Goal: Task Accomplishment & Management: Manage account settings

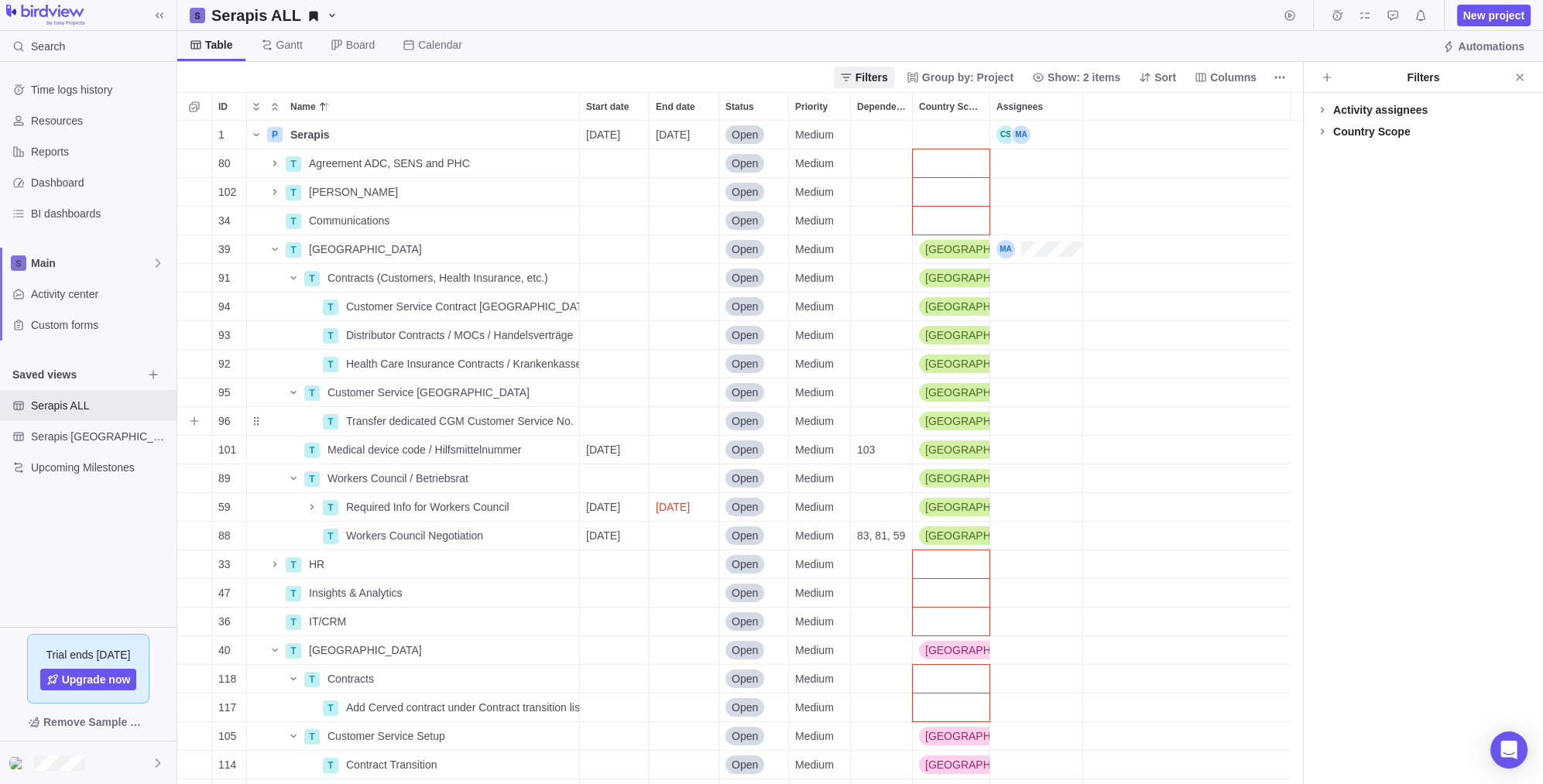
scroll to position [650, 1112]
click at [64, 542] on div "Time logs history Resources Reports Dashboard BI dashboards Main Activity cente…" at bounding box center [88, 344] width 177 height 565
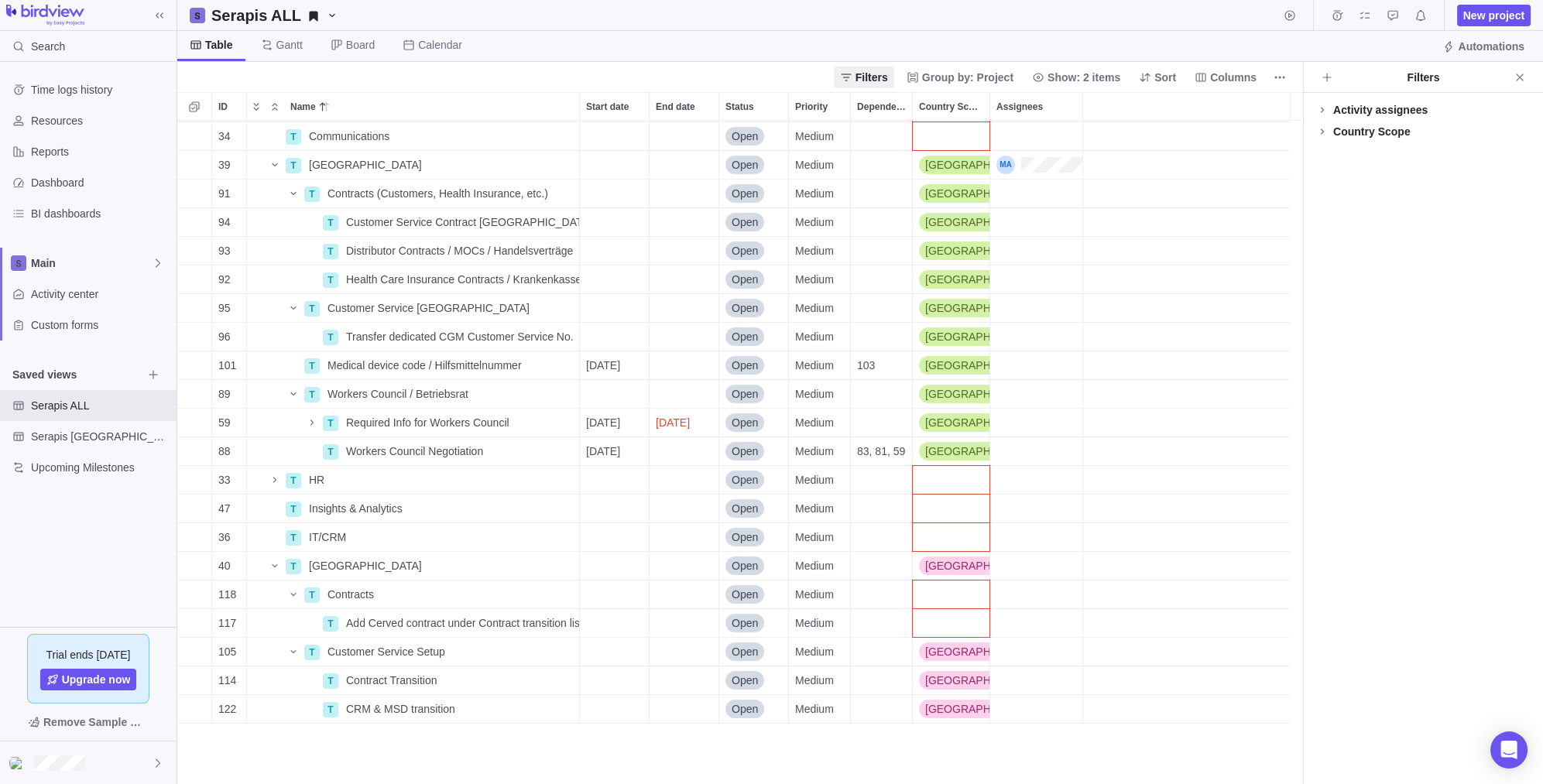
scroll to position [0, 0]
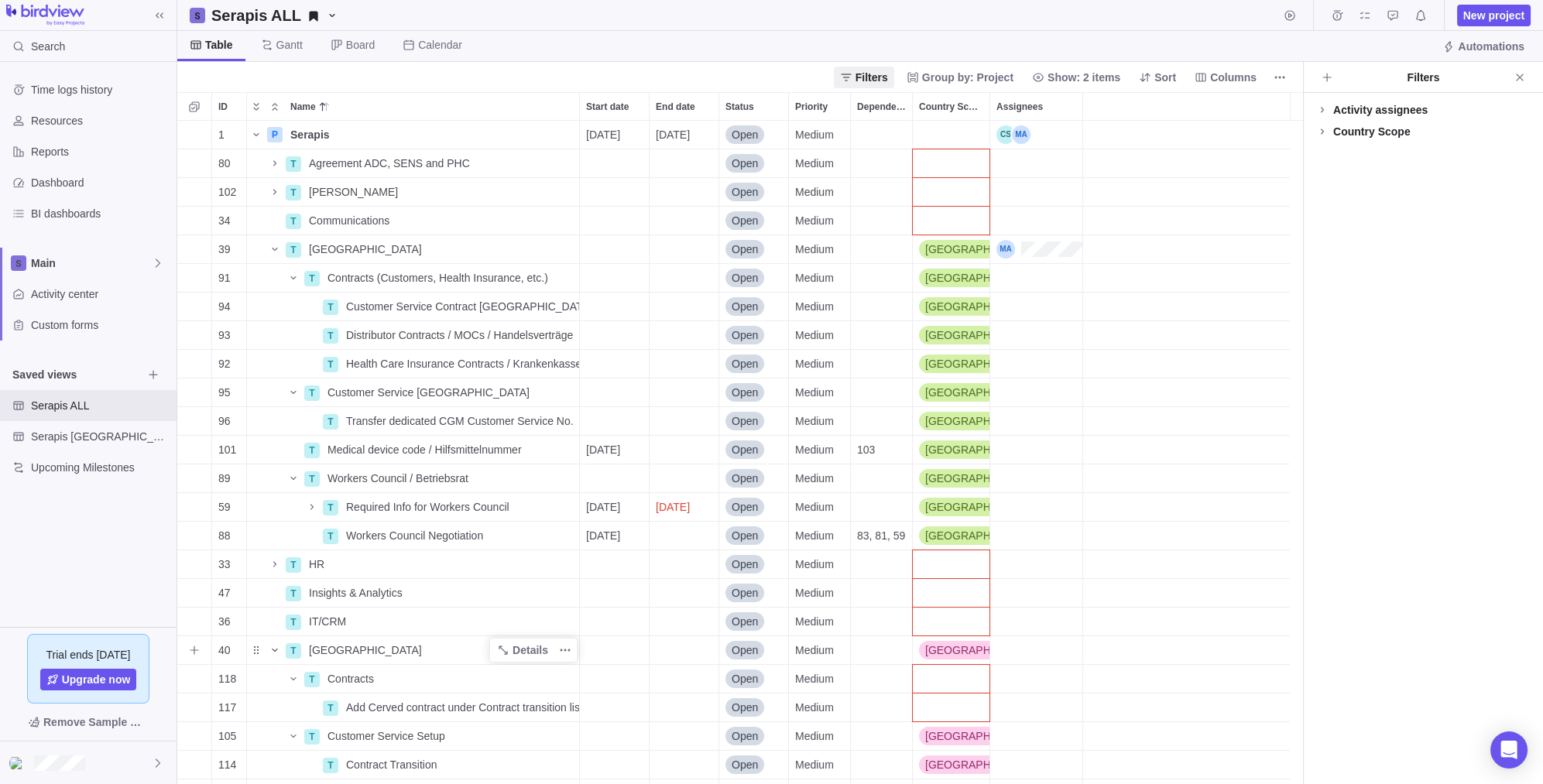
click at [273, 648] on icon "Name" at bounding box center [274, 649] width 12 height 12
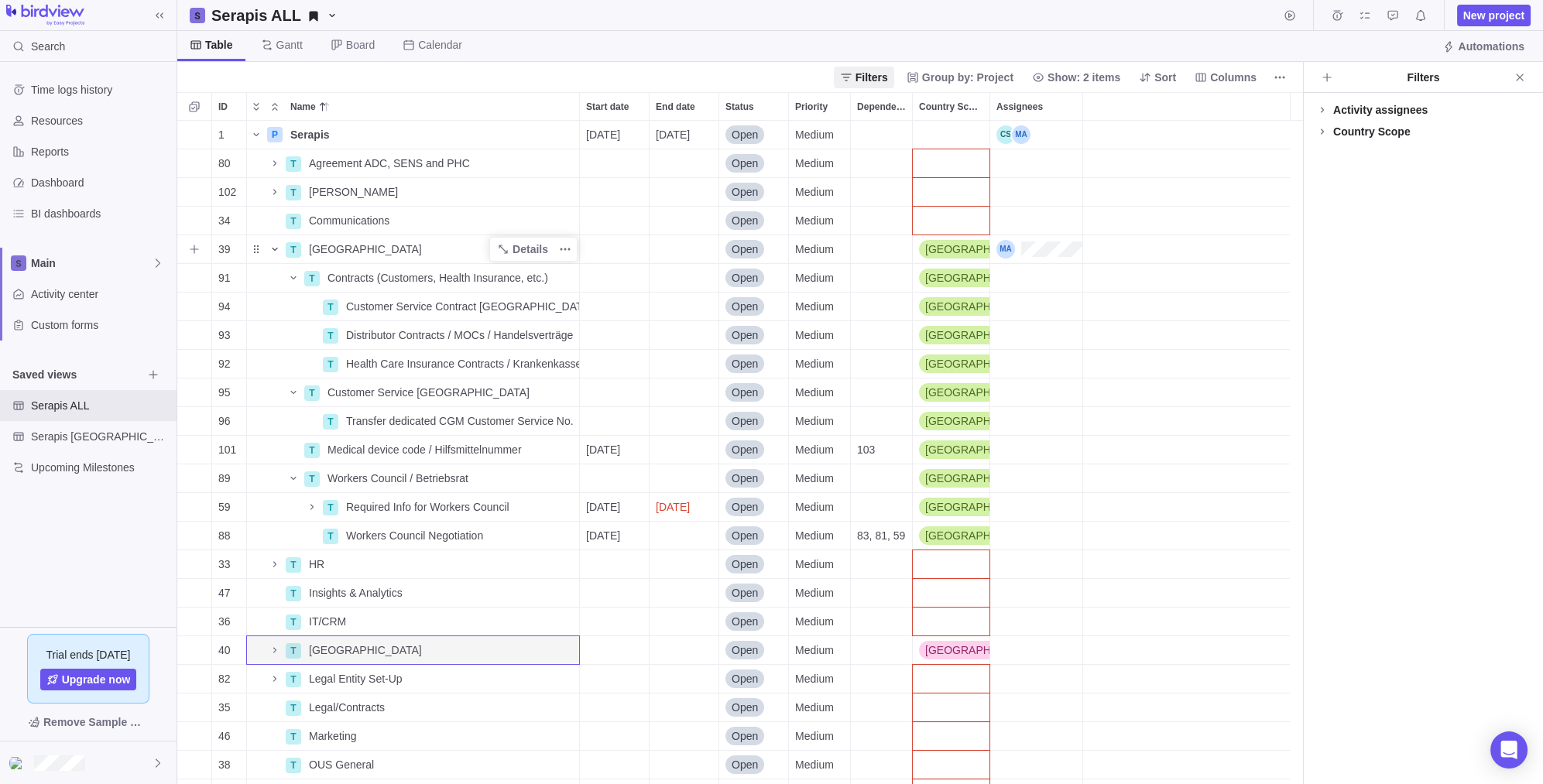
click at [278, 246] on icon "Name" at bounding box center [274, 249] width 12 height 12
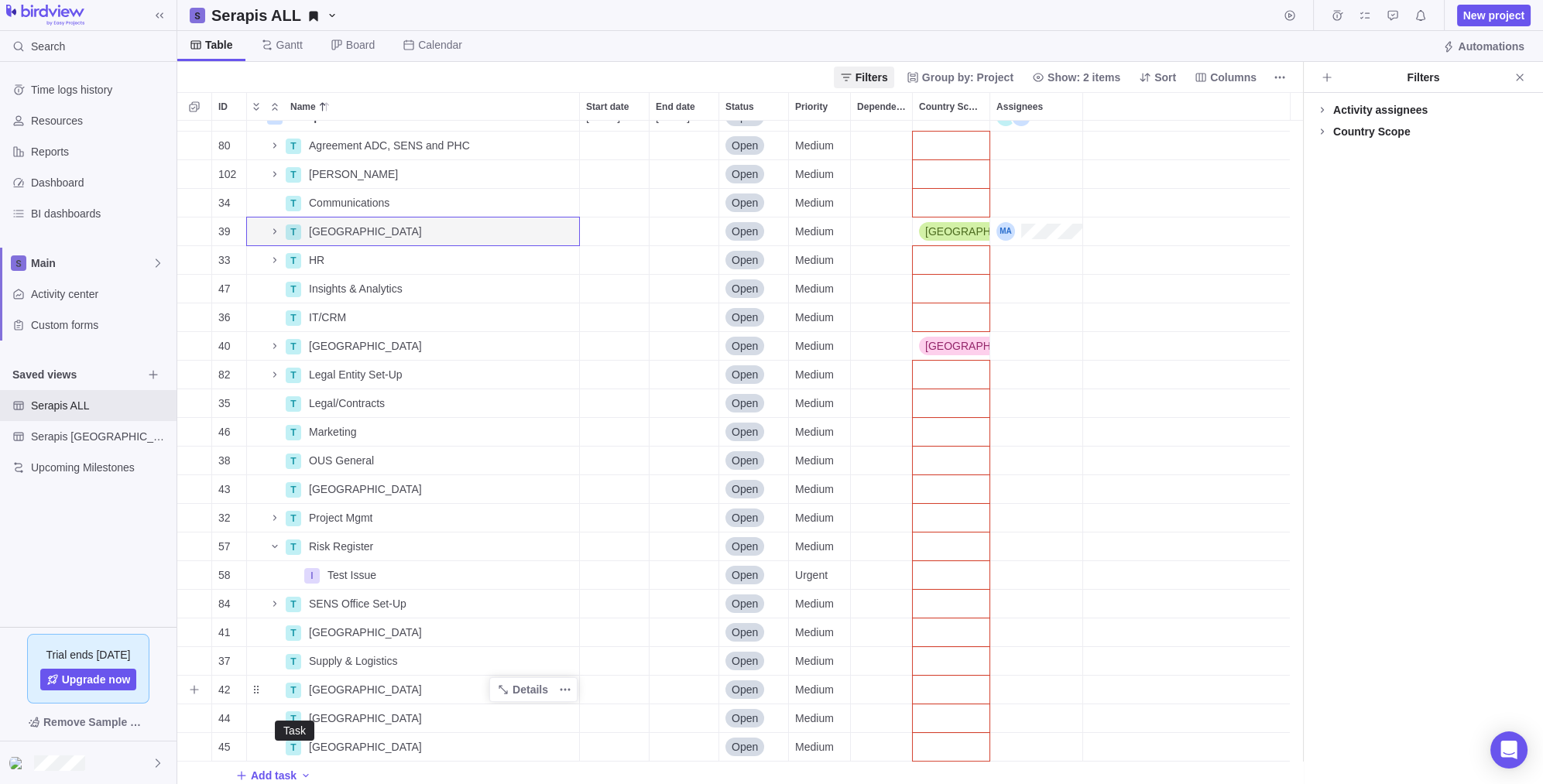
scroll to position [23, 0]
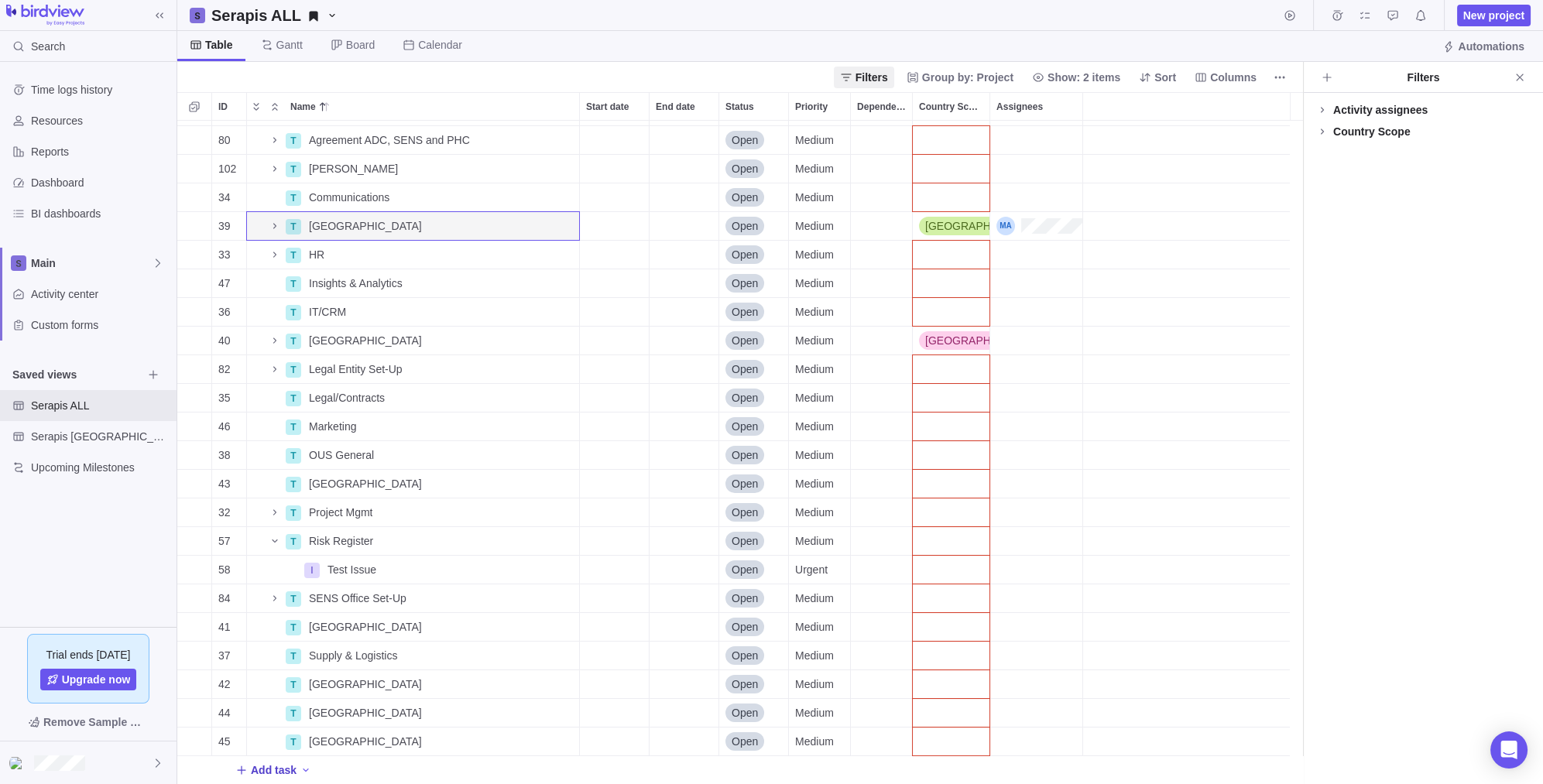
click at [271, 770] on span "Add task" at bounding box center [273, 770] width 46 height 16
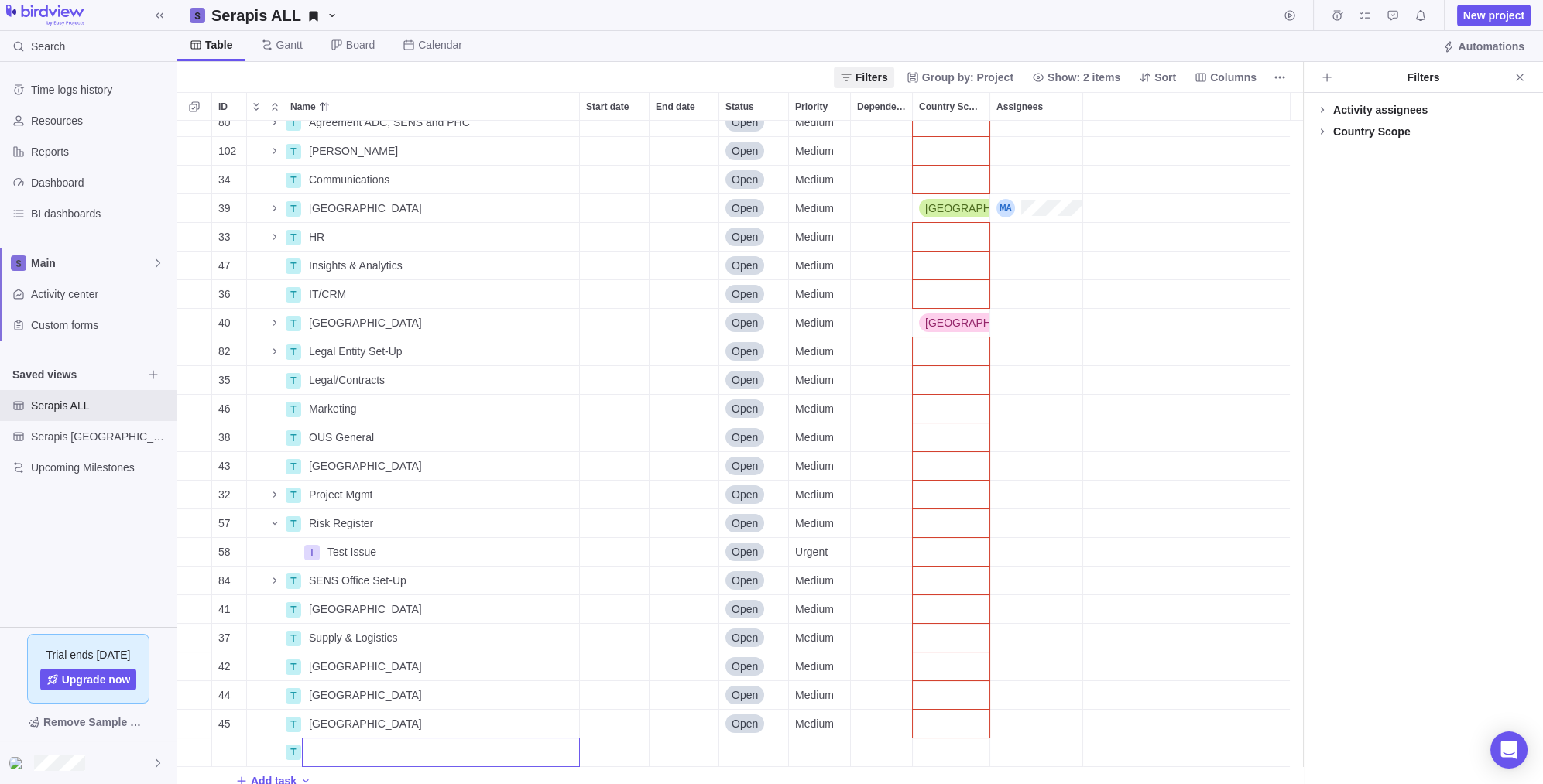
scroll to position [51, 0]
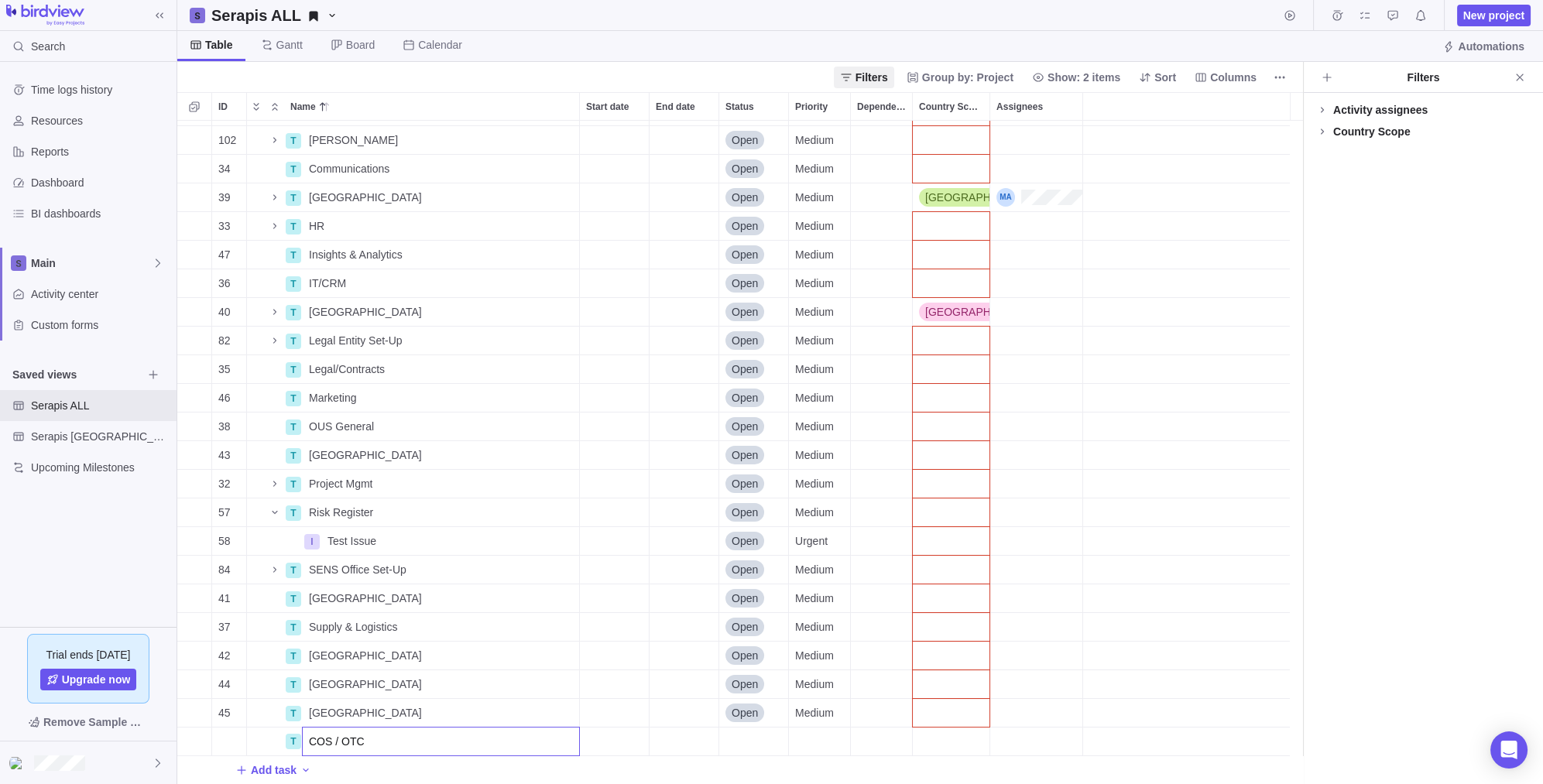
type input "COS / OTC"
click at [960, 739] on div "80 T Agreement ADC, SENS and PHC Details Open Medium 102 T [PERSON_NAME] Detail…" at bounding box center [740, 452] width 1125 height 664
click at [953, 748] on div "Country Scope" at bounding box center [950, 742] width 77 height 28
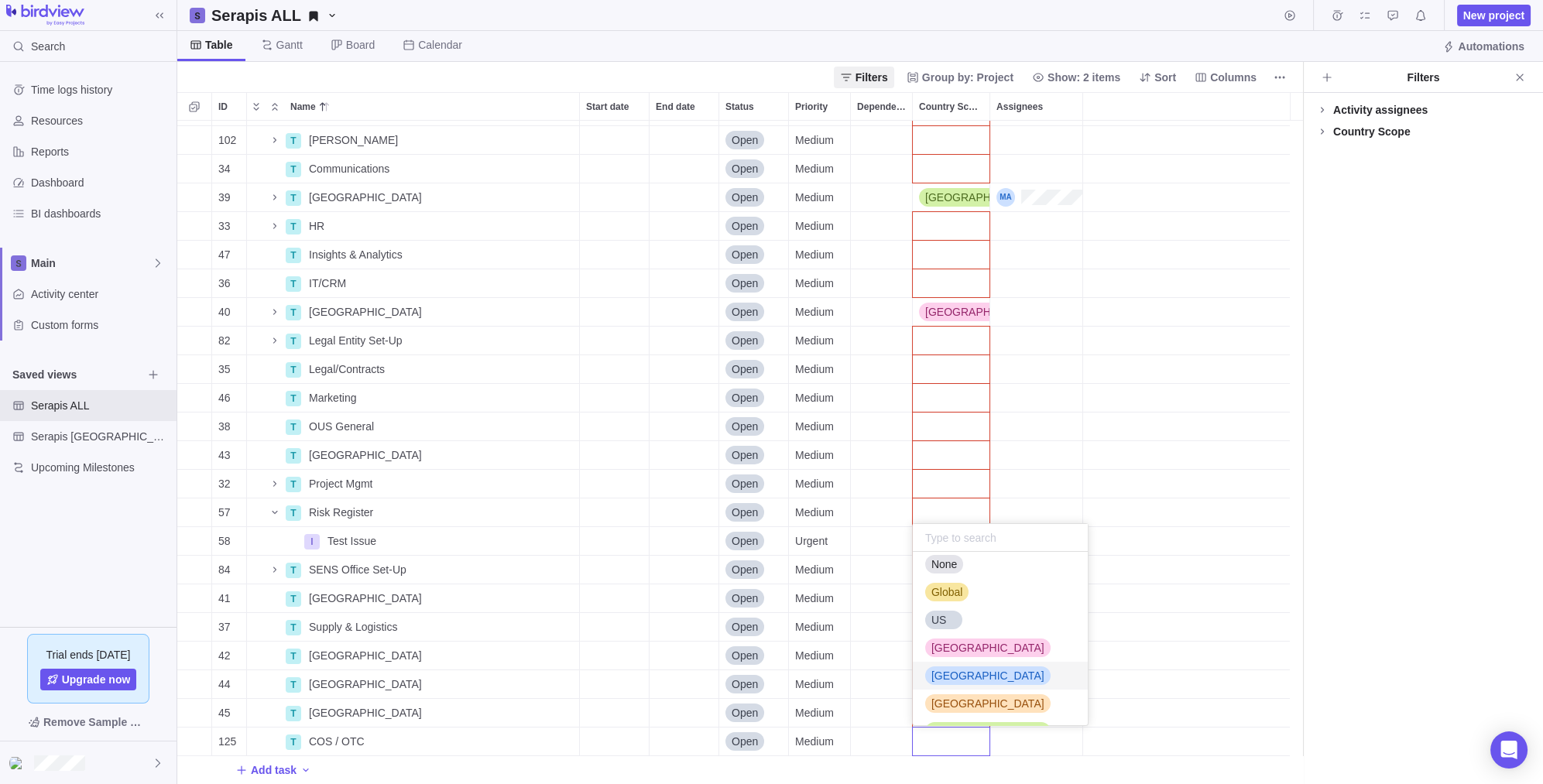
scroll to position [0, 0]
click at [953, 601] on span "Global" at bounding box center [946, 600] width 31 height 16
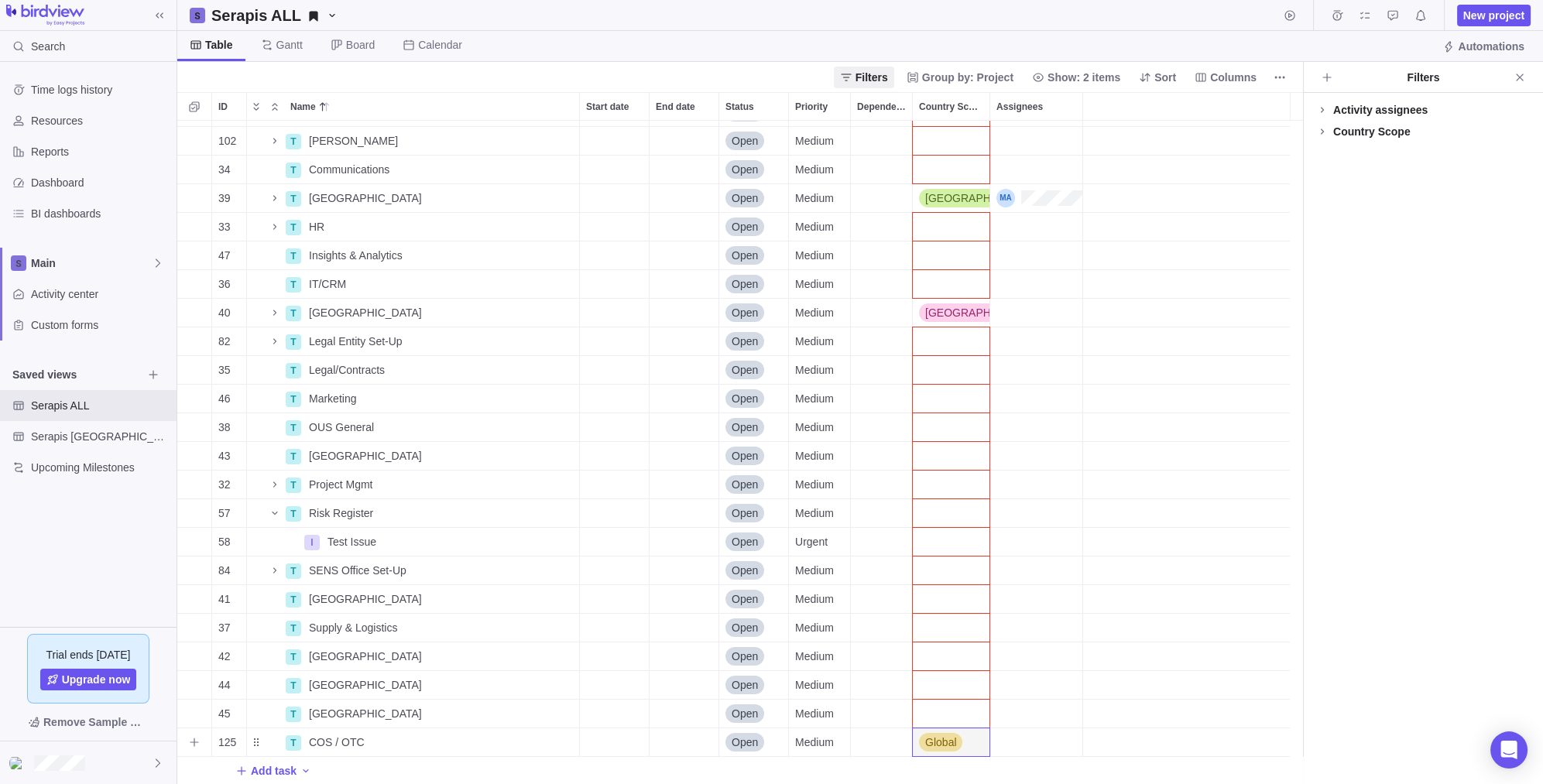
scroll to position [51, 0]
click at [1066, 110] on icon "More actions" at bounding box center [1064, 106] width 12 height 12
click at [1143, 109] on div "ID Name Start date End date Status Priority Dependency Country Scope Assignees …" at bounding box center [740, 438] width 1125 height 691
click at [1219, 77] on span "Columns" at bounding box center [1234, 78] width 47 height 16
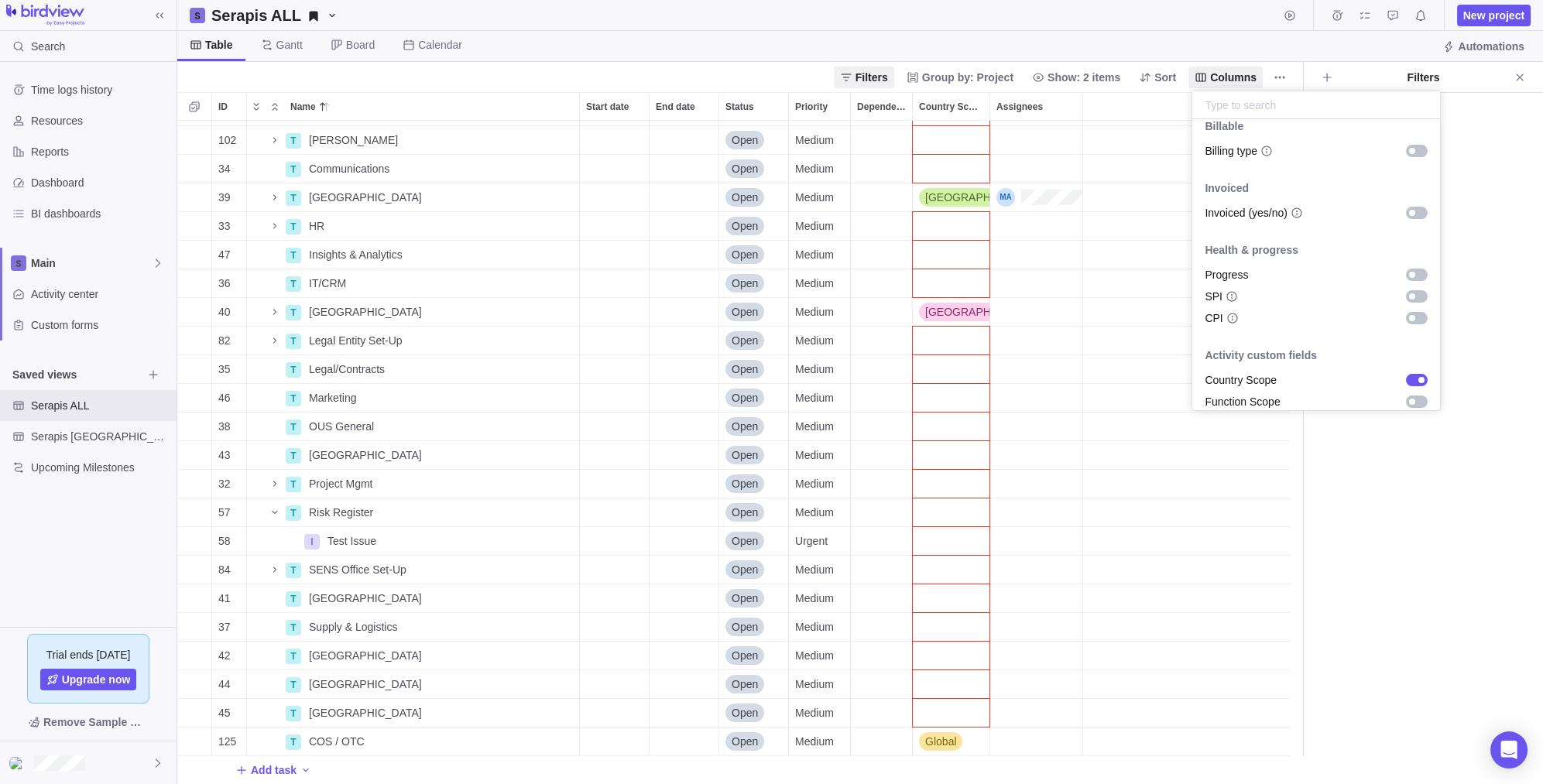
scroll to position [962, 0]
click at [1412, 394] on div "grid" at bounding box center [1416, 392] width 21 height 12
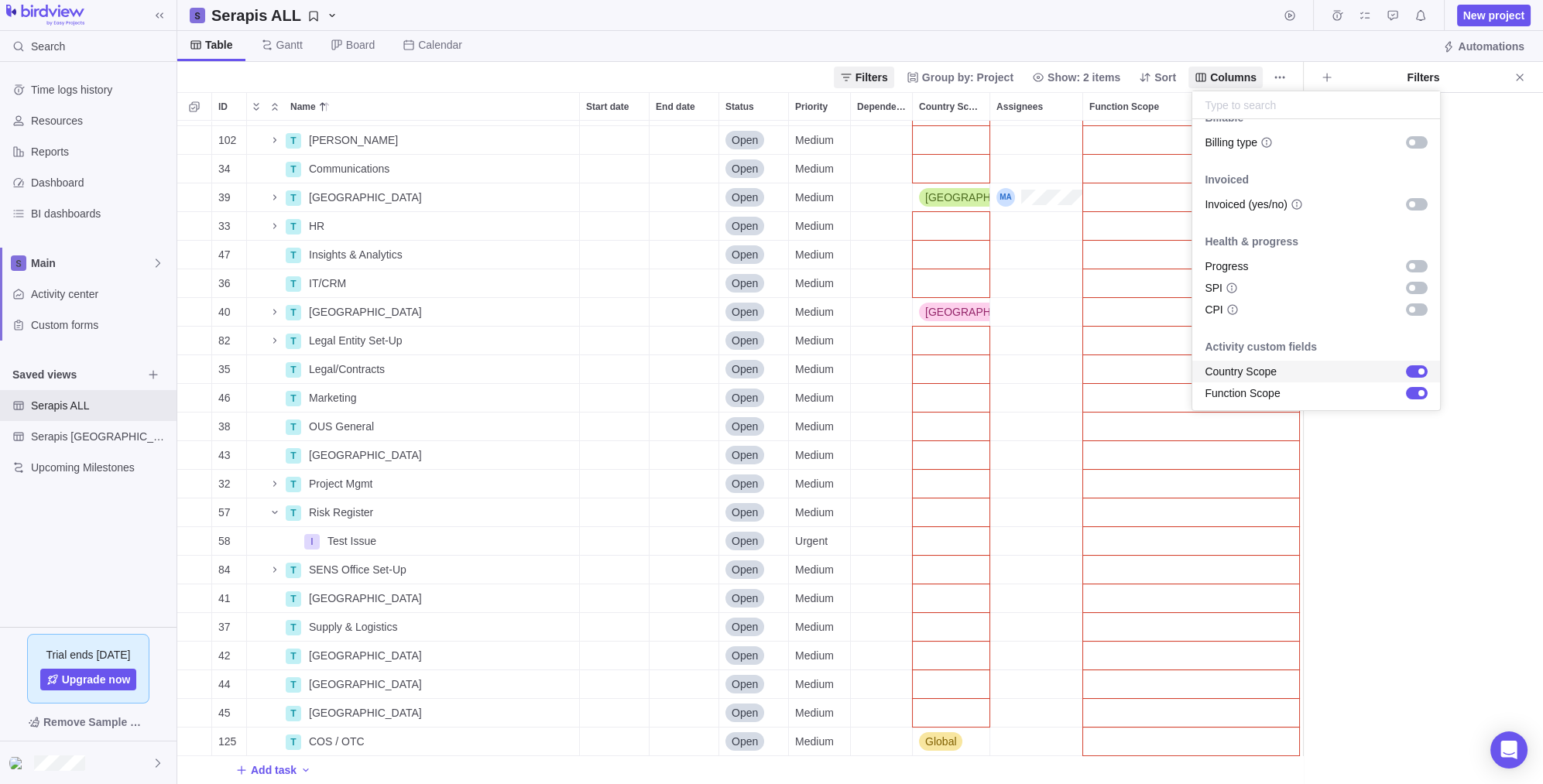
click at [1096, 205] on body "Search Time logs history Resources Reports Dashboard BI dashboards Main Activit…" at bounding box center [771, 392] width 1543 height 784
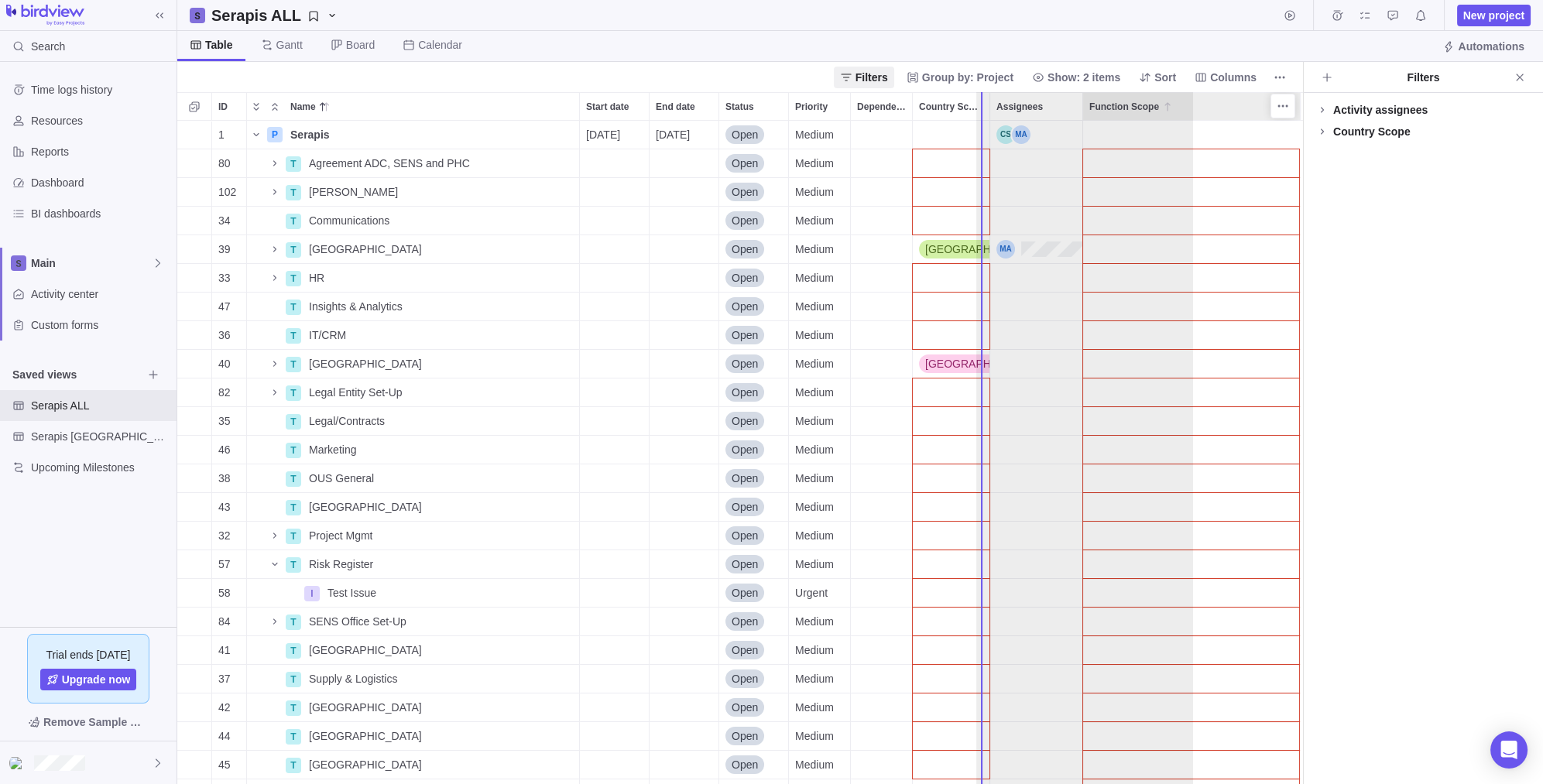
scroll to position [0, 9]
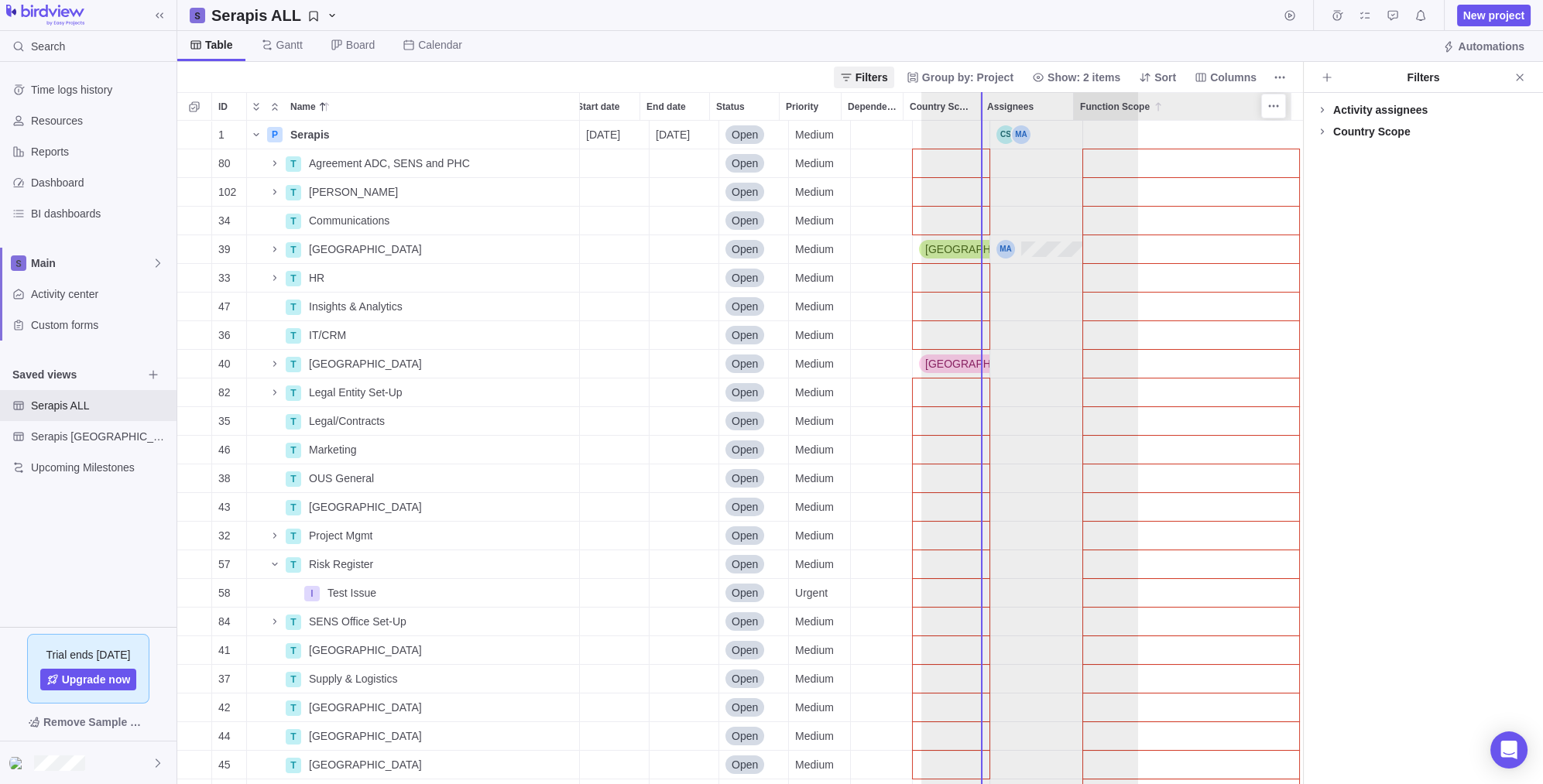
drag, startPoint x: 1156, startPoint y: 106, endPoint x: 998, endPoint y: 104, distance: 158.0
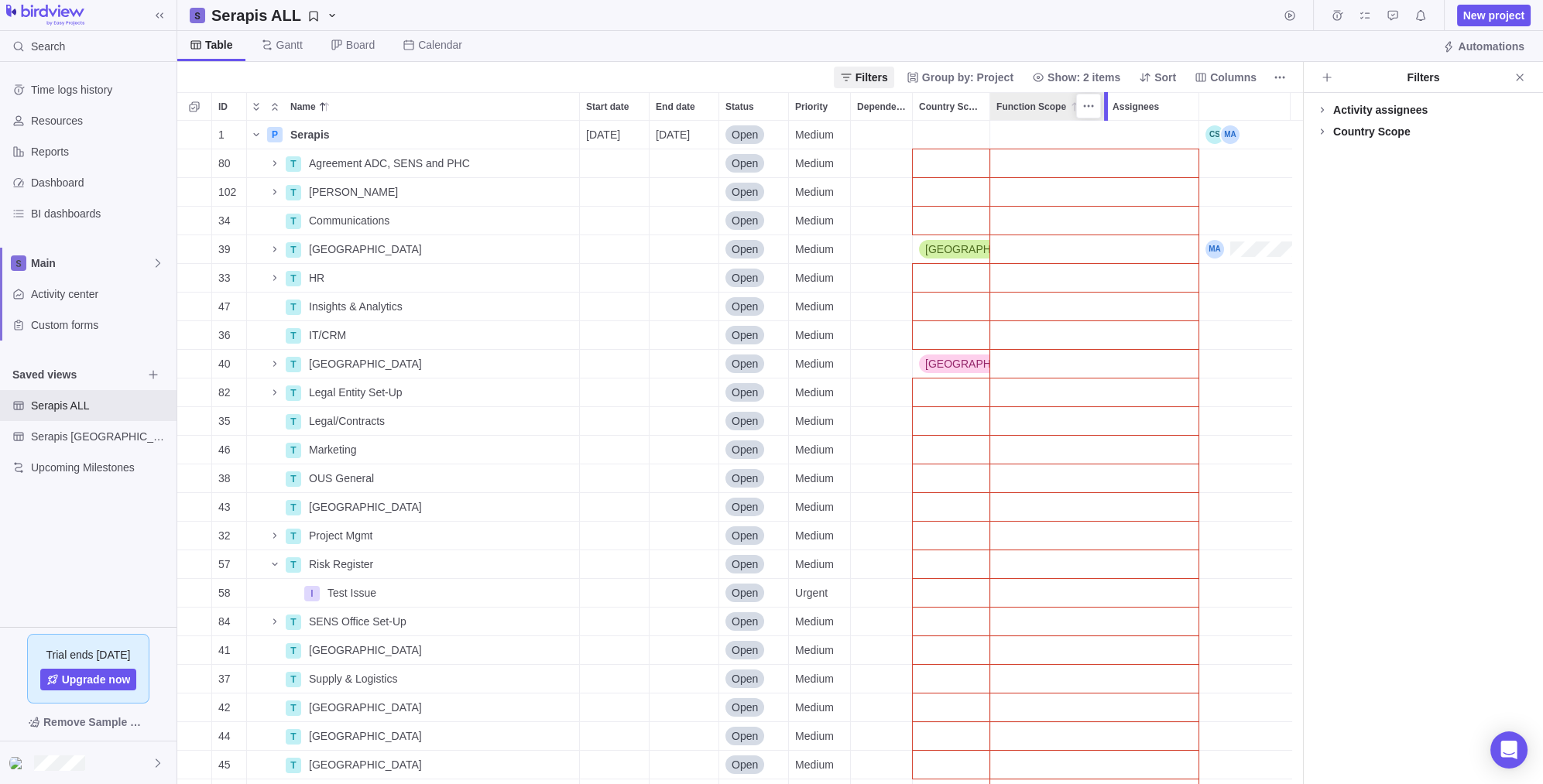
scroll to position [0, 0]
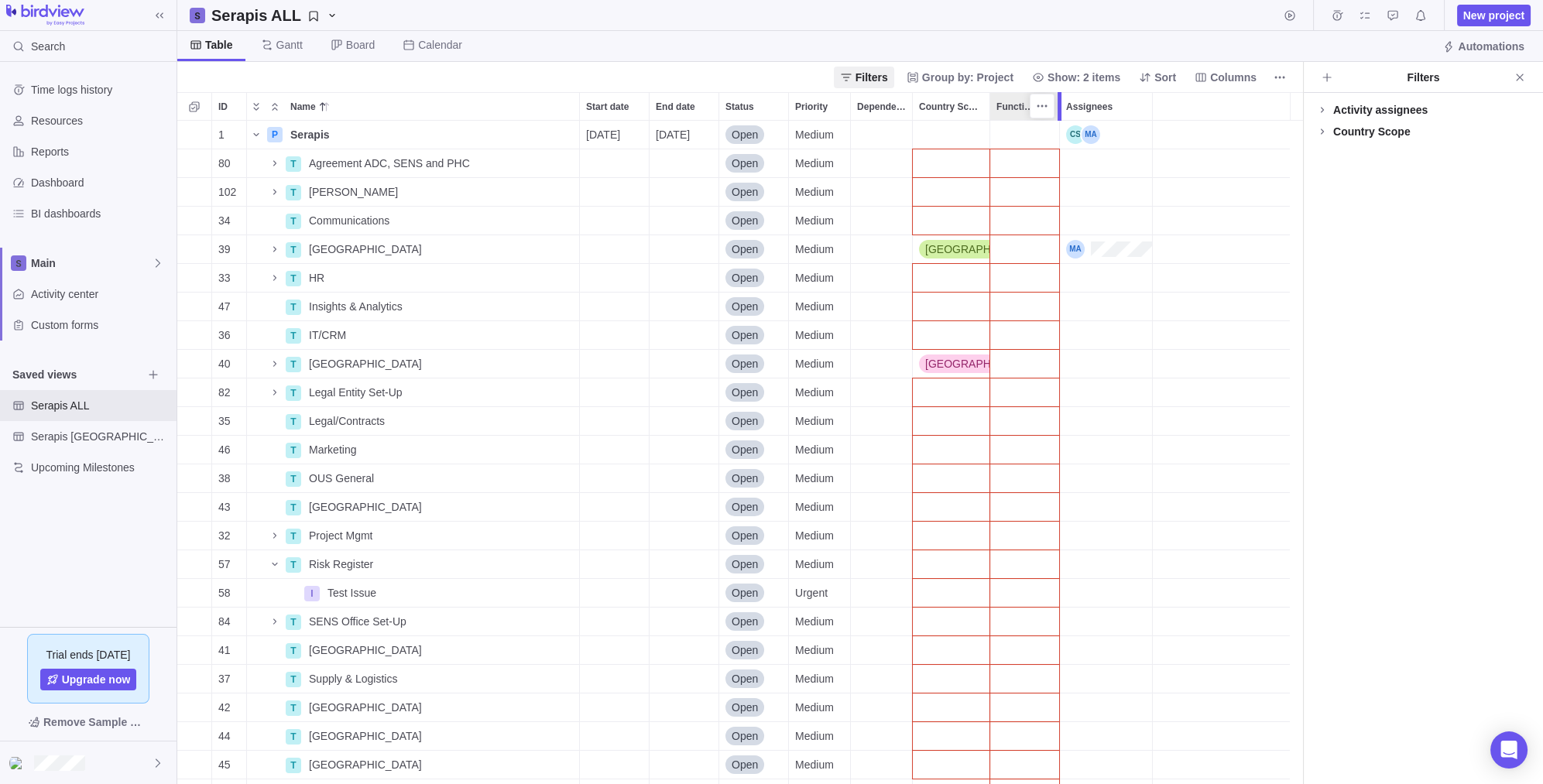
drag, startPoint x: 1201, startPoint y: 108, endPoint x: 1082, endPoint y: 120, distance: 119.6
click at [1067, 120] on div at bounding box center [1061, 107] width 12 height 29
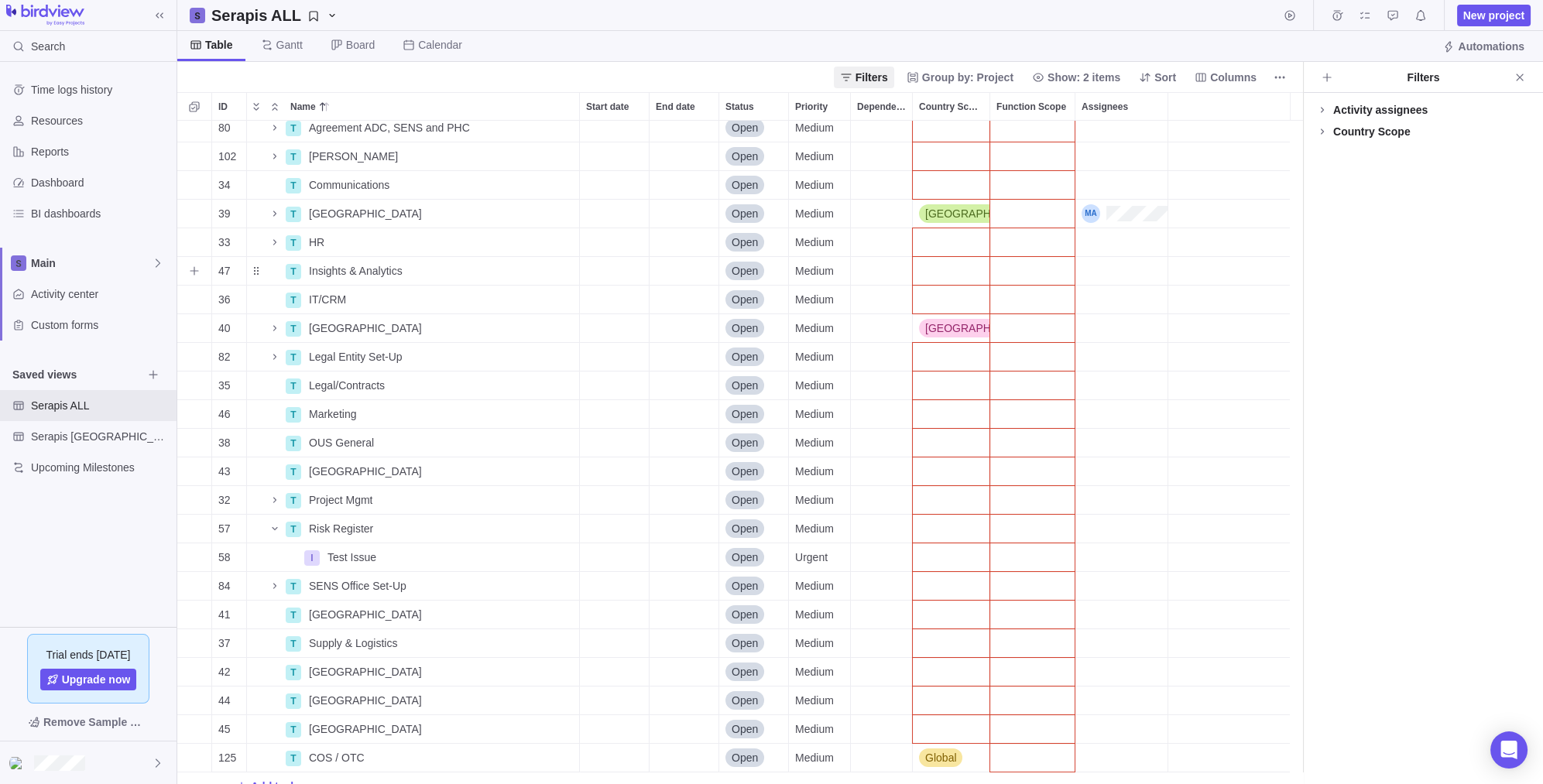
scroll to position [51, 0]
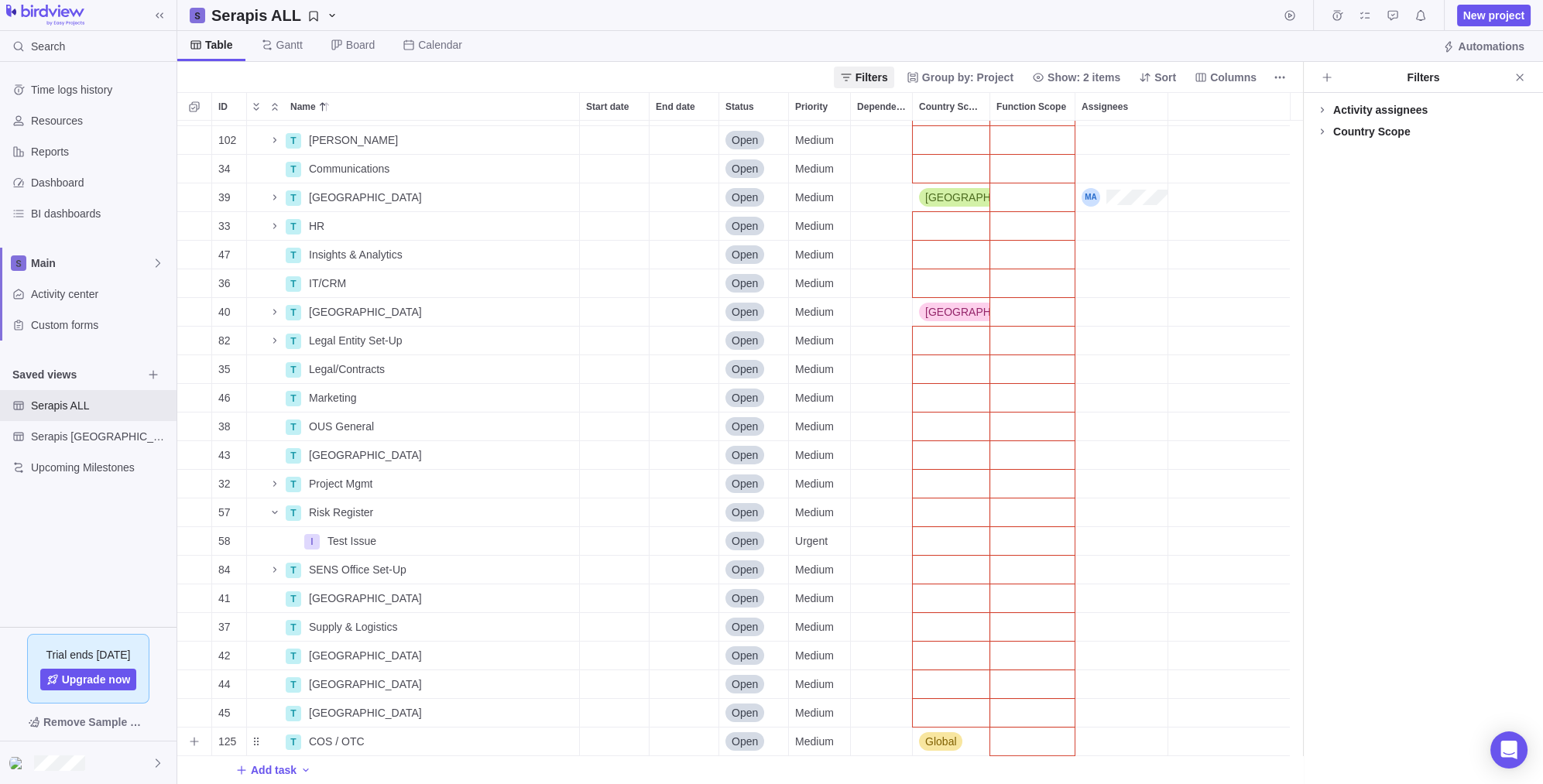
click at [1011, 733] on div "Function Scope" at bounding box center [1032, 742] width 84 height 28
click at [1053, 630] on span "COS / OTC" at bounding box center [1036, 627] width 56 height 16
click at [192, 738] on icon "Add sub-activity" at bounding box center [193, 741] width 12 height 12
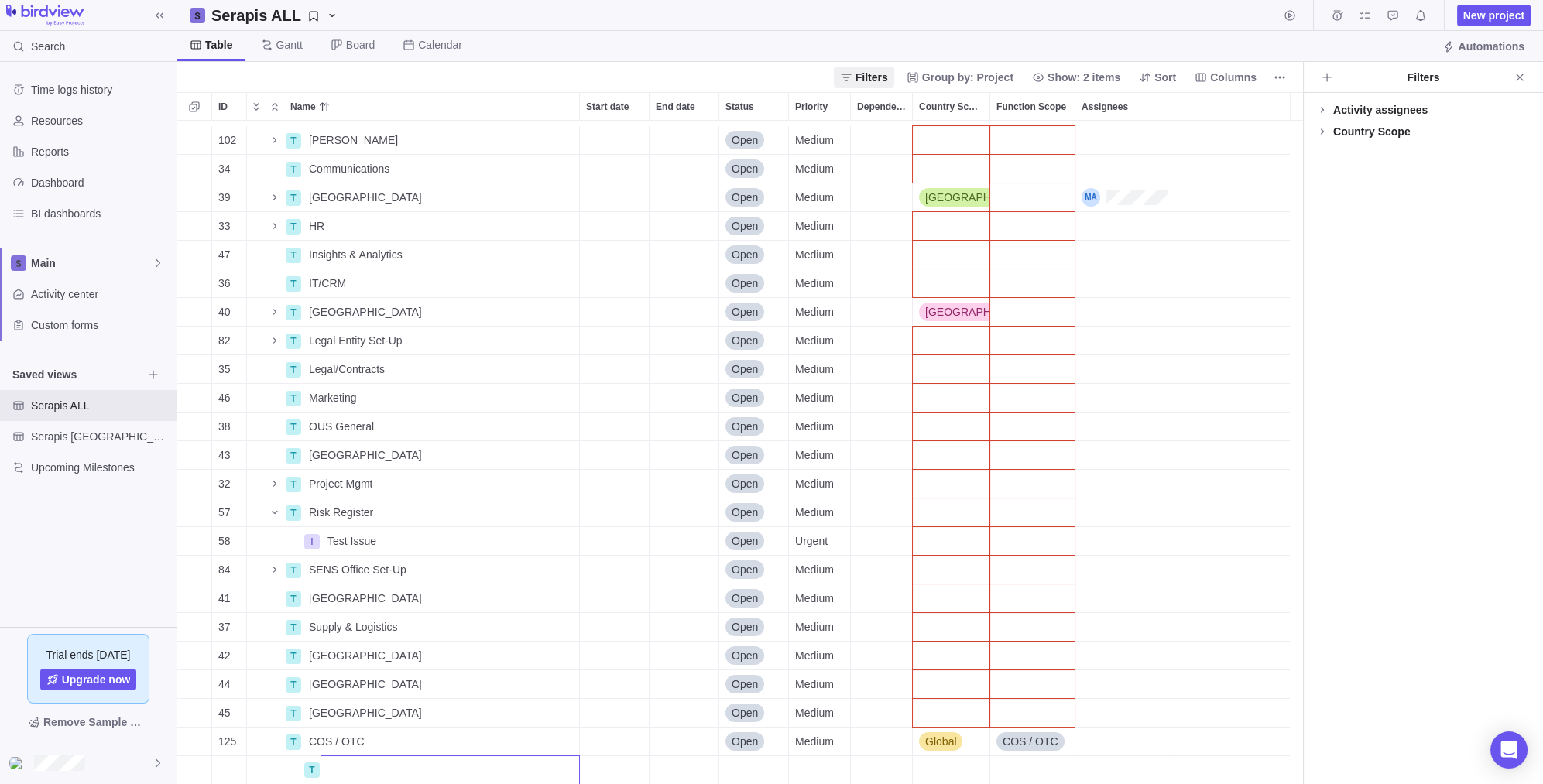
scroll to position [80, 0]
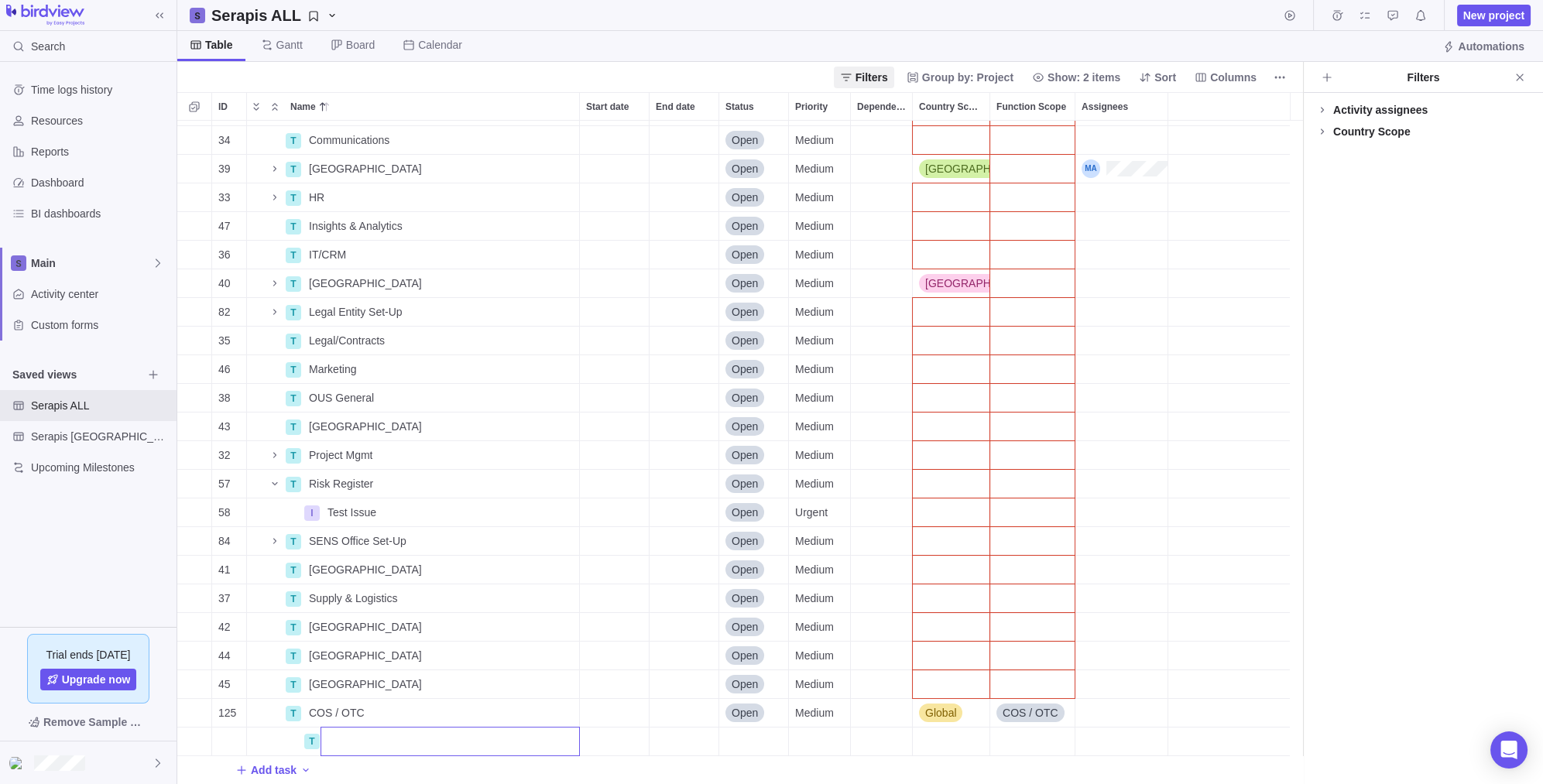
click at [1395, 51] on body "Search Time logs history Resources Reports Dashboard BI dashboards Main Activit…" at bounding box center [771, 392] width 1543 height 784
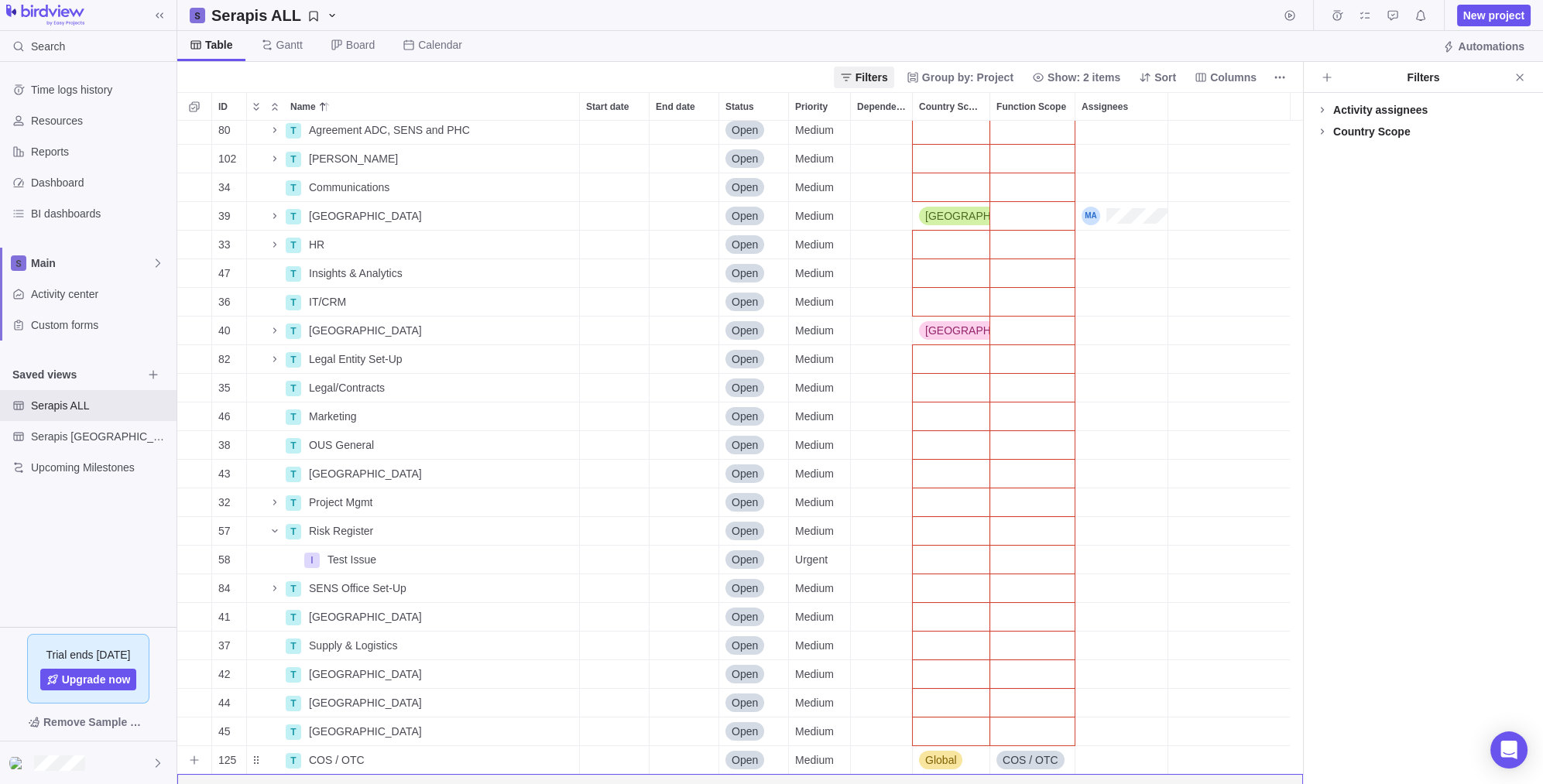
scroll to position [51, 0]
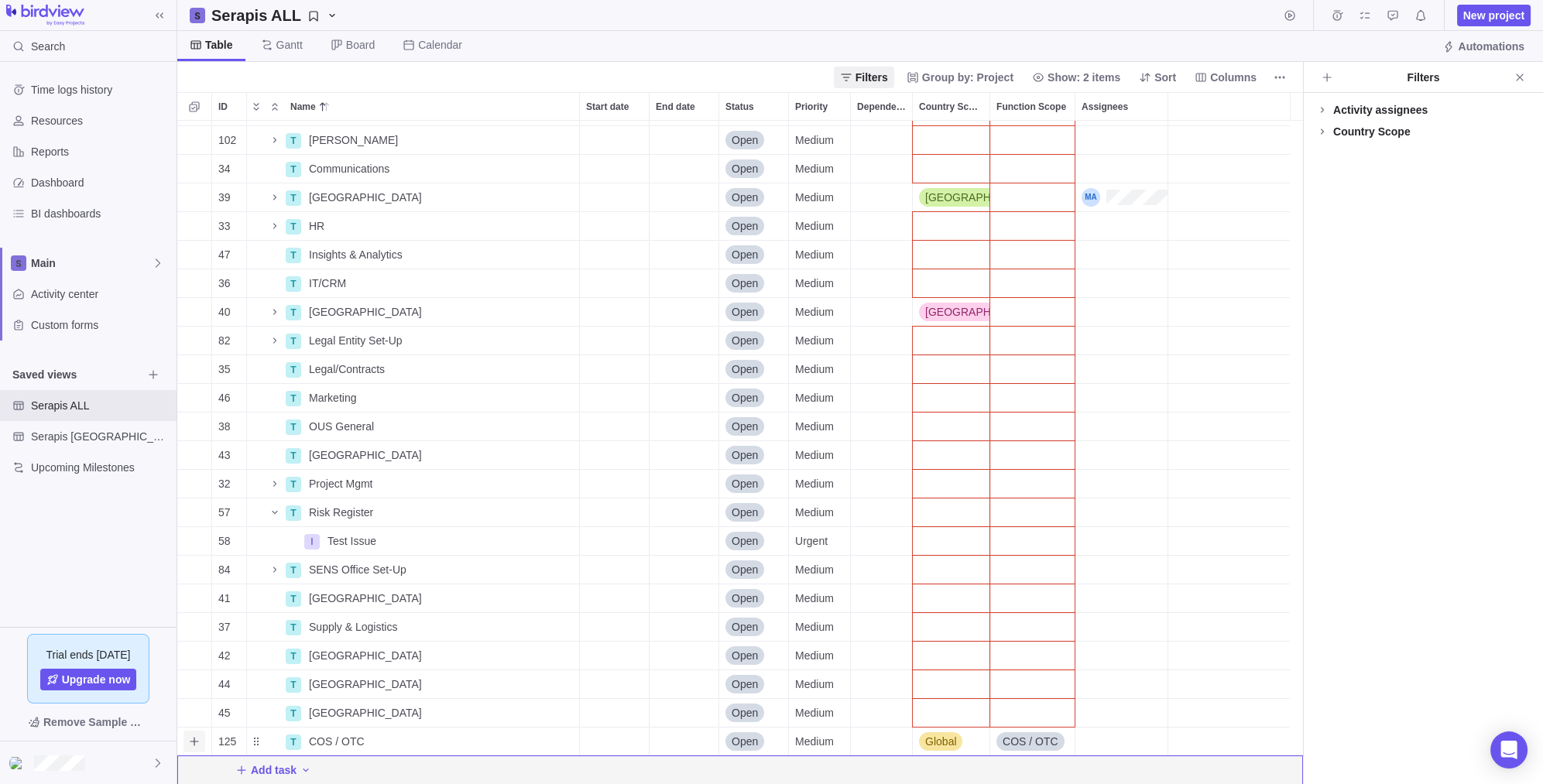
click at [192, 737] on icon "Add sub-activity" at bounding box center [193, 741] width 12 height 12
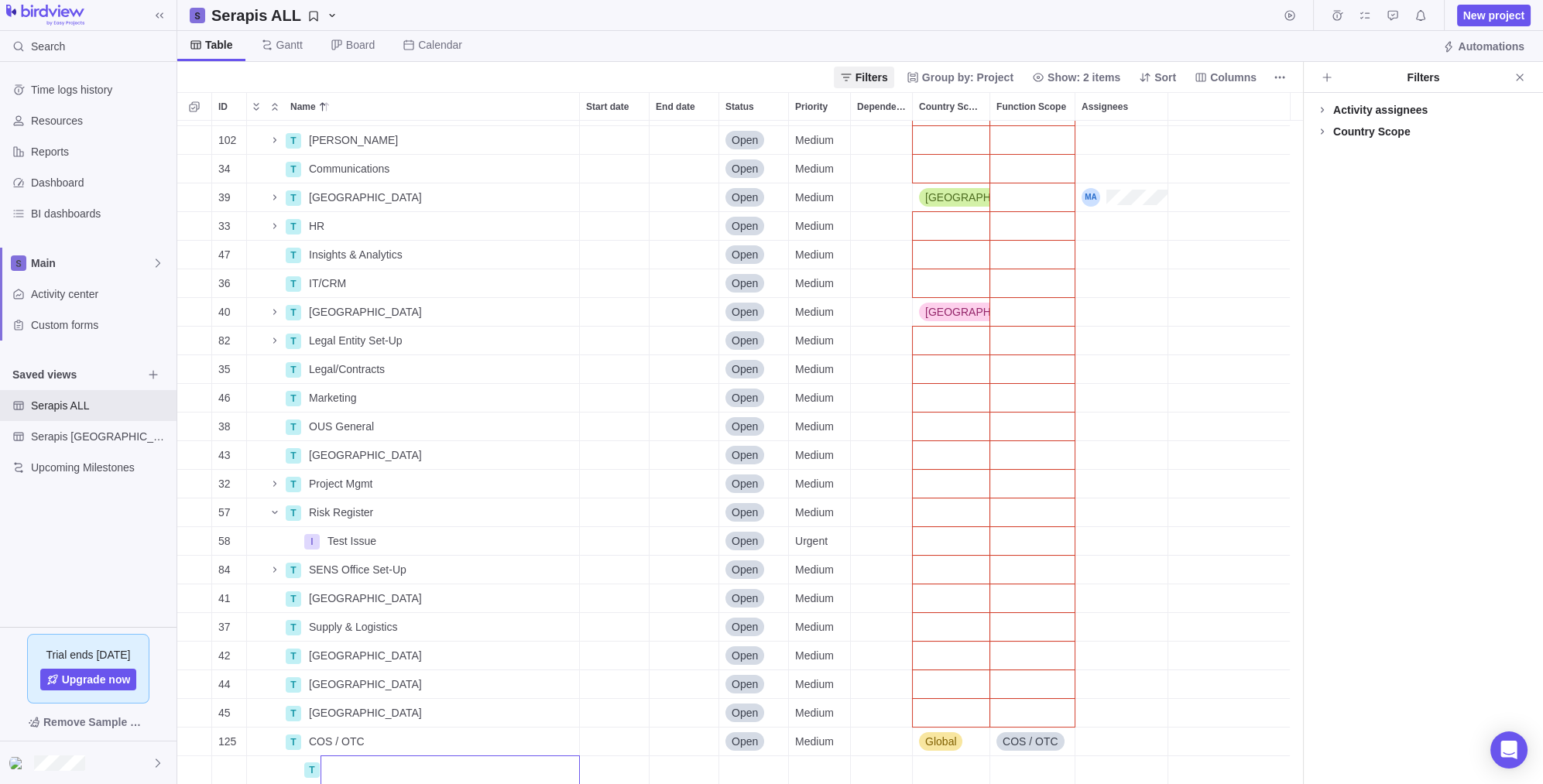
type input "T"
type input "Task Group"
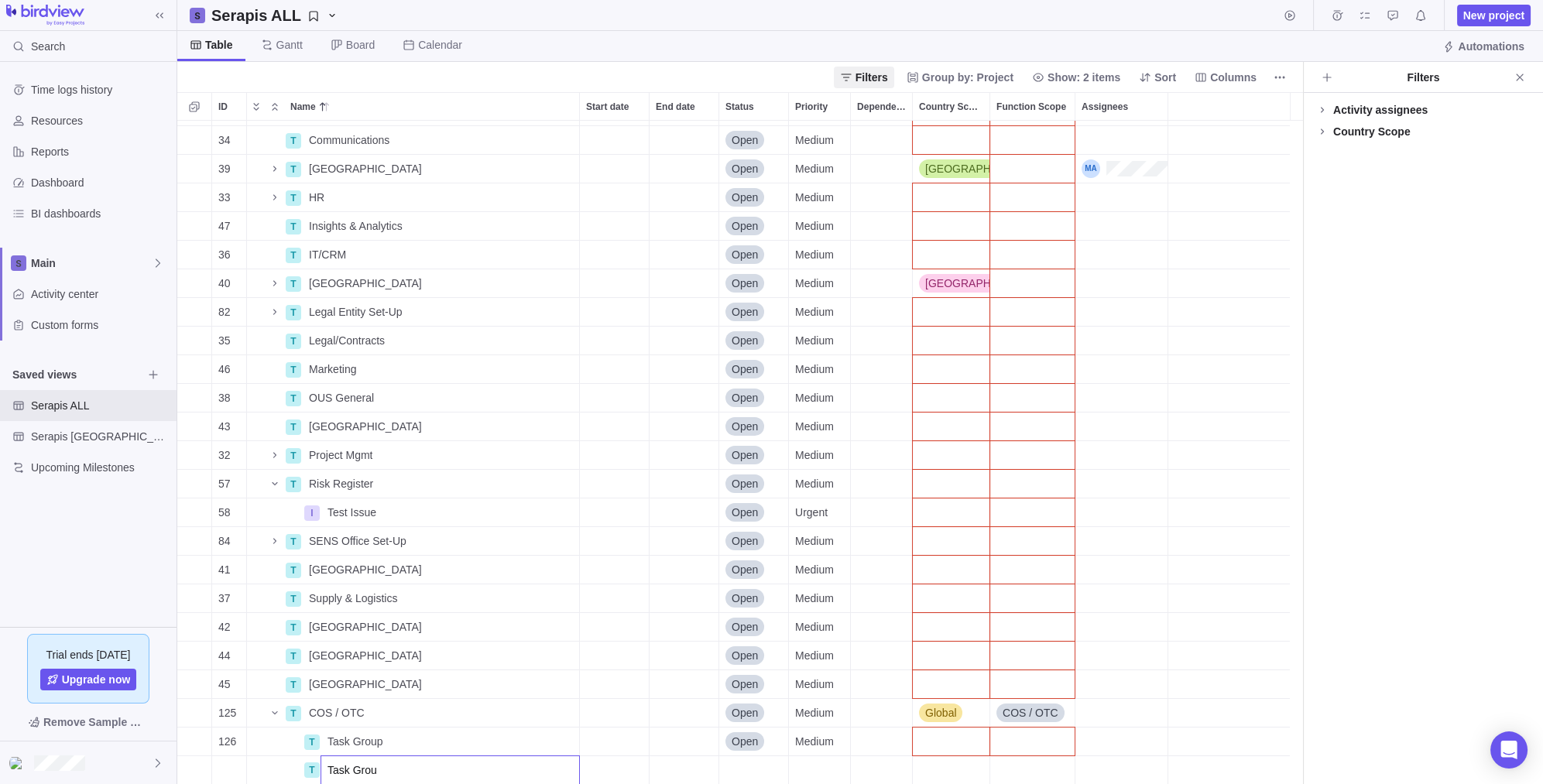
type input "Task Group"
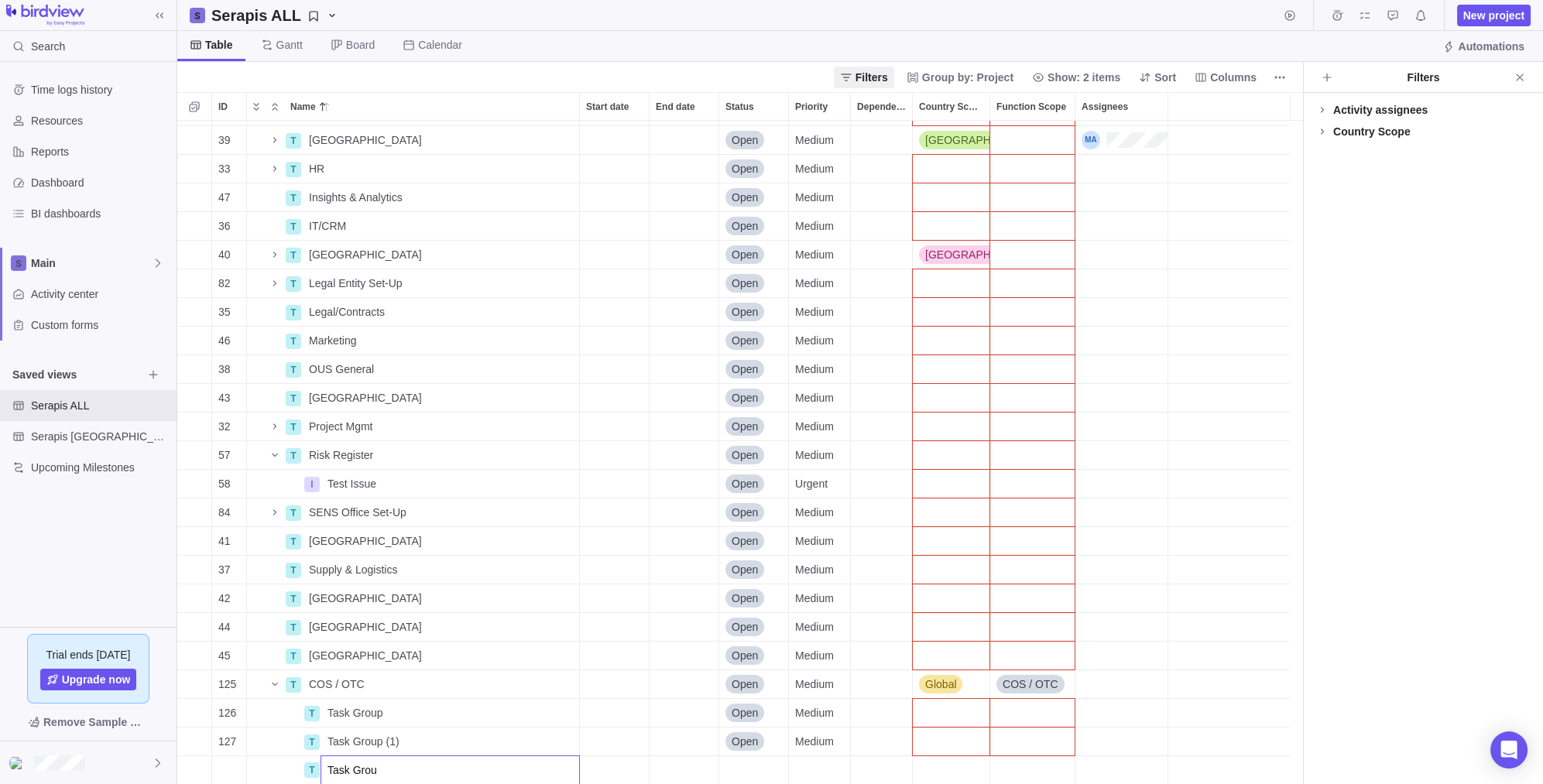
type input "Task Group"
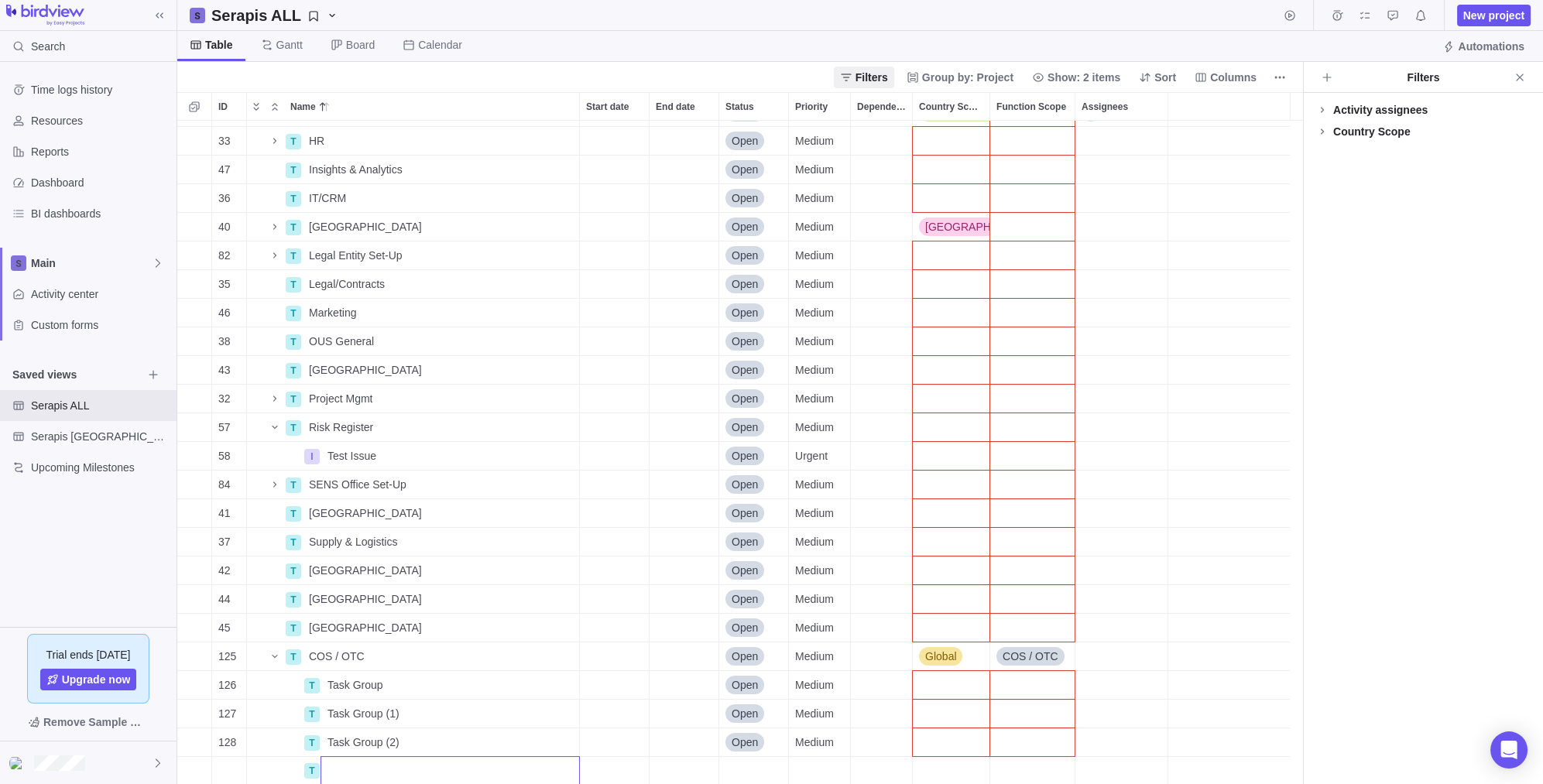
click at [964, 651] on div "1 P Serapis Details [DATE] [DATE] Open Medium 80 T Agreement ADC, SENS and PHC …" at bounding box center [740, 452] width 1125 height 664
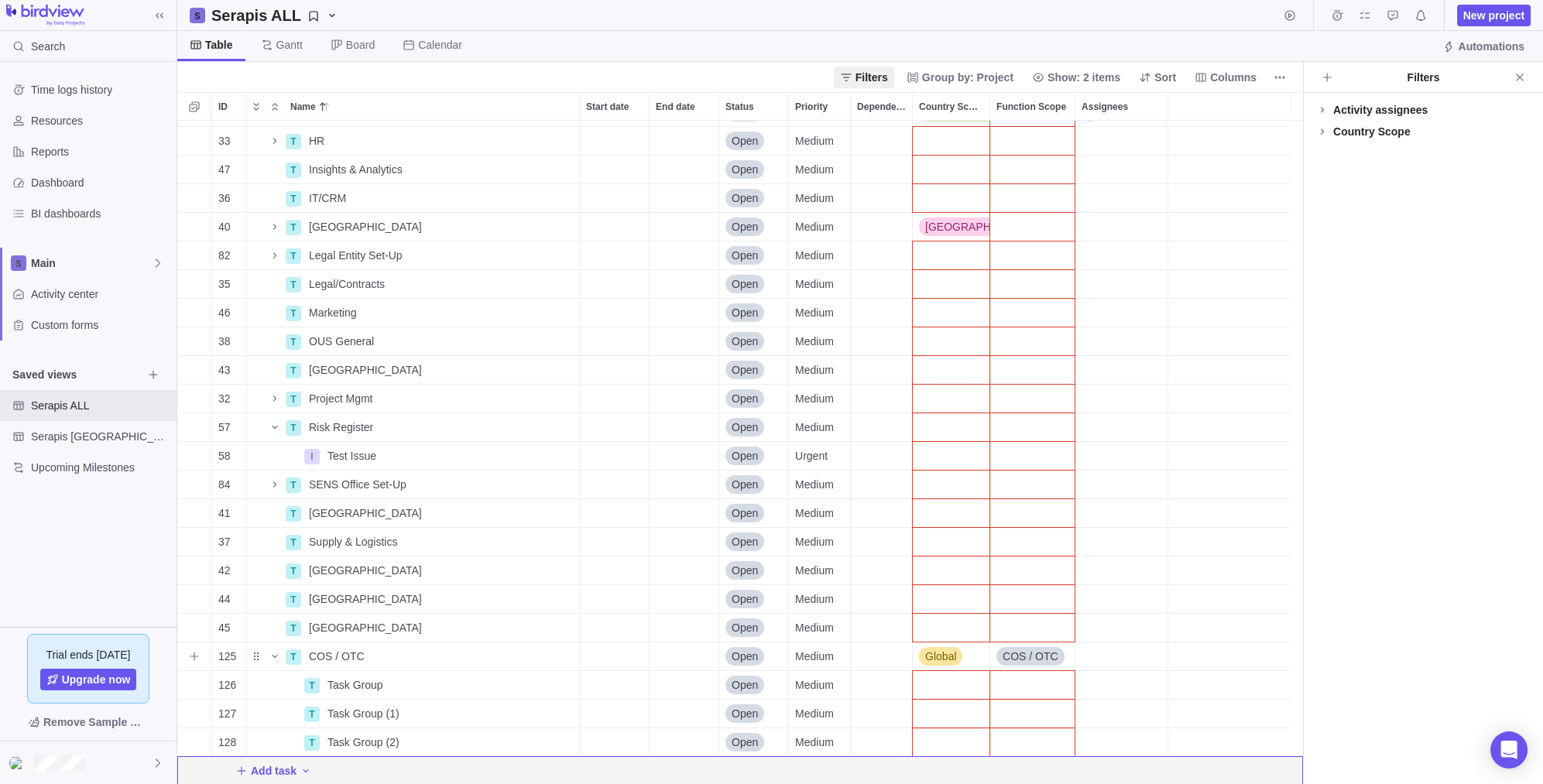
click at [961, 651] on div "Global" at bounding box center [940, 656] width 43 height 16
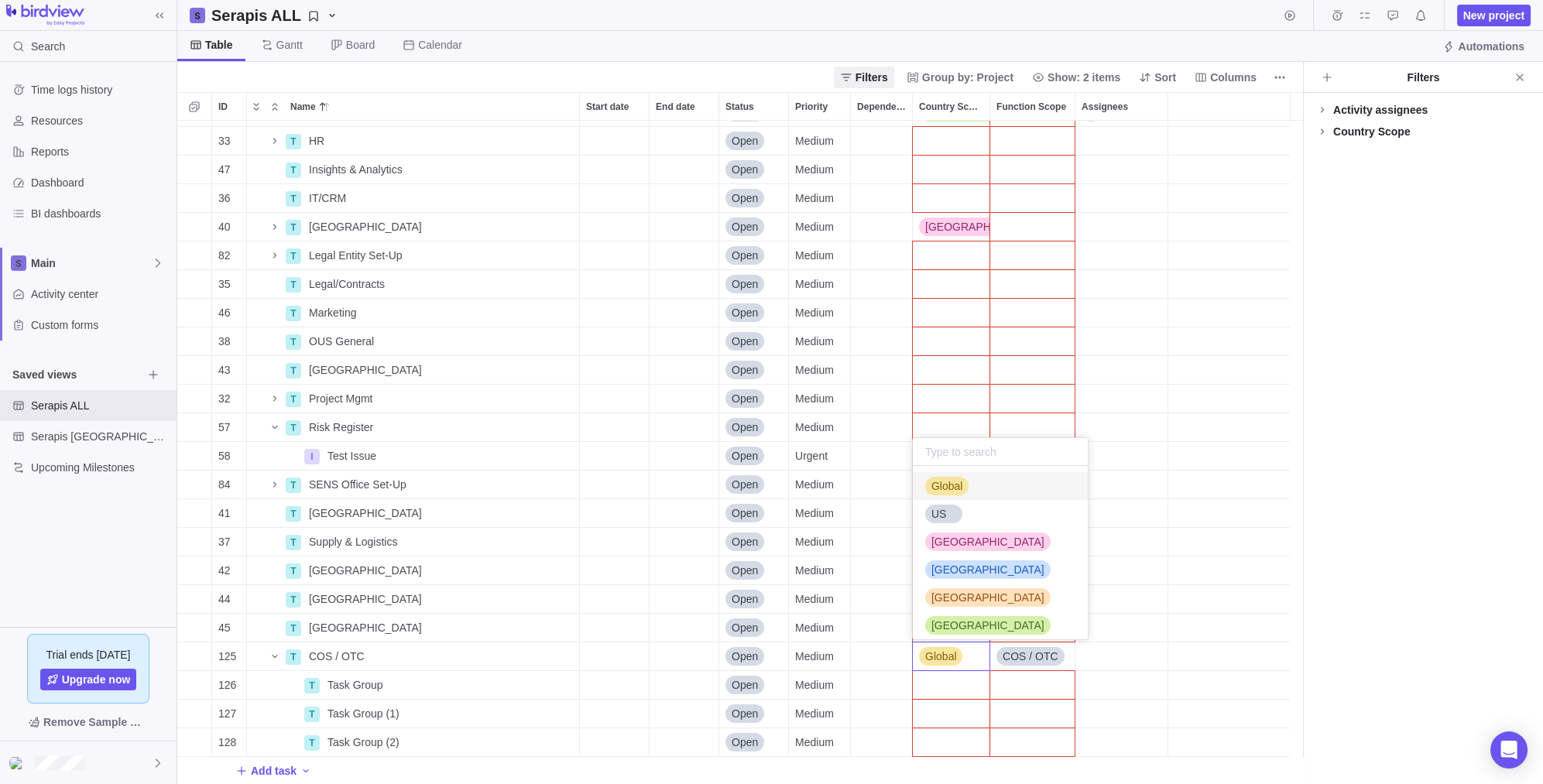
scroll to position [137, 0]
click at [948, 691] on div "39 T [GEOGRAPHIC_DATA] Details Open Medium [GEOGRAPHIC_DATA] 33 T HR Details Op…" at bounding box center [740, 452] width 1125 height 664
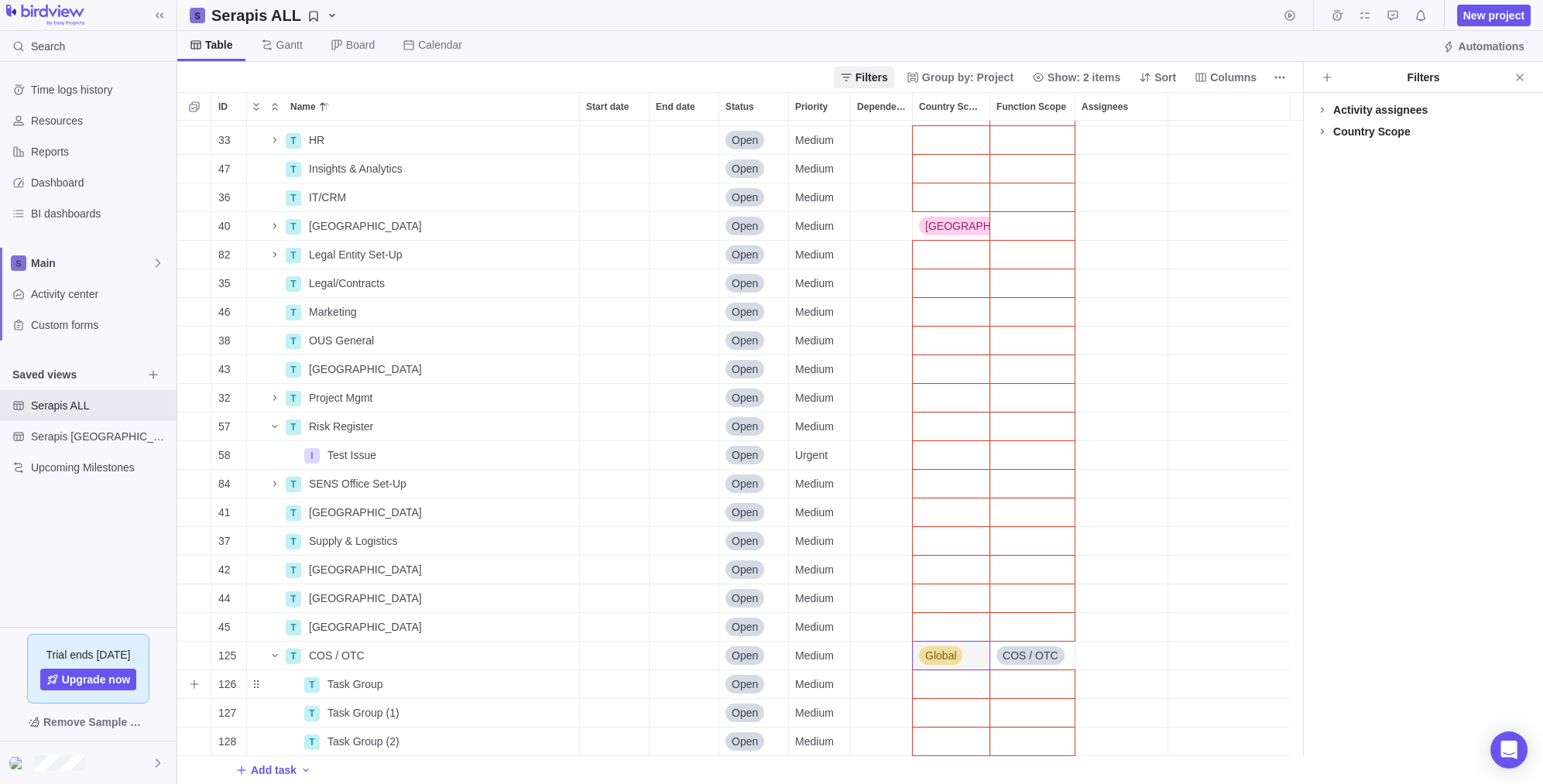
click at [1028, 691] on div "Function Scope" at bounding box center [1032, 684] width 84 height 28
type input "cos"
click at [1040, 749] on span "COS / OTC" at bounding box center [1035, 748] width 52 height 16
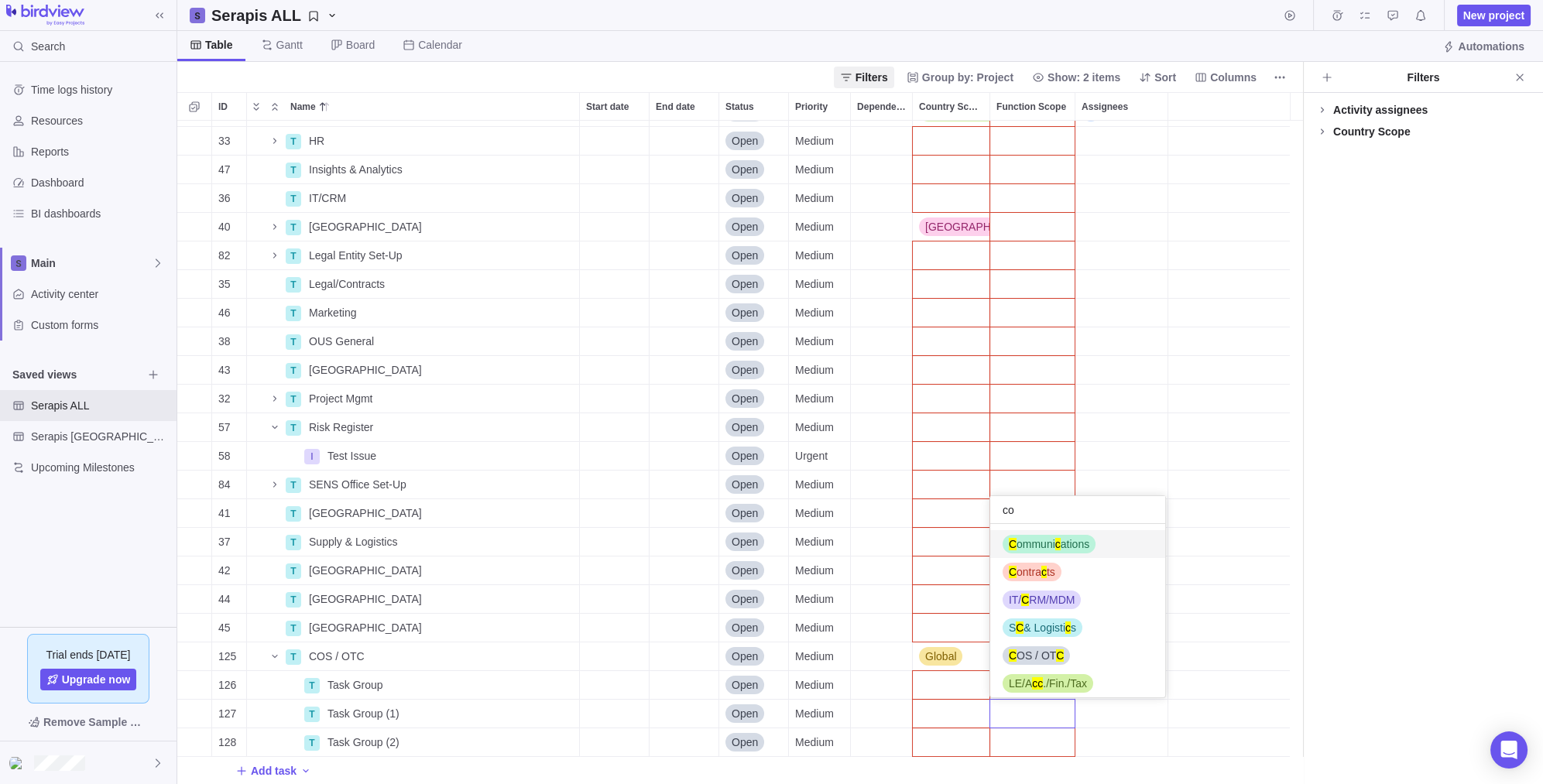
type input "cos"
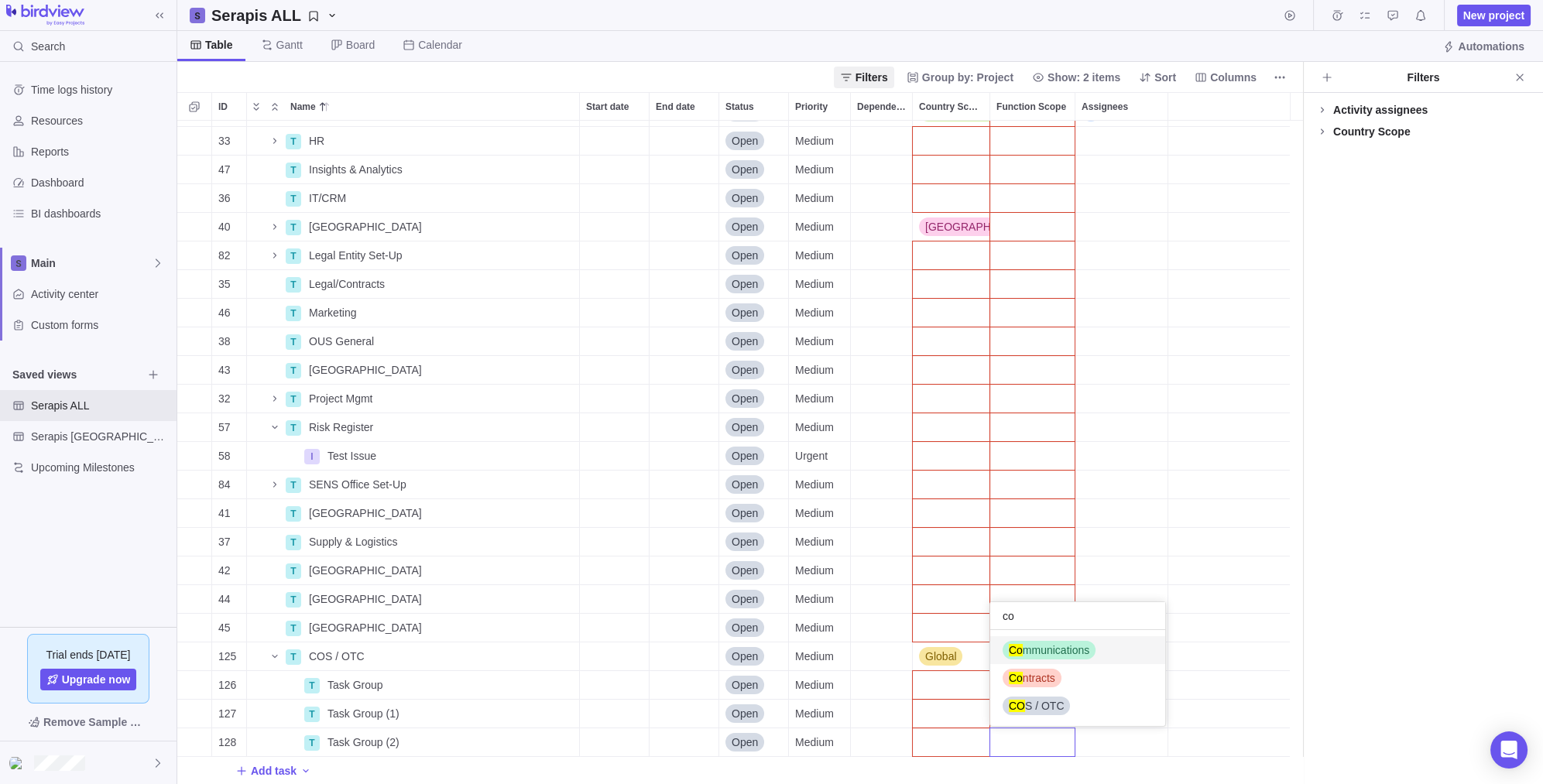
type input "cos"
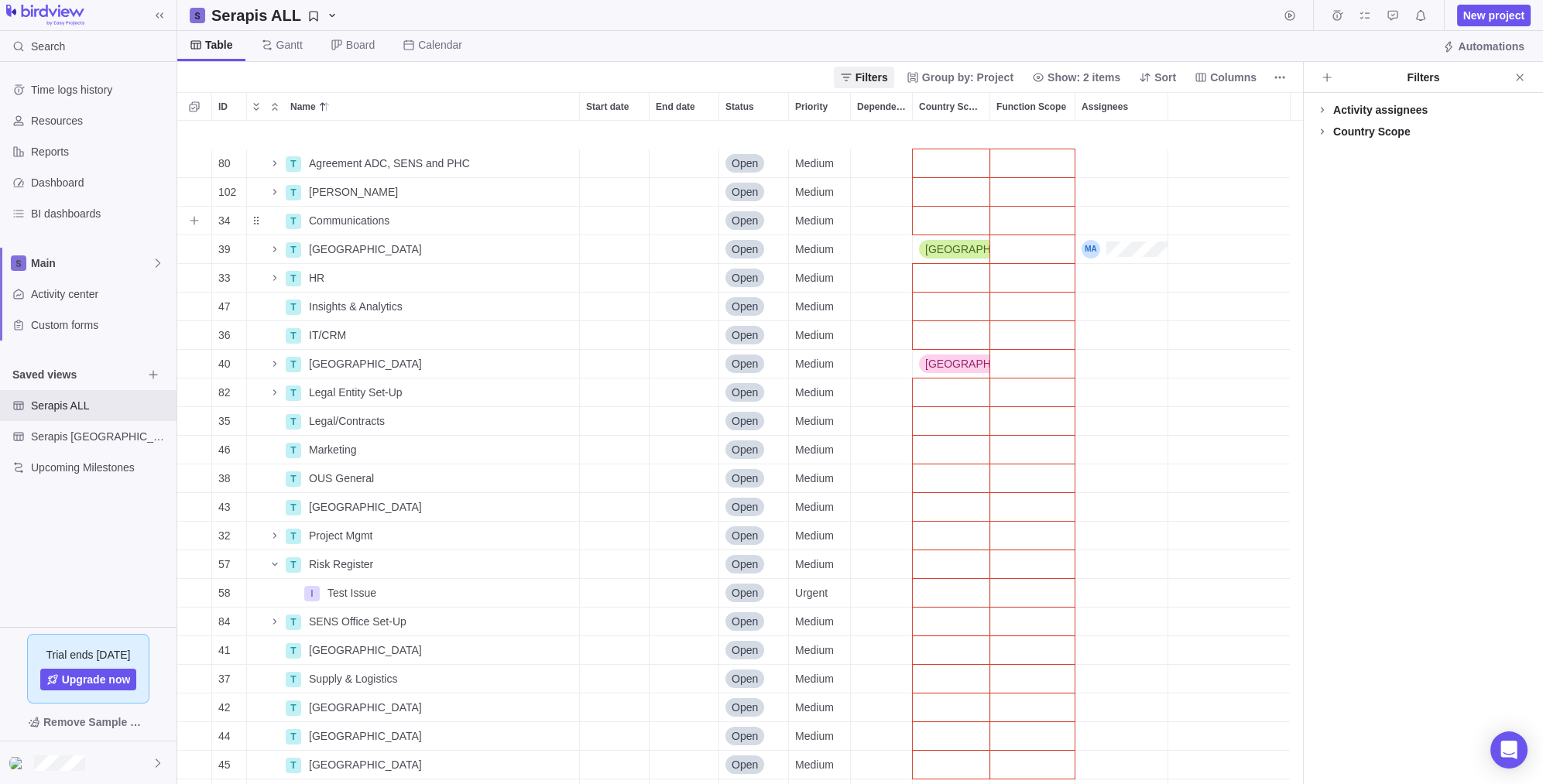
scroll to position [137, 0]
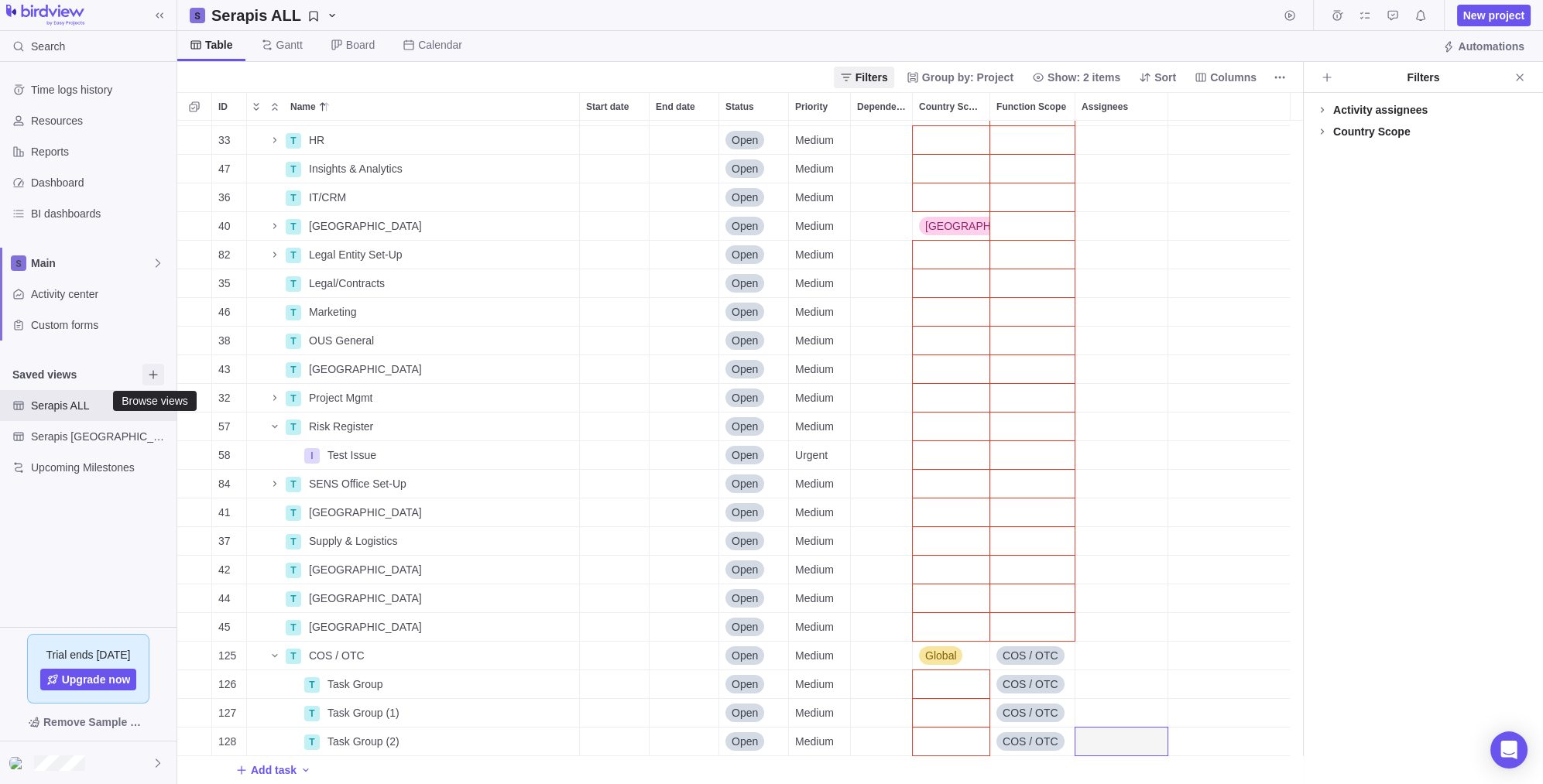
click at [156, 370] on icon "Browse views" at bounding box center [152, 374] width 12 height 12
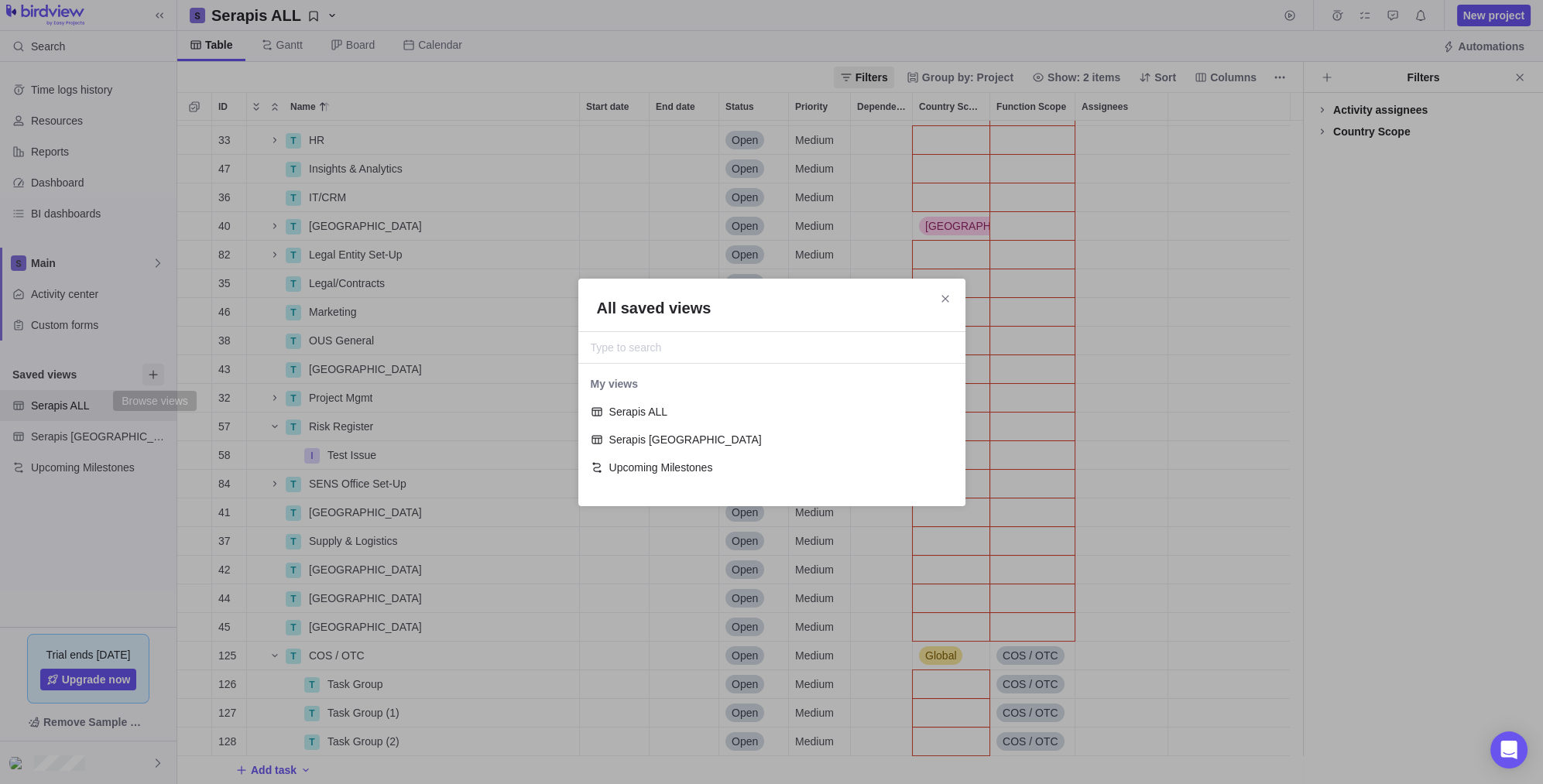
scroll to position [110, 373]
click at [942, 290] on span "Close" at bounding box center [945, 298] width 21 height 21
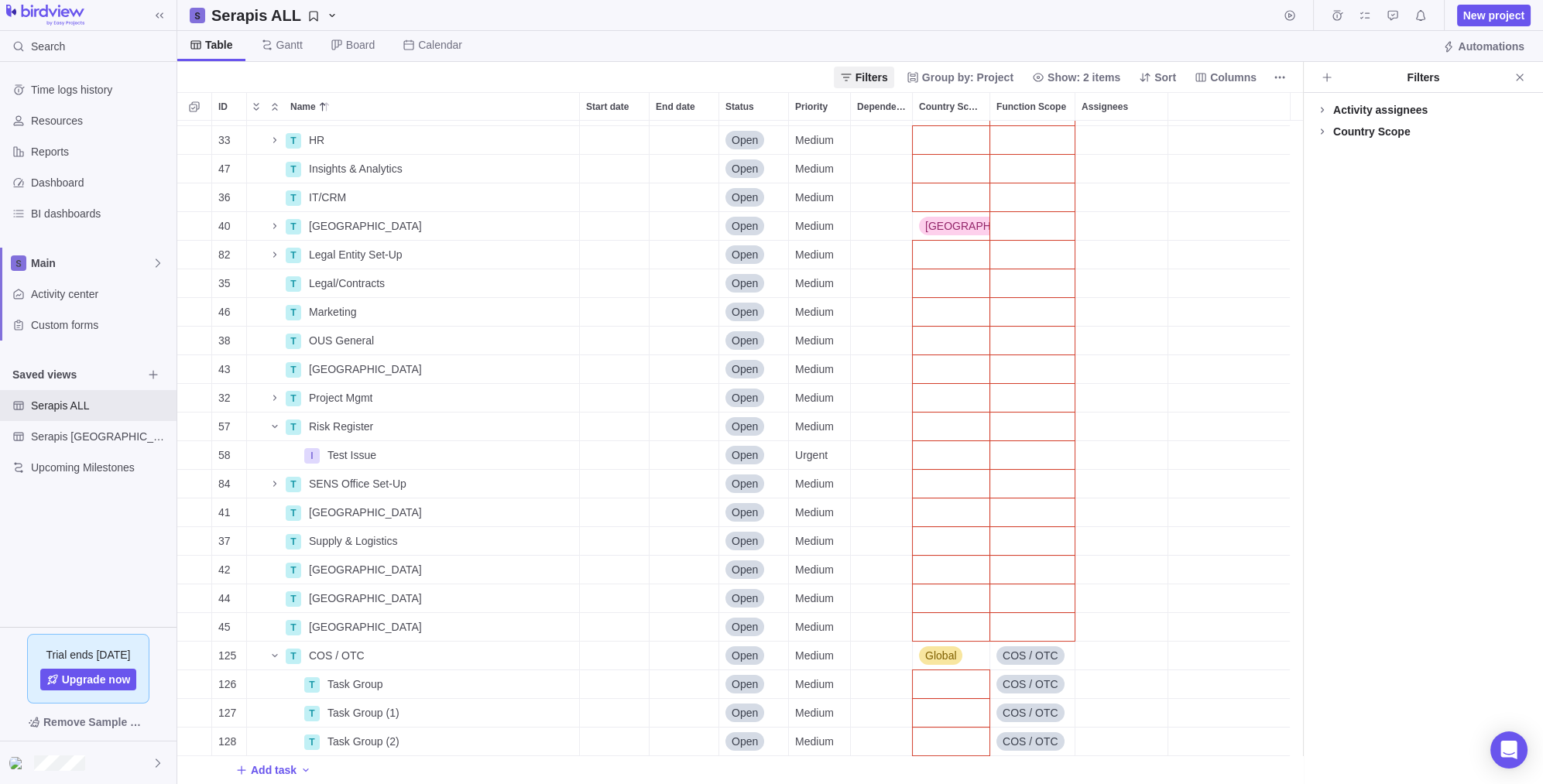
click at [1431, 264] on div "Activity assignees More Country Scope More" at bounding box center [1423, 438] width 239 height 691
click at [1350, 124] on div "Country Scope" at bounding box center [1371, 132] width 78 height 16
click at [1358, 102] on div "Activity assignees" at bounding box center [1379, 109] width 94 height 16
drag, startPoint x: 107, startPoint y: 48, endPoint x: 98, endPoint y: 48, distance: 9.0
click at [98, 48] on div "Search" at bounding box center [88, 46] width 177 height 31
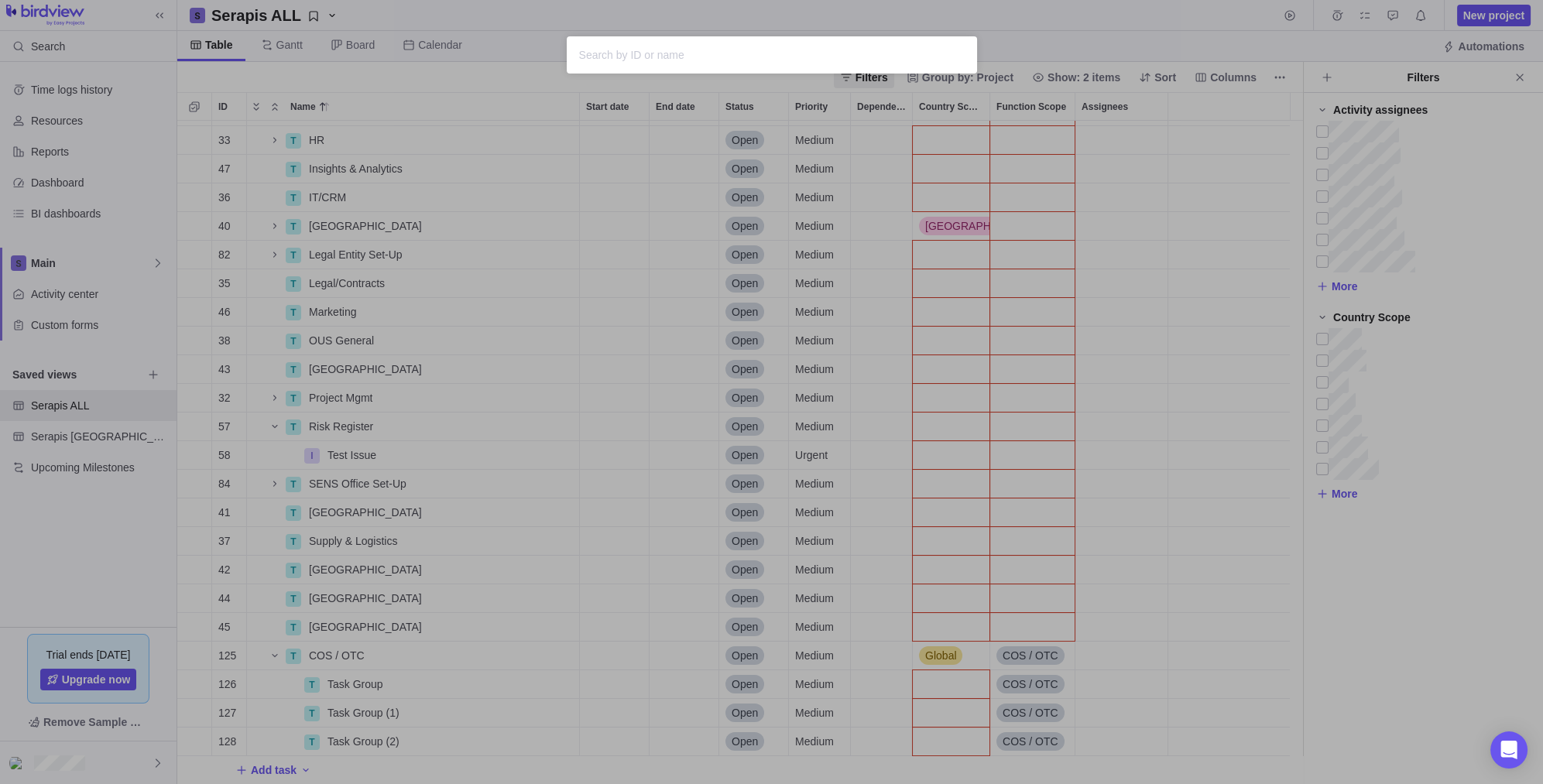
click at [774, 38] on div at bounding box center [771, 55] width 410 height 37
click at [773, 12] on div "Sorry, nothing was found" at bounding box center [771, 392] width 1543 height 784
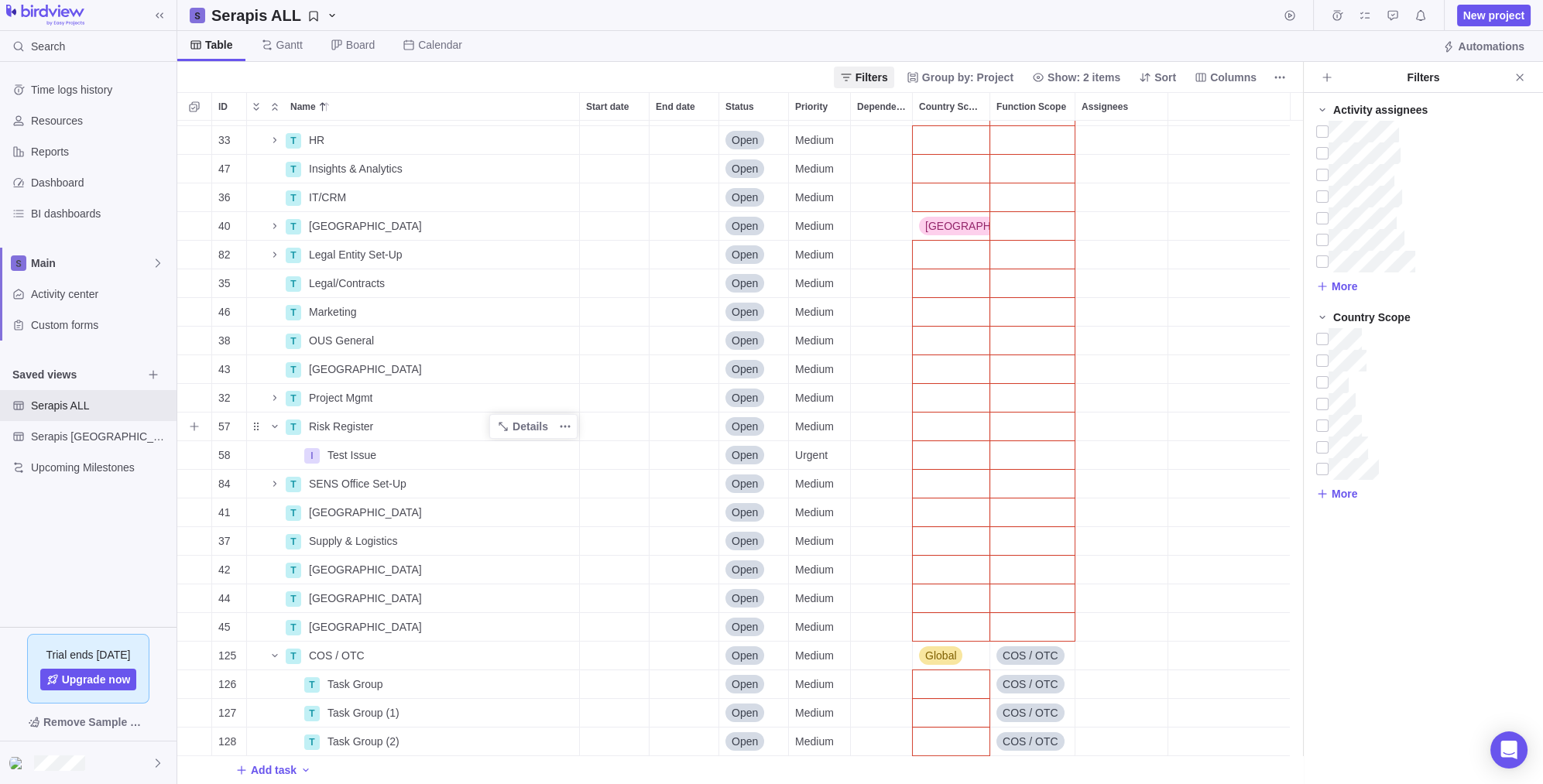
click at [255, 419] on div "Name" at bounding box center [265, 426] width 37 height 21
click at [254, 421] on div "Name" at bounding box center [265, 427] width 37 height 21
click at [568, 426] on icon "More actions" at bounding box center [569, 427] width 2 height 2
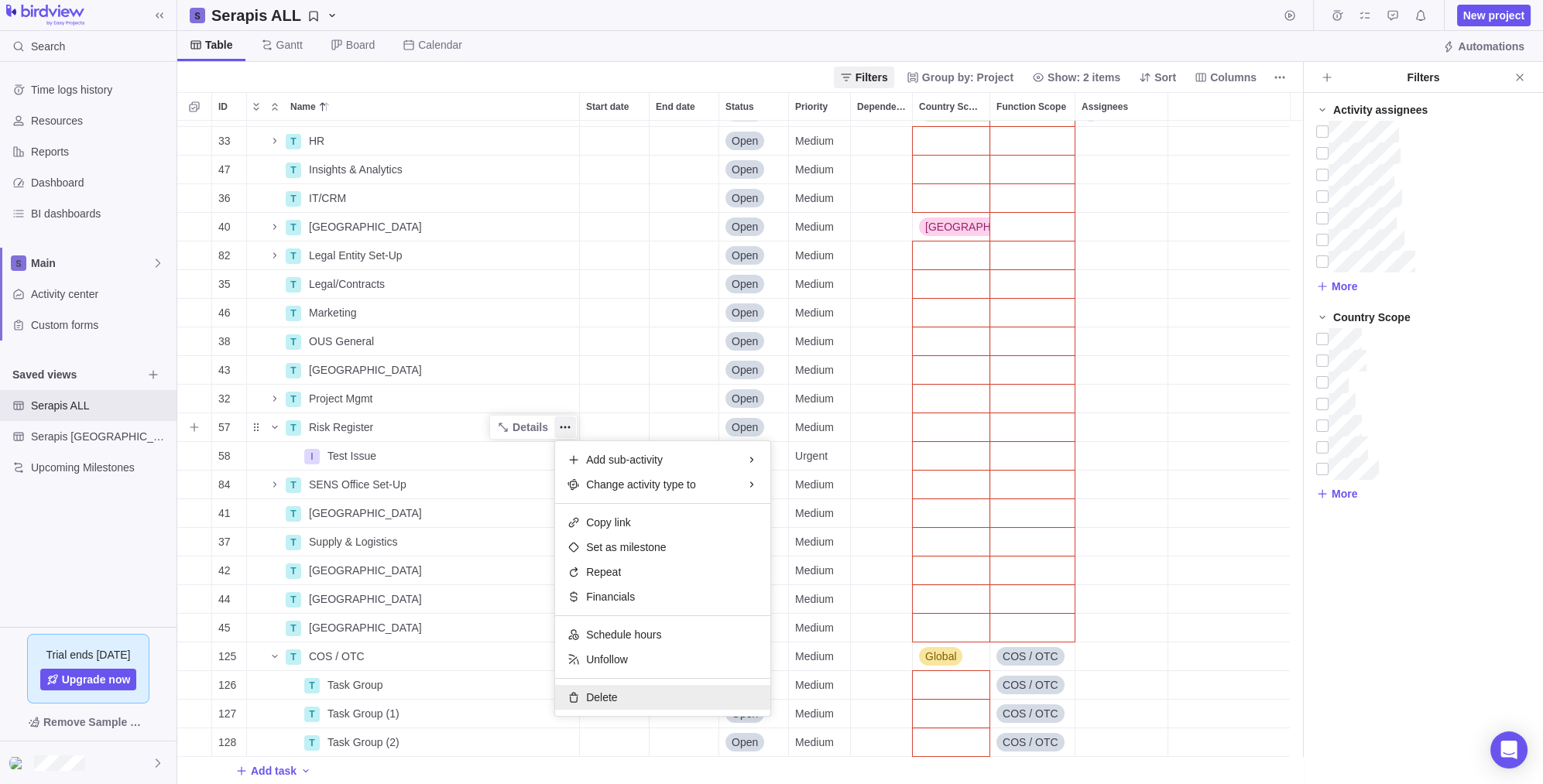
click at [628, 702] on div "Delete" at bounding box center [663, 697] width 215 height 25
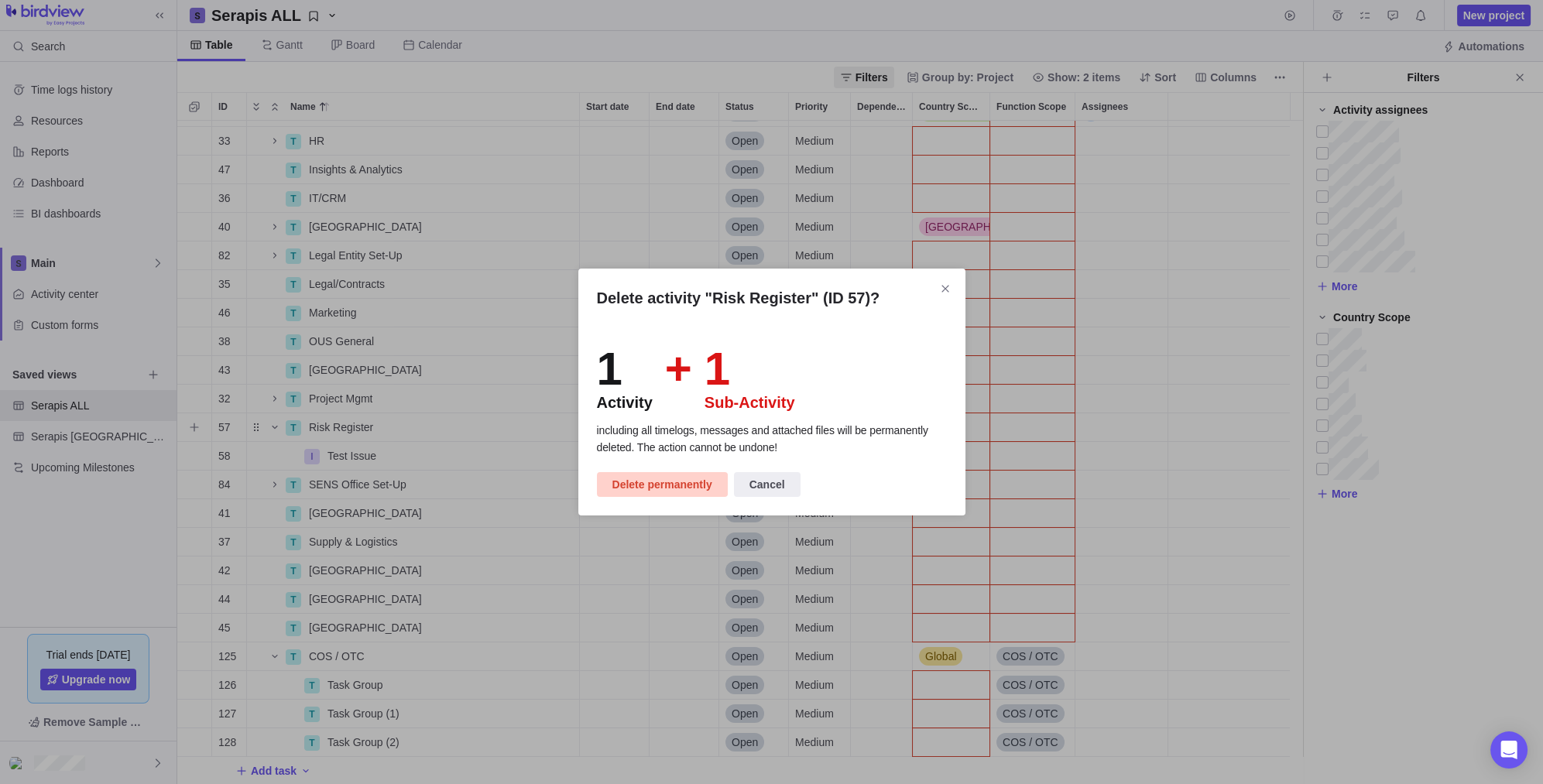
click at [681, 483] on span "Delete permanently" at bounding box center [662, 485] width 100 height 19
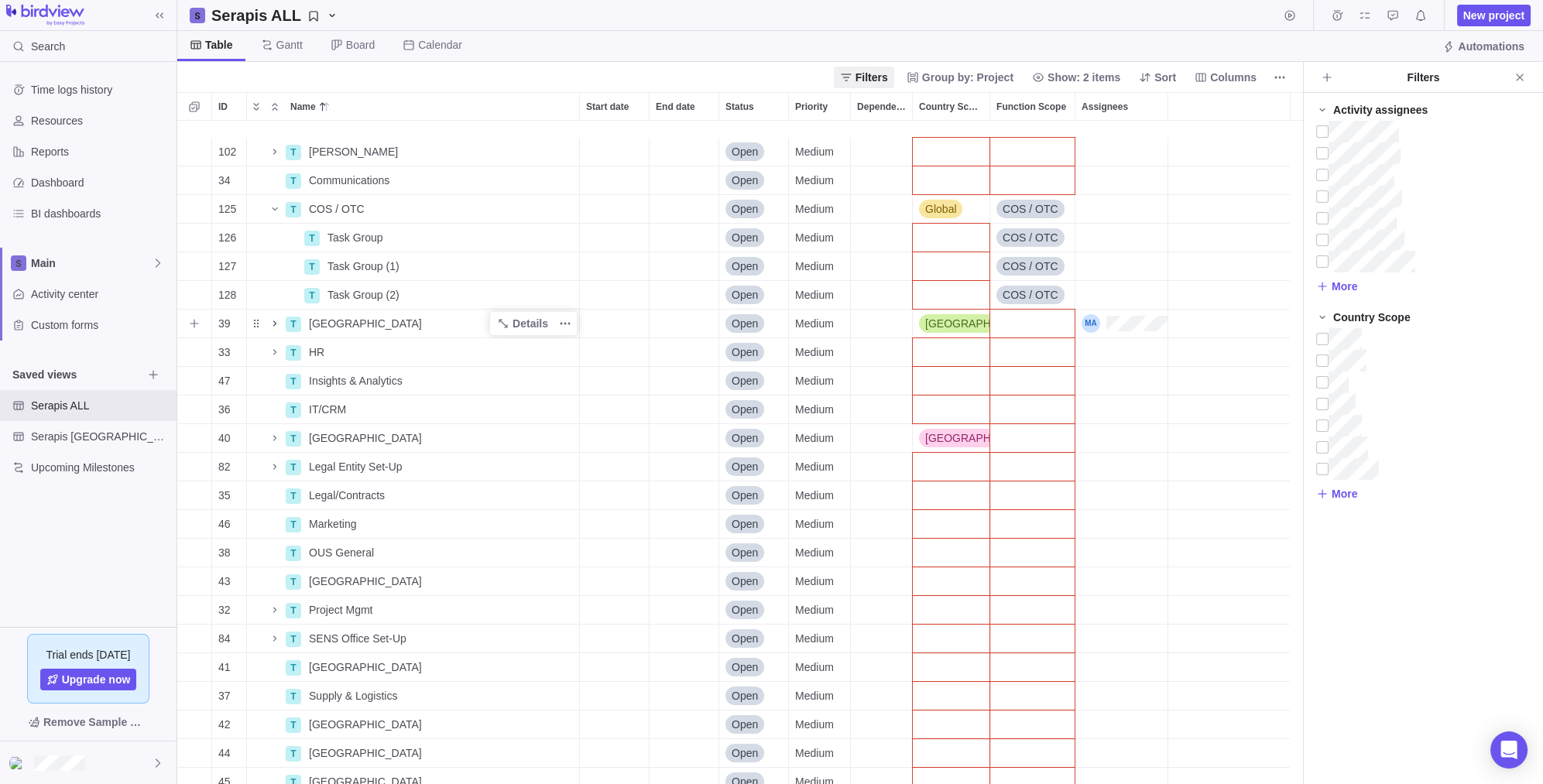
scroll to position [80, 0]
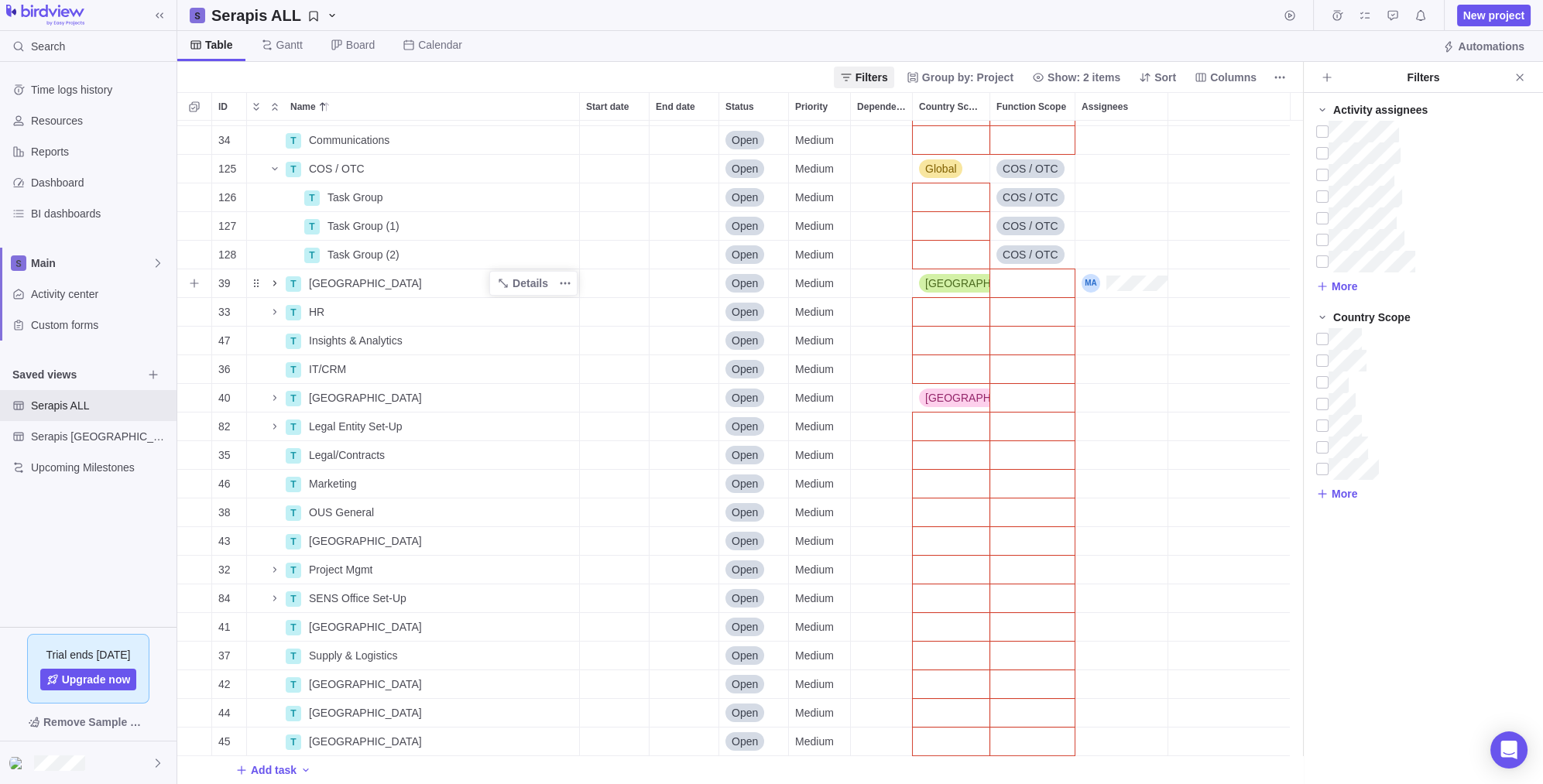
click at [279, 278] on icon "Name" at bounding box center [274, 283] width 12 height 12
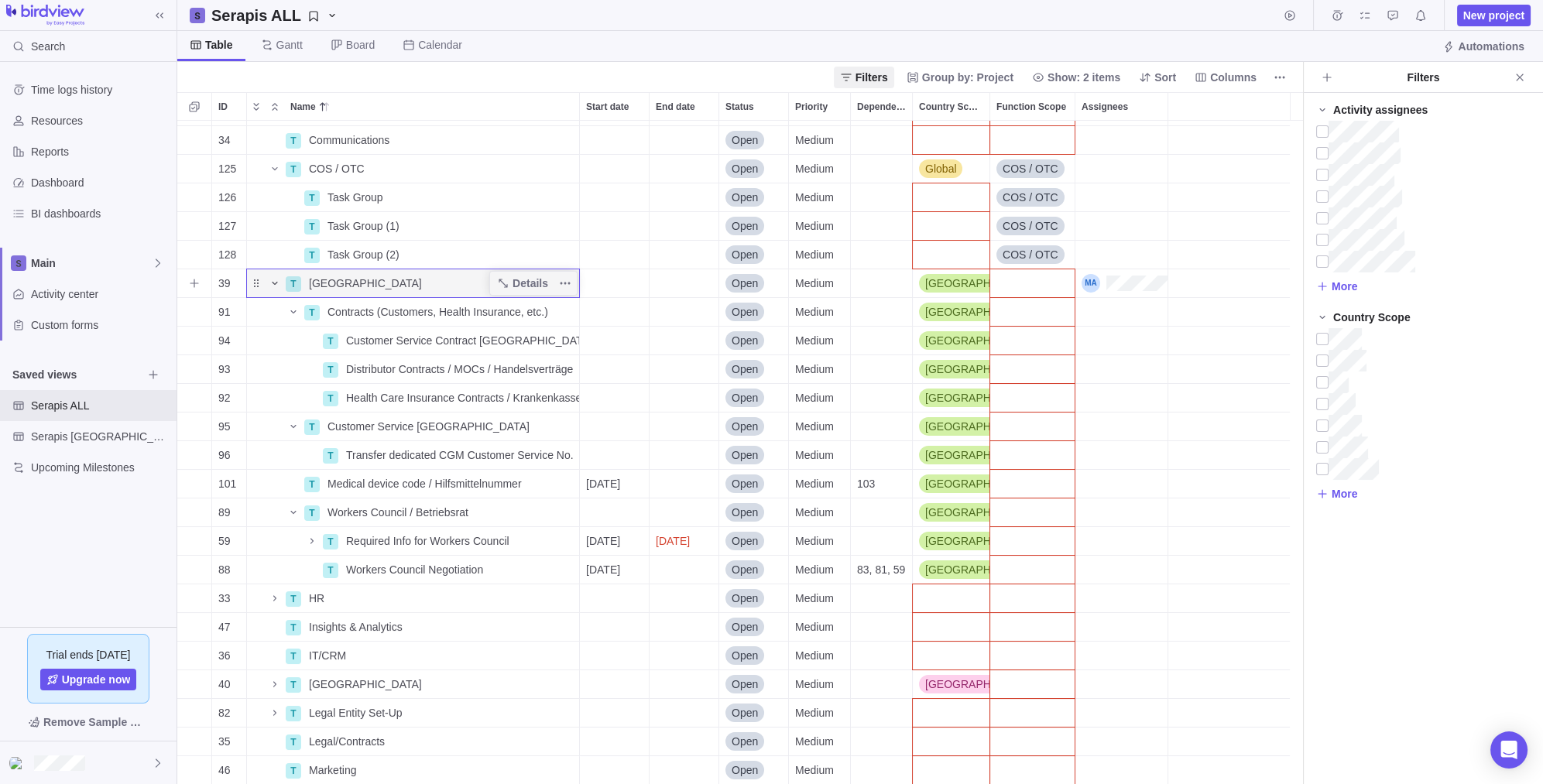
click at [279, 278] on icon "Name" at bounding box center [274, 283] width 12 height 12
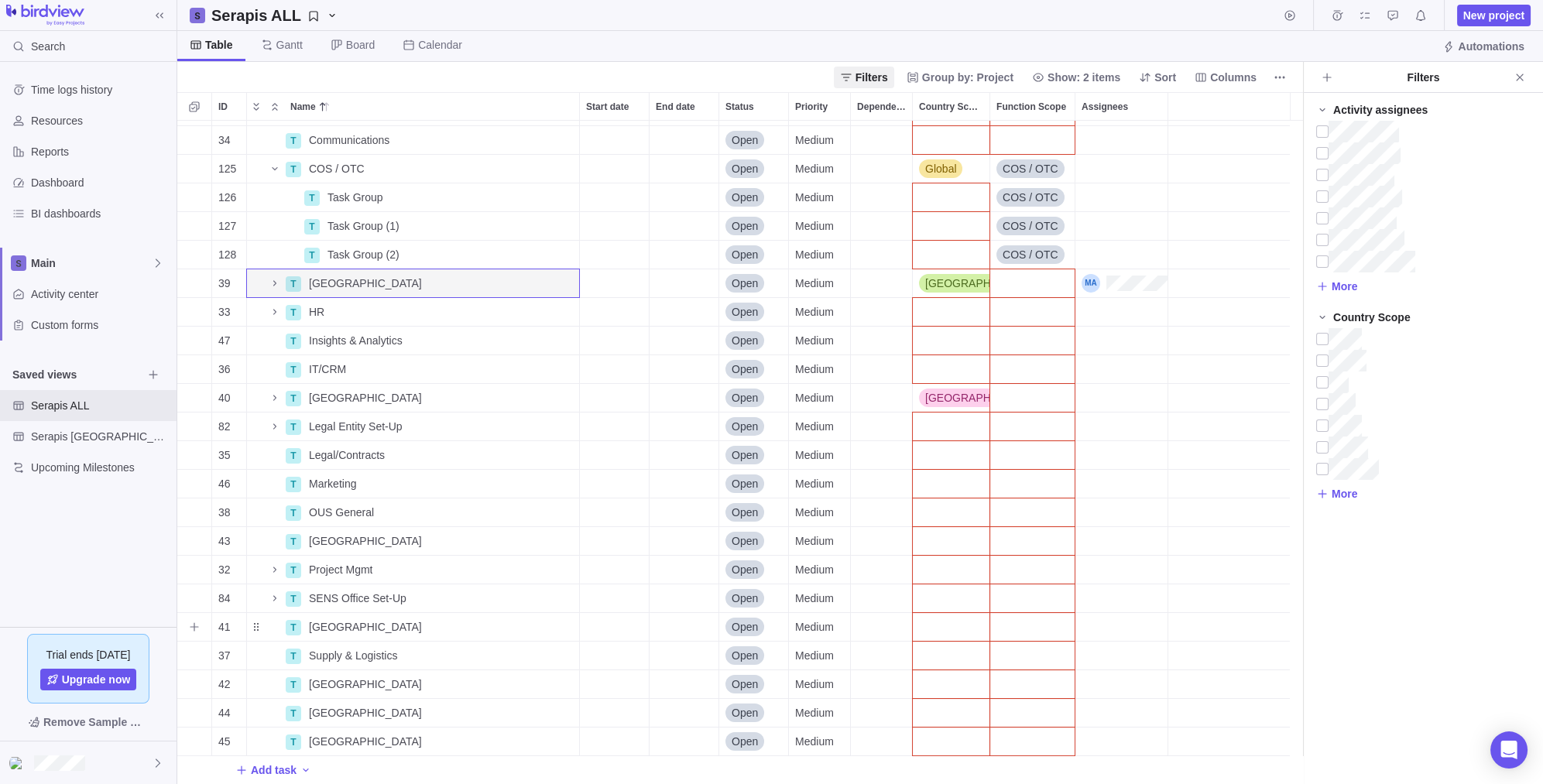
click at [958, 624] on div "Country Scope" at bounding box center [950, 627] width 77 height 28
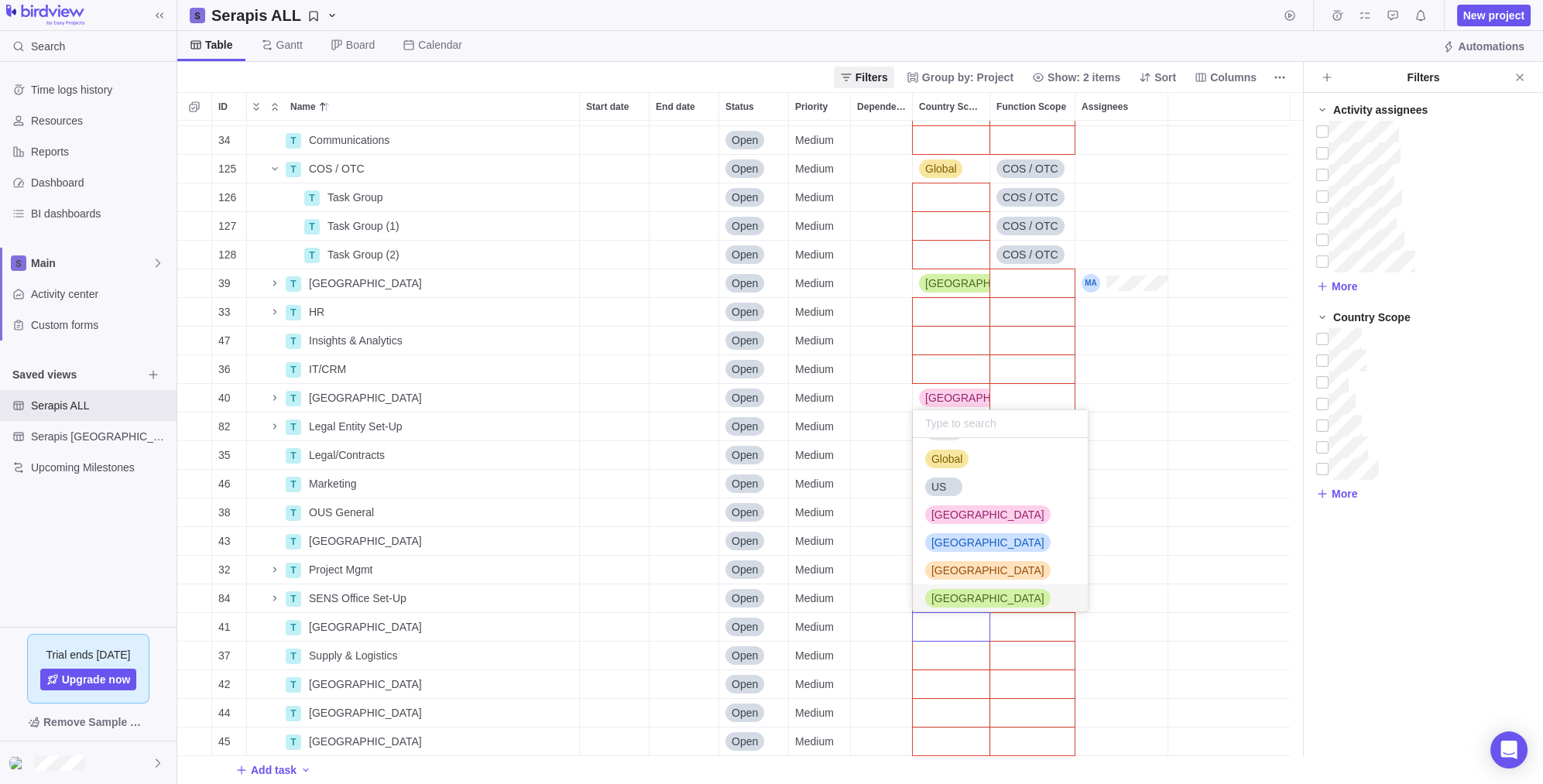
scroll to position [4, 0]
click at [958, 574] on div "[GEOGRAPHIC_DATA]" at bounding box center [988, 565] width 125 height 19
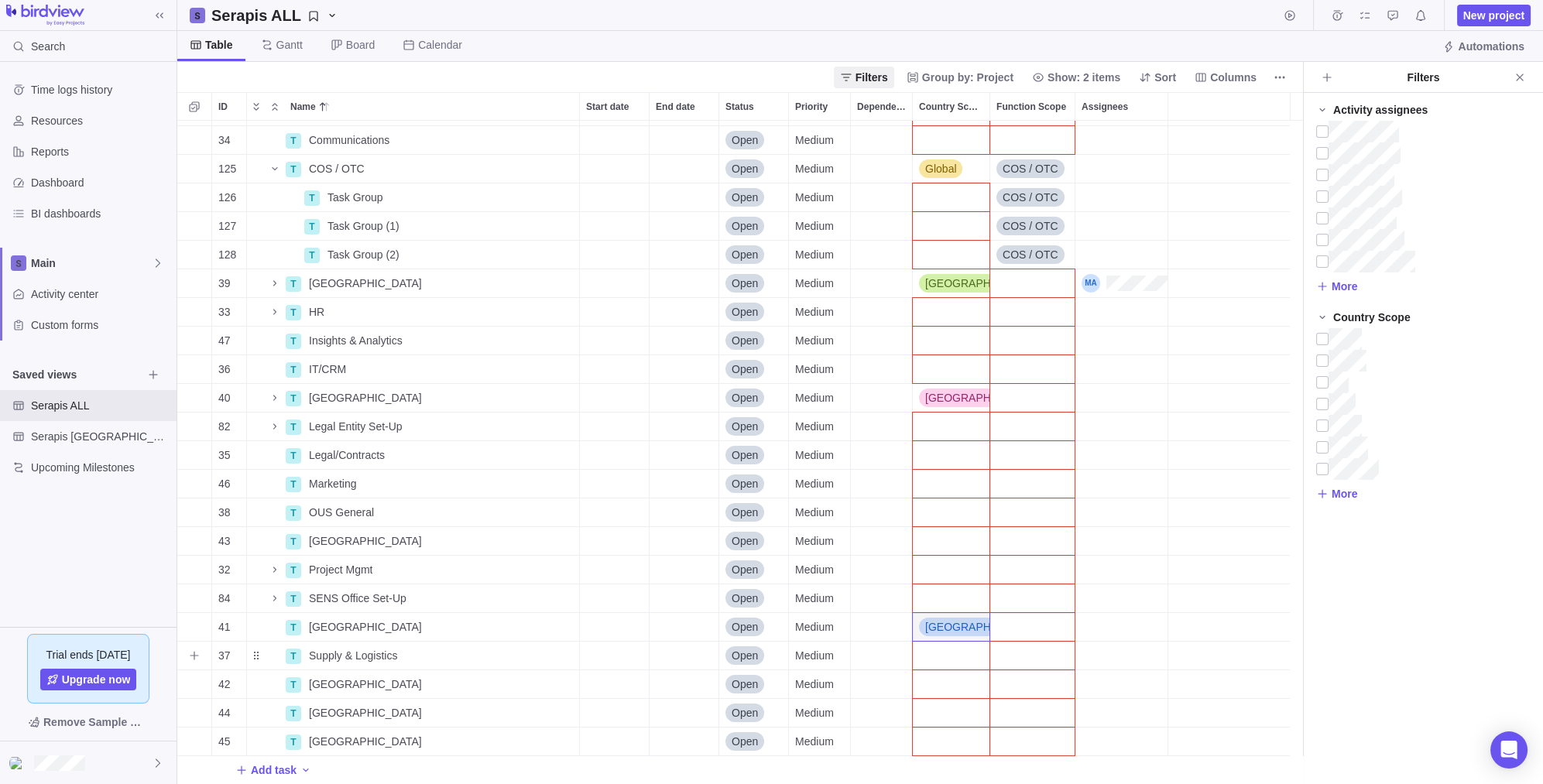
click at [948, 661] on div "Country Scope" at bounding box center [950, 656] width 77 height 28
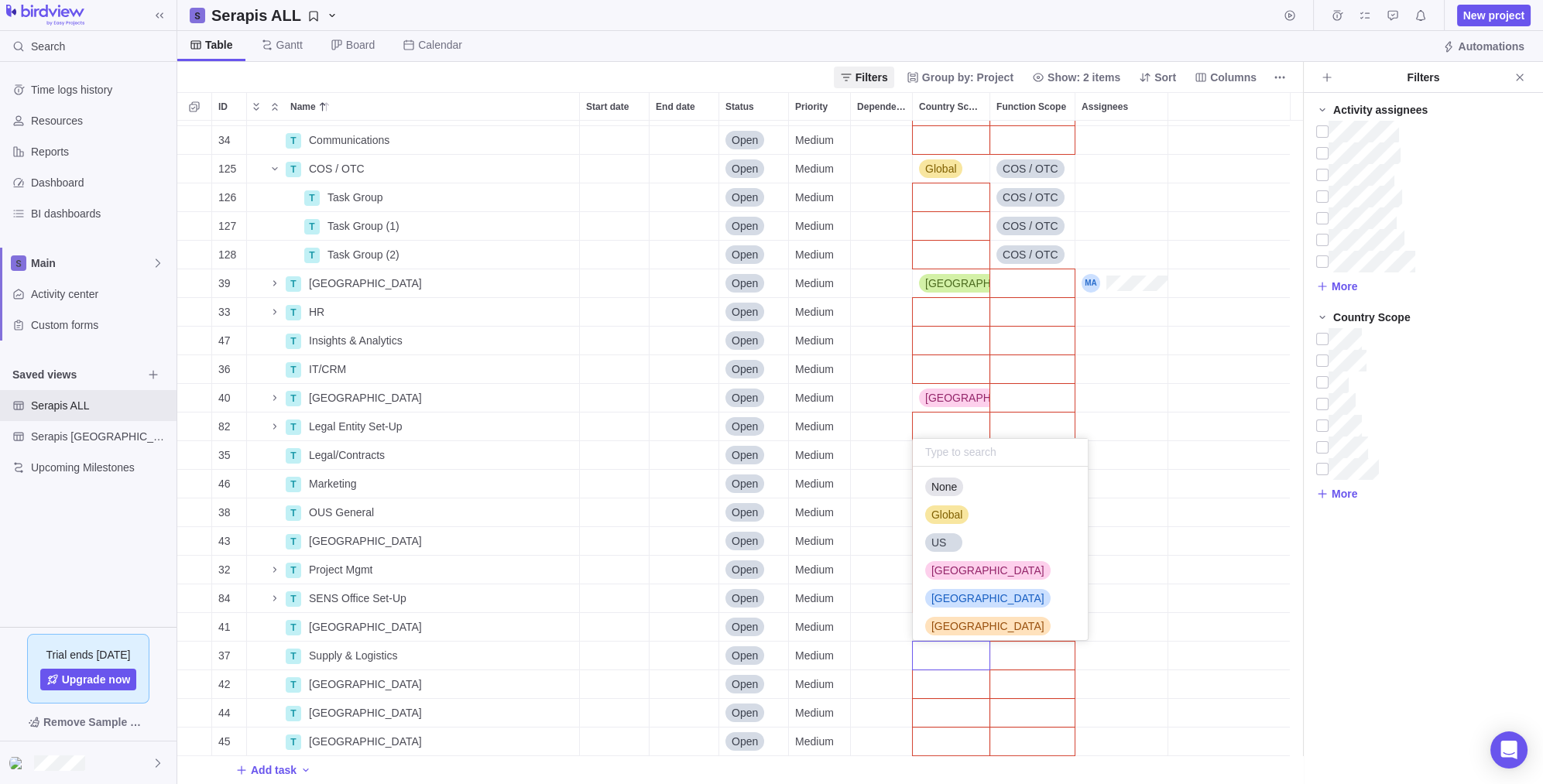
click at [1018, 656] on div "102 T [PERSON_NAME] Details Open Medium 34 T Communications Details Open Medium…" at bounding box center [740, 452] width 1125 height 664
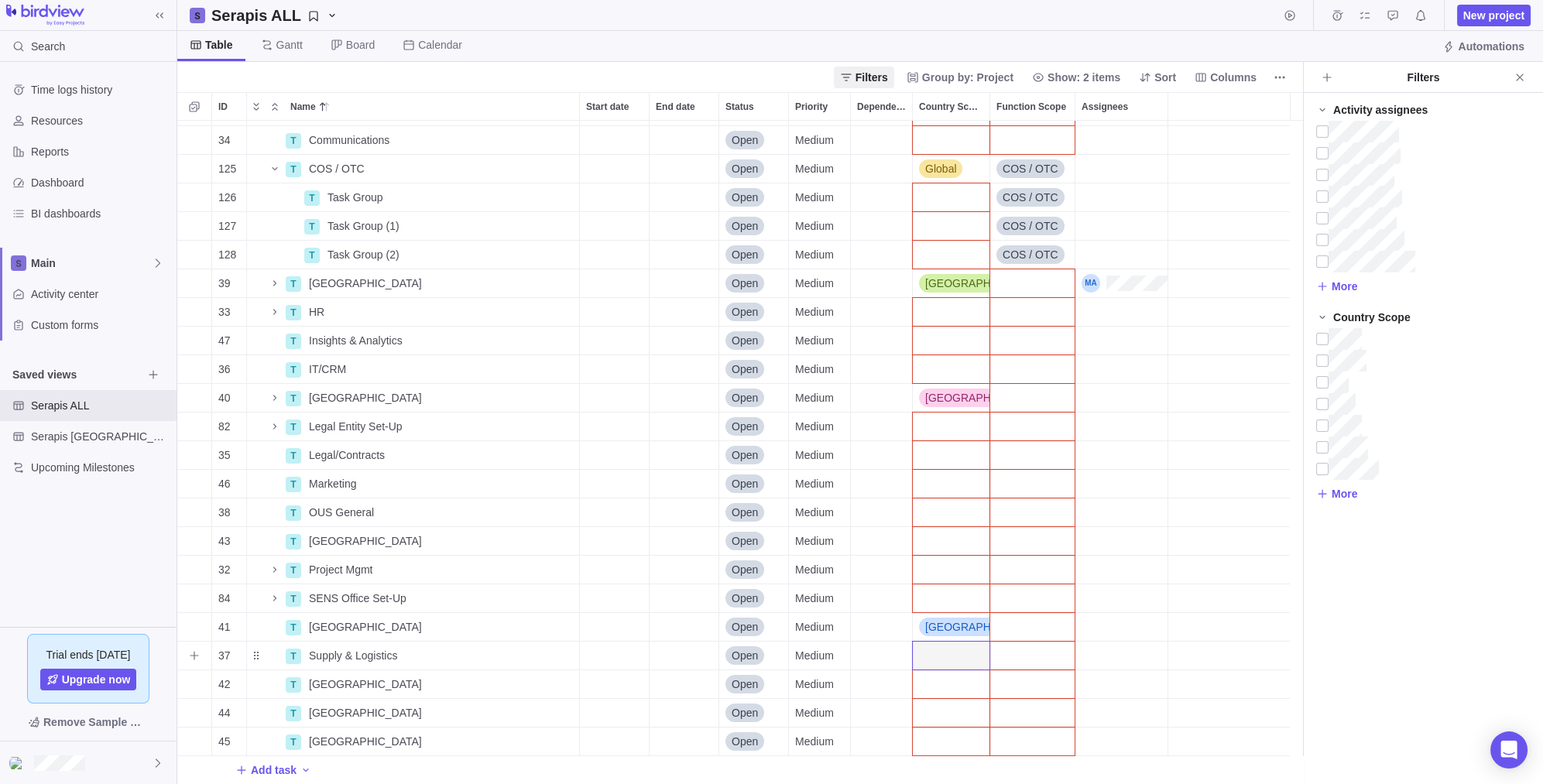
click at [1028, 650] on div "Function Scope" at bounding box center [1032, 656] width 84 height 28
click at [1044, 619] on span "SC & Logistics" at bounding box center [1043, 626] width 70 height 16
click at [1026, 686] on div "Function Scope" at bounding box center [1032, 684] width 84 height 28
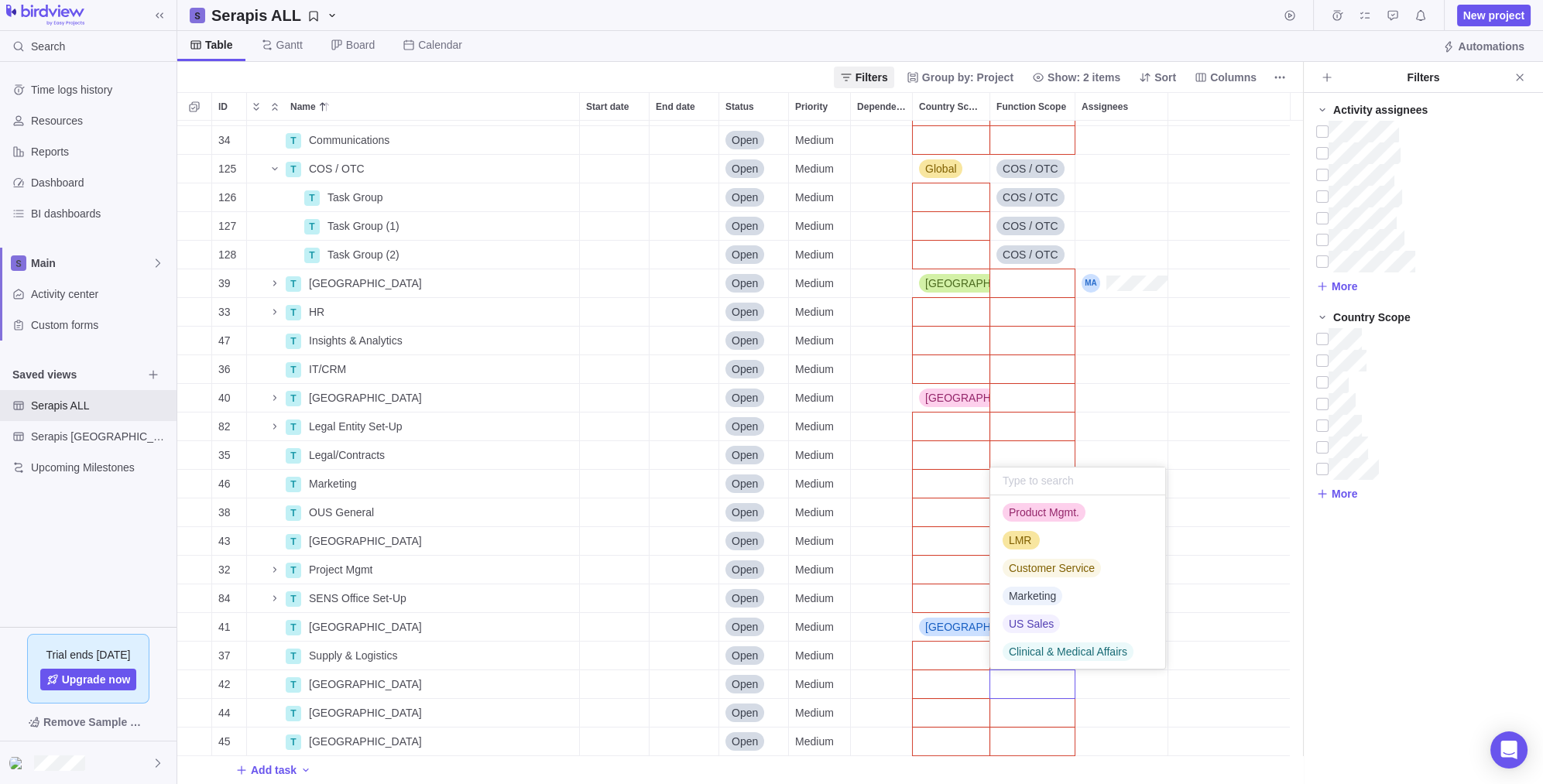
scroll to position [285, 0]
click at [952, 669] on div "102 T [PERSON_NAME] Details Open Medium 34 T Communications Details Open Medium…" at bounding box center [740, 452] width 1125 height 664
click at [953, 685] on div "Country Scope" at bounding box center [950, 684] width 77 height 28
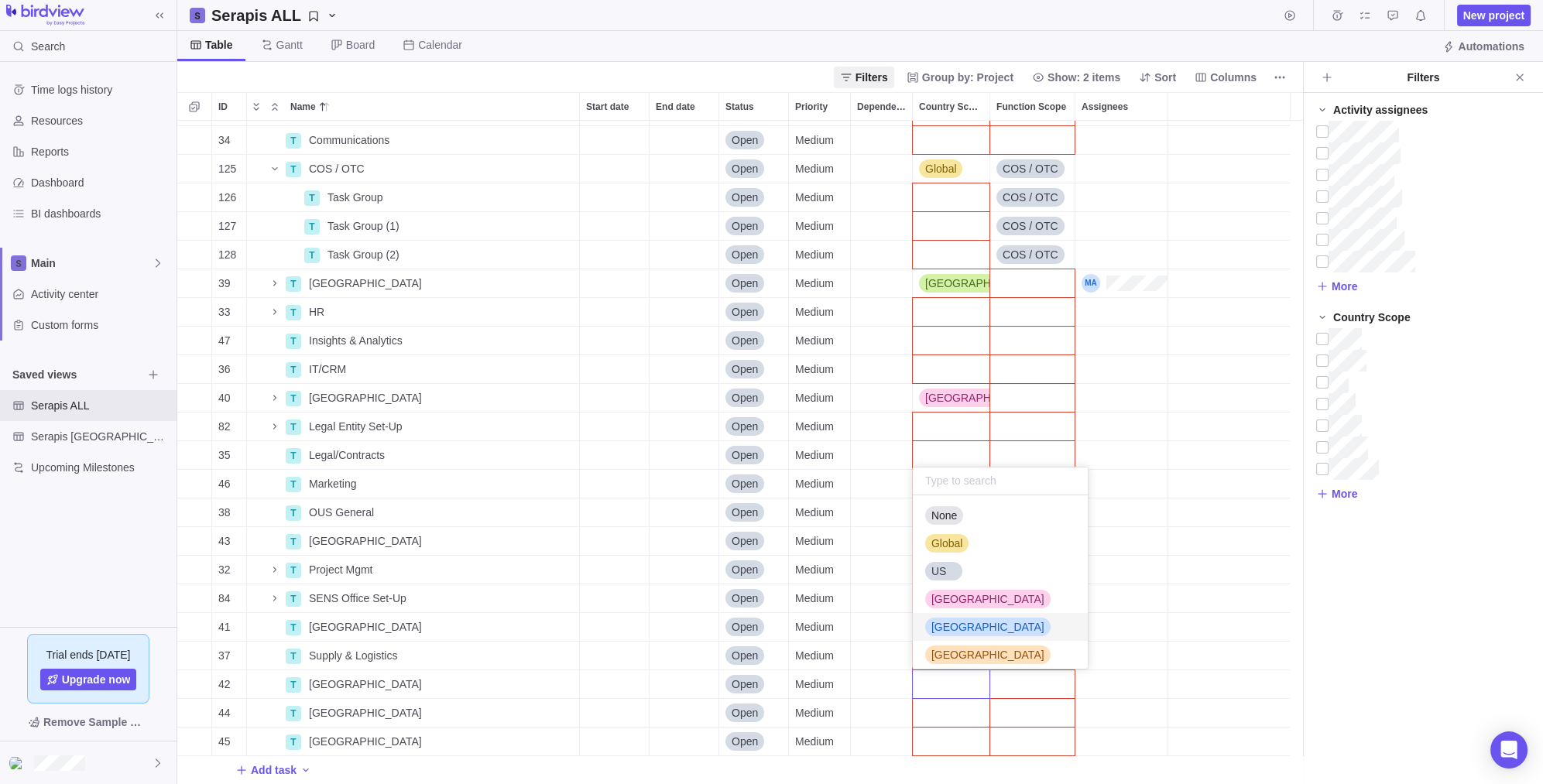
scroll to position [89, 0]
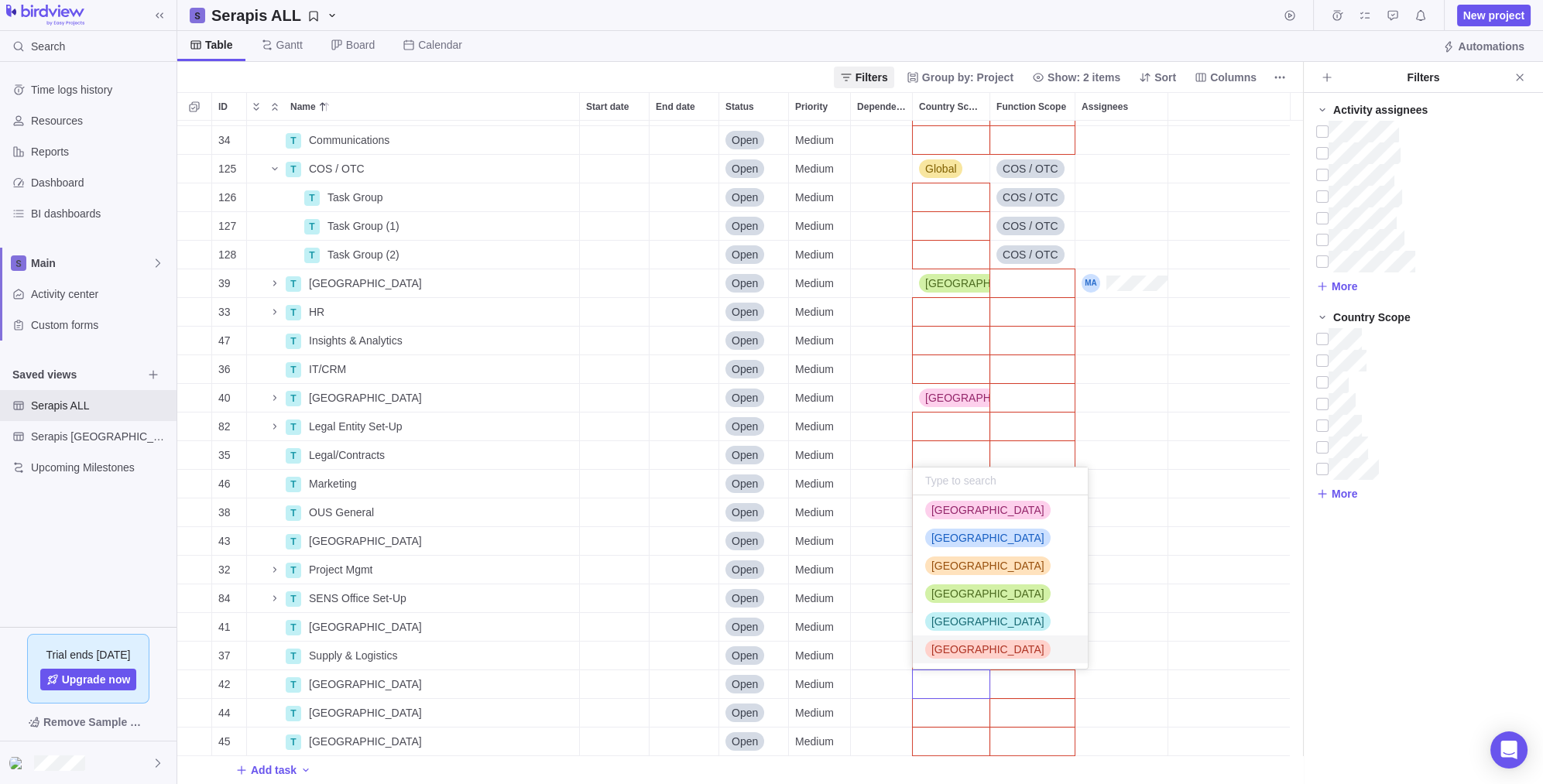
click at [961, 650] on span "[GEOGRAPHIC_DATA]" at bounding box center [987, 649] width 113 height 16
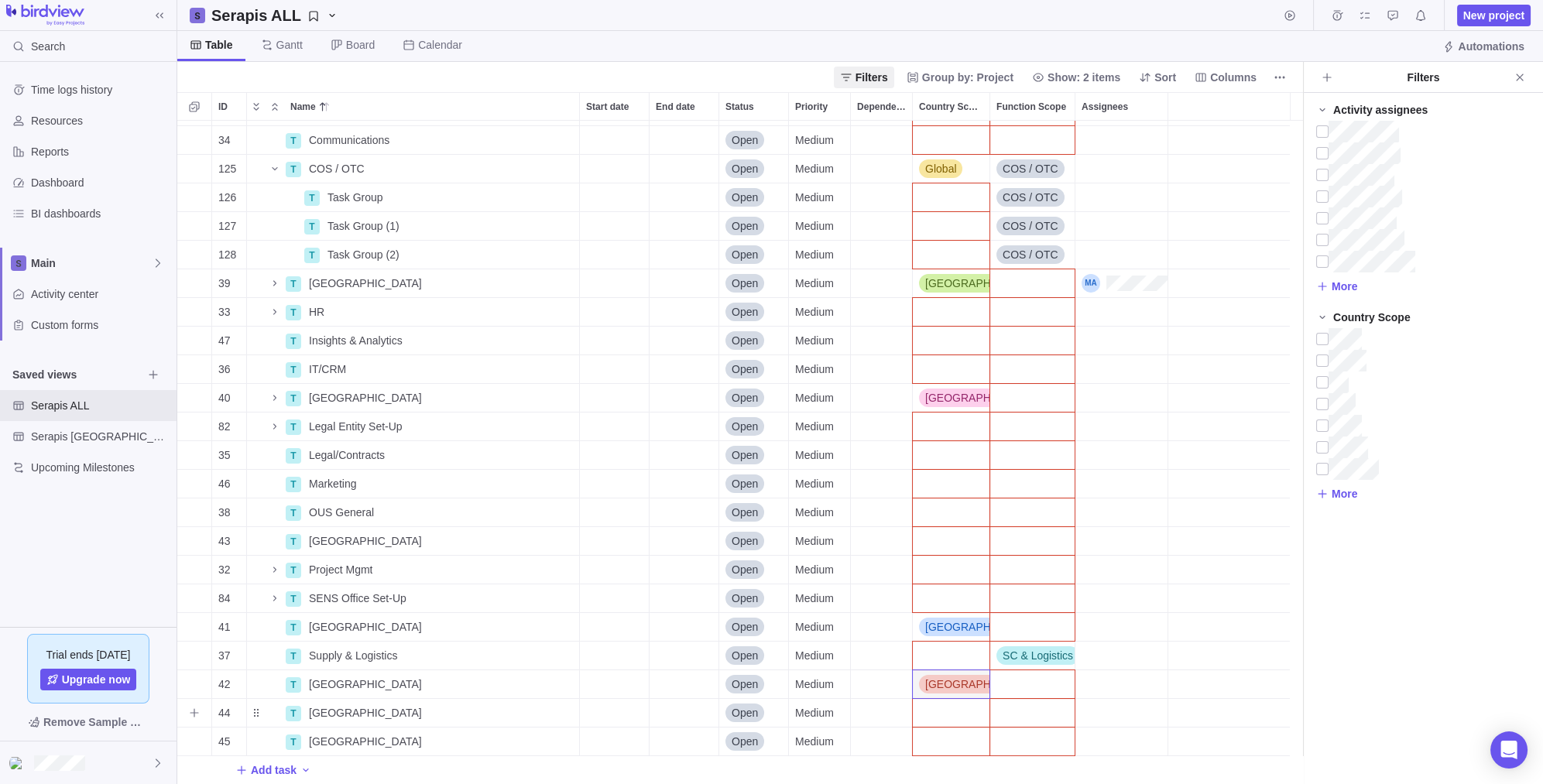
click at [953, 711] on div "Country Scope" at bounding box center [950, 713] width 77 height 28
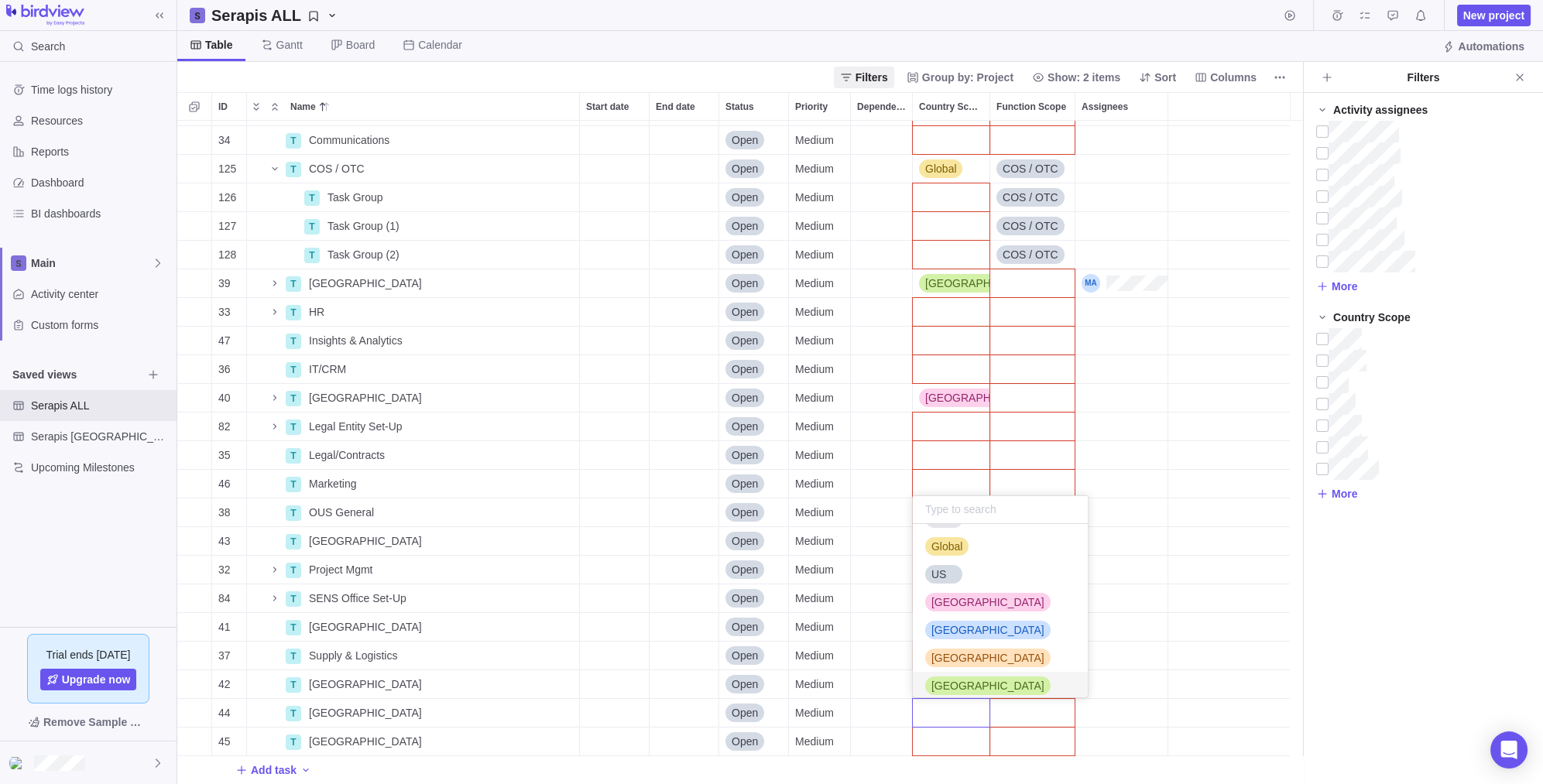
scroll to position [90, 0]
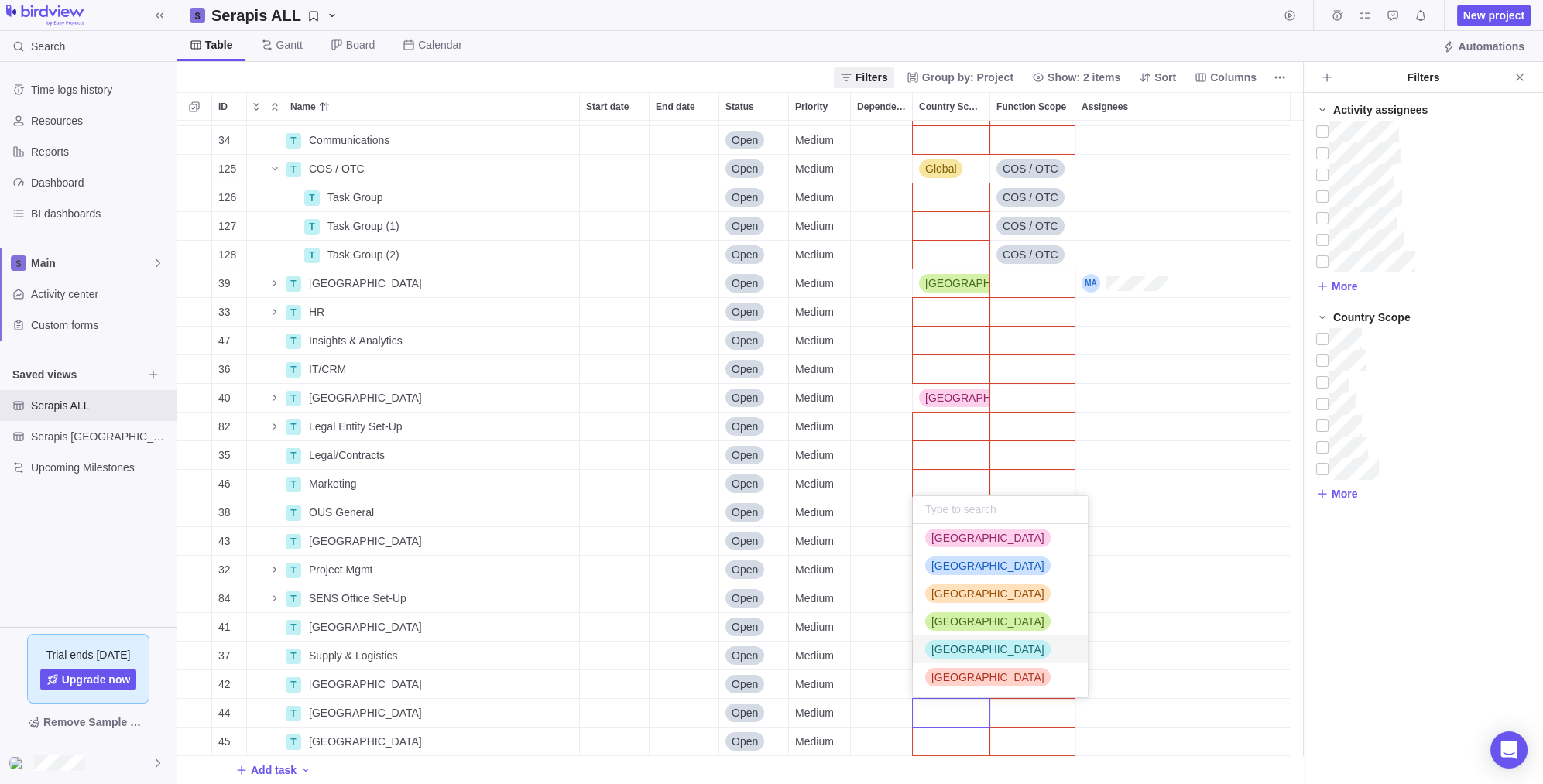
click at [972, 642] on span "[GEOGRAPHIC_DATA]" at bounding box center [987, 649] width 113 height 16
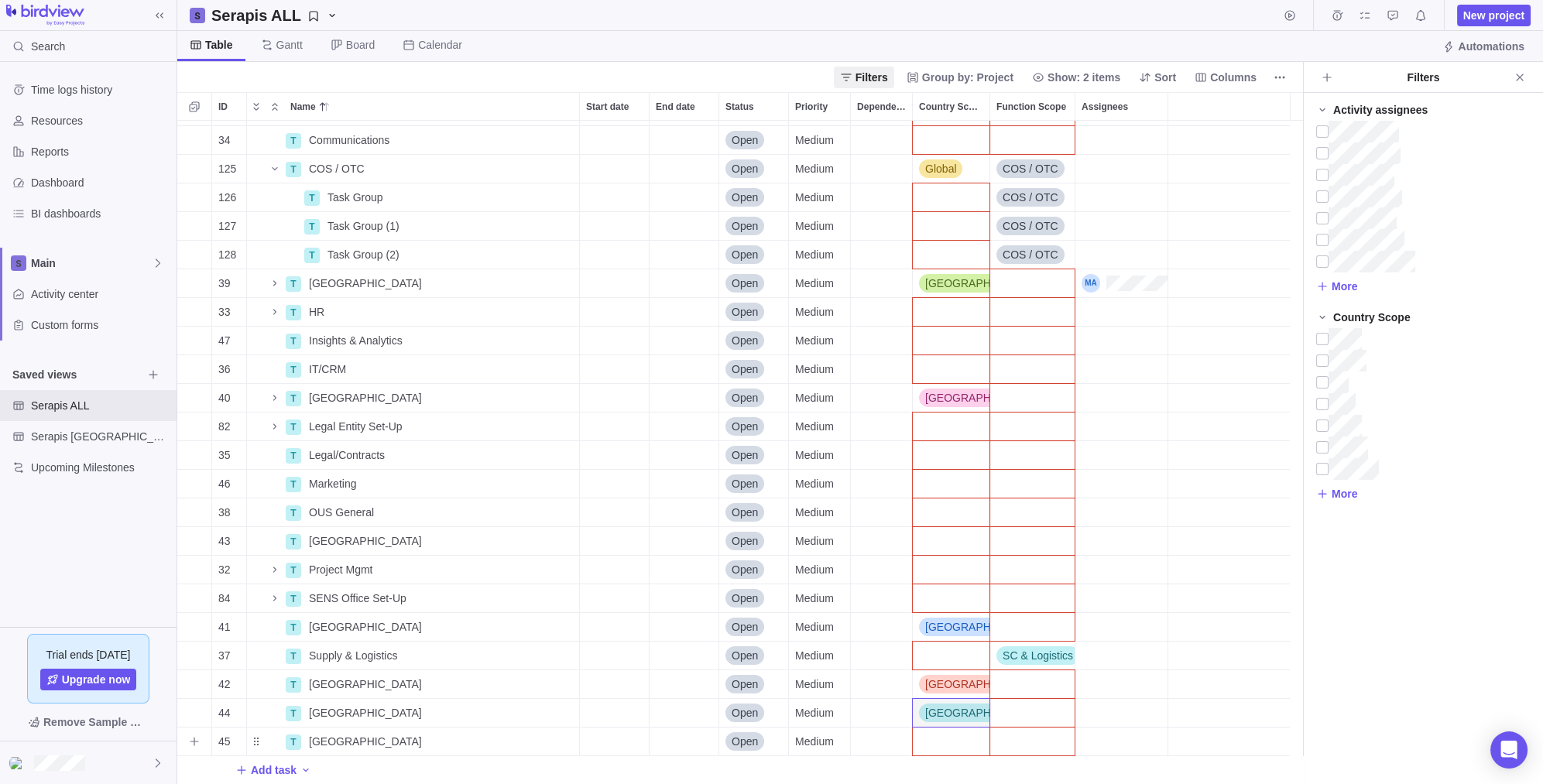
click at [947, 742] on div "Country Scope" at bounding box center [950, 742] width 77 height 28
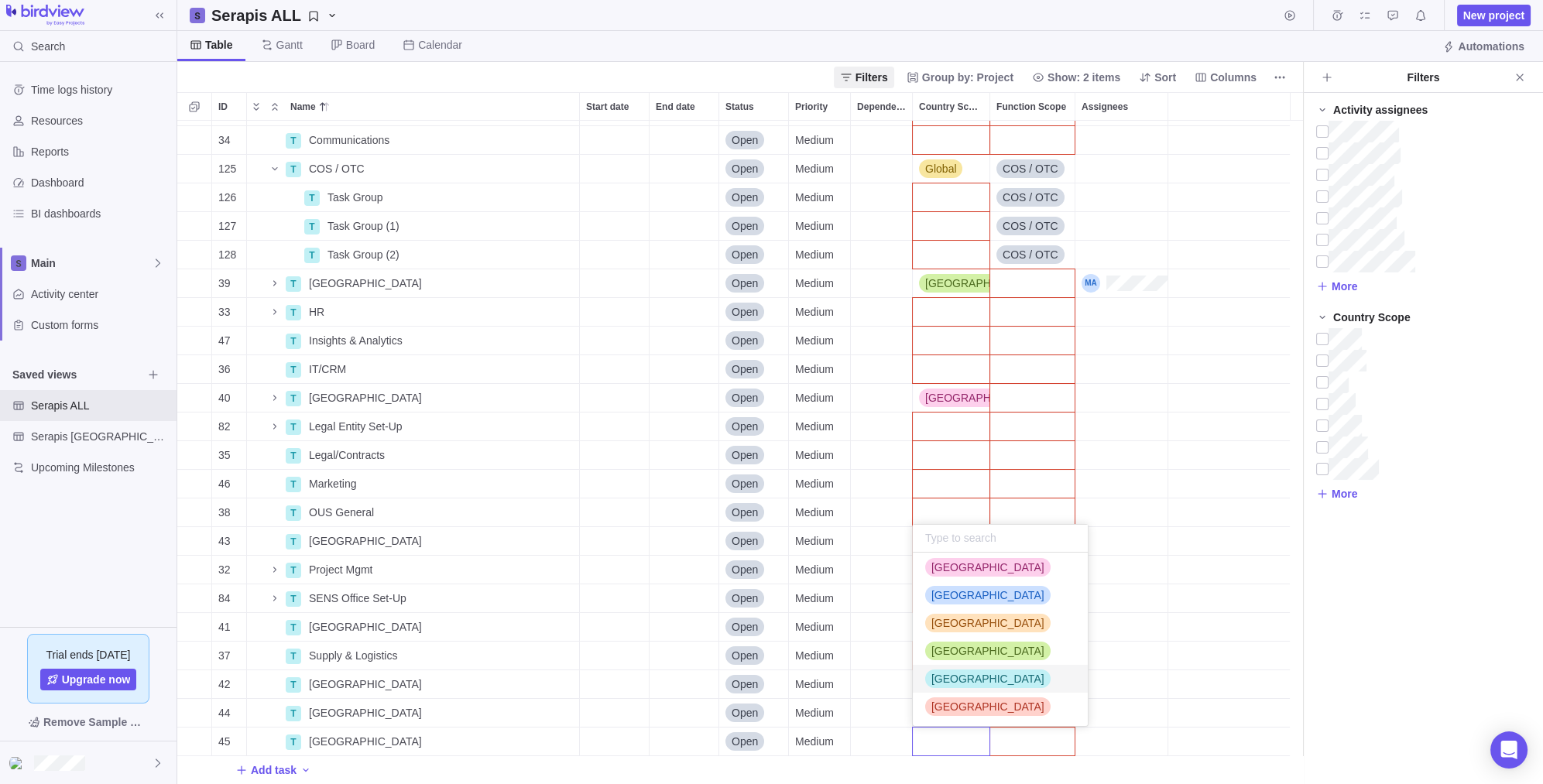
scroll to position [0, 0]
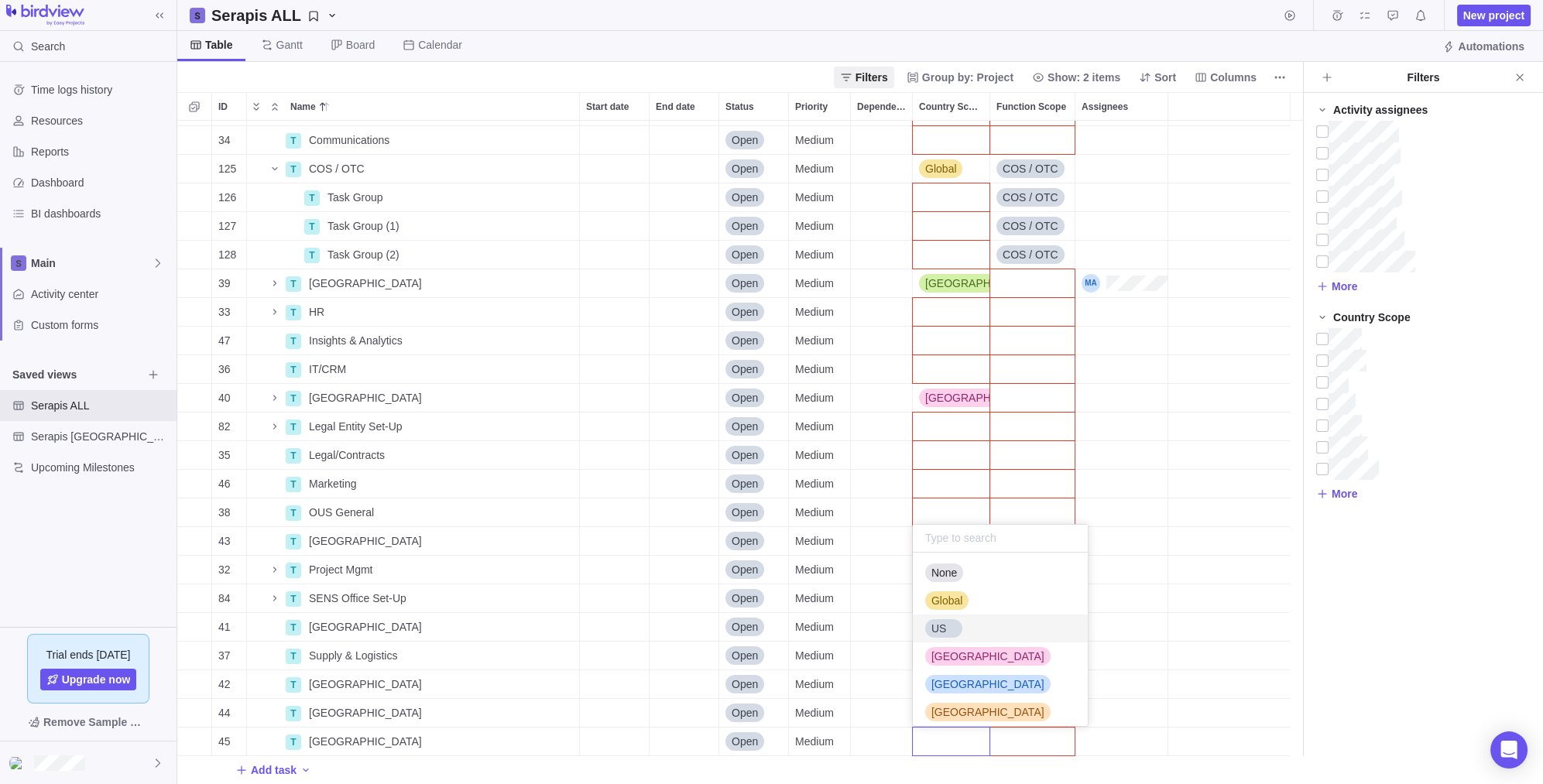
click at [964, 628] on div "US" at bounding box center [999, 629] width 175 height 28
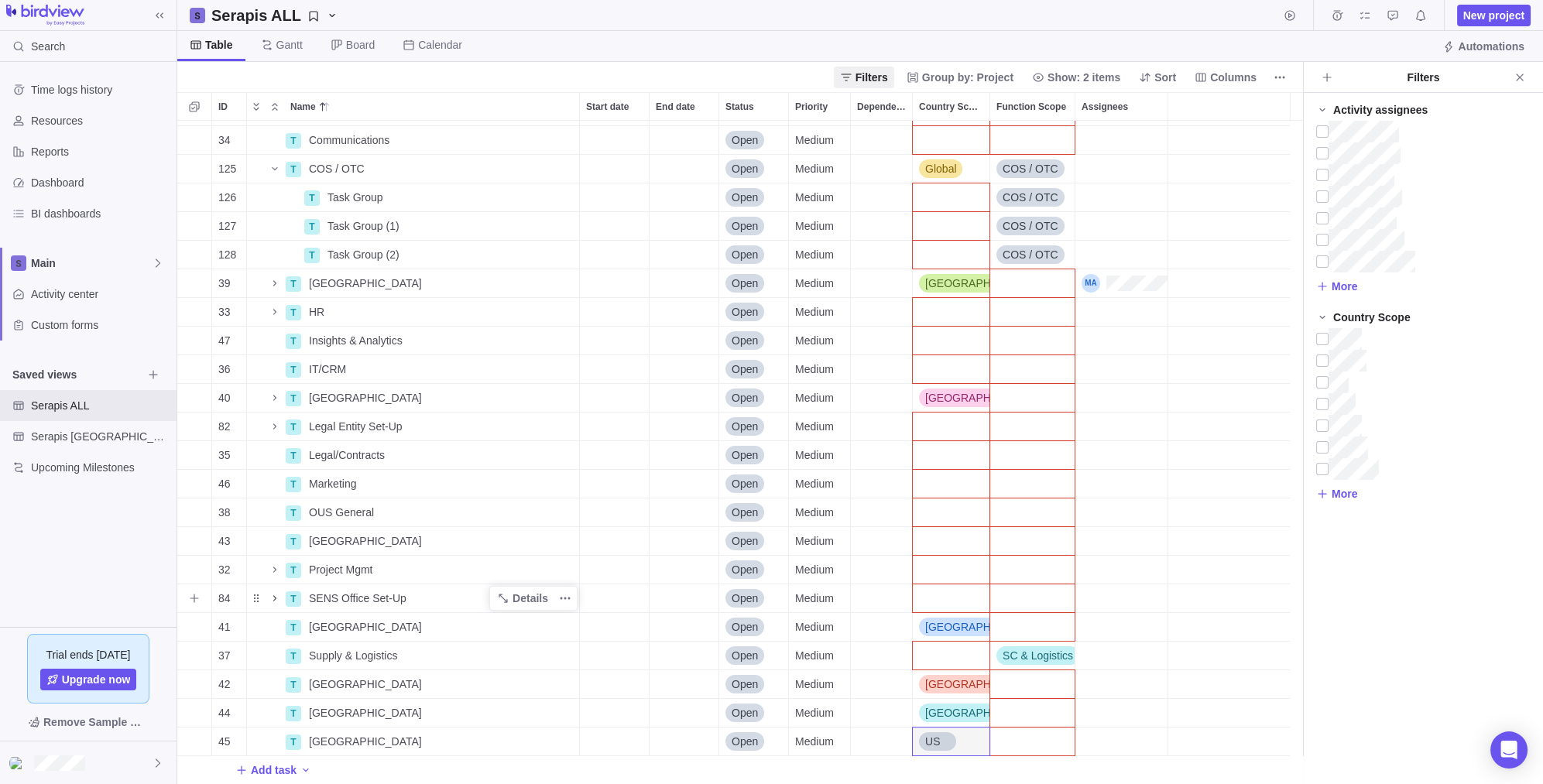
click at [276, 595] on icon "Name" at bounding box center [274, 598] width 12 height 12
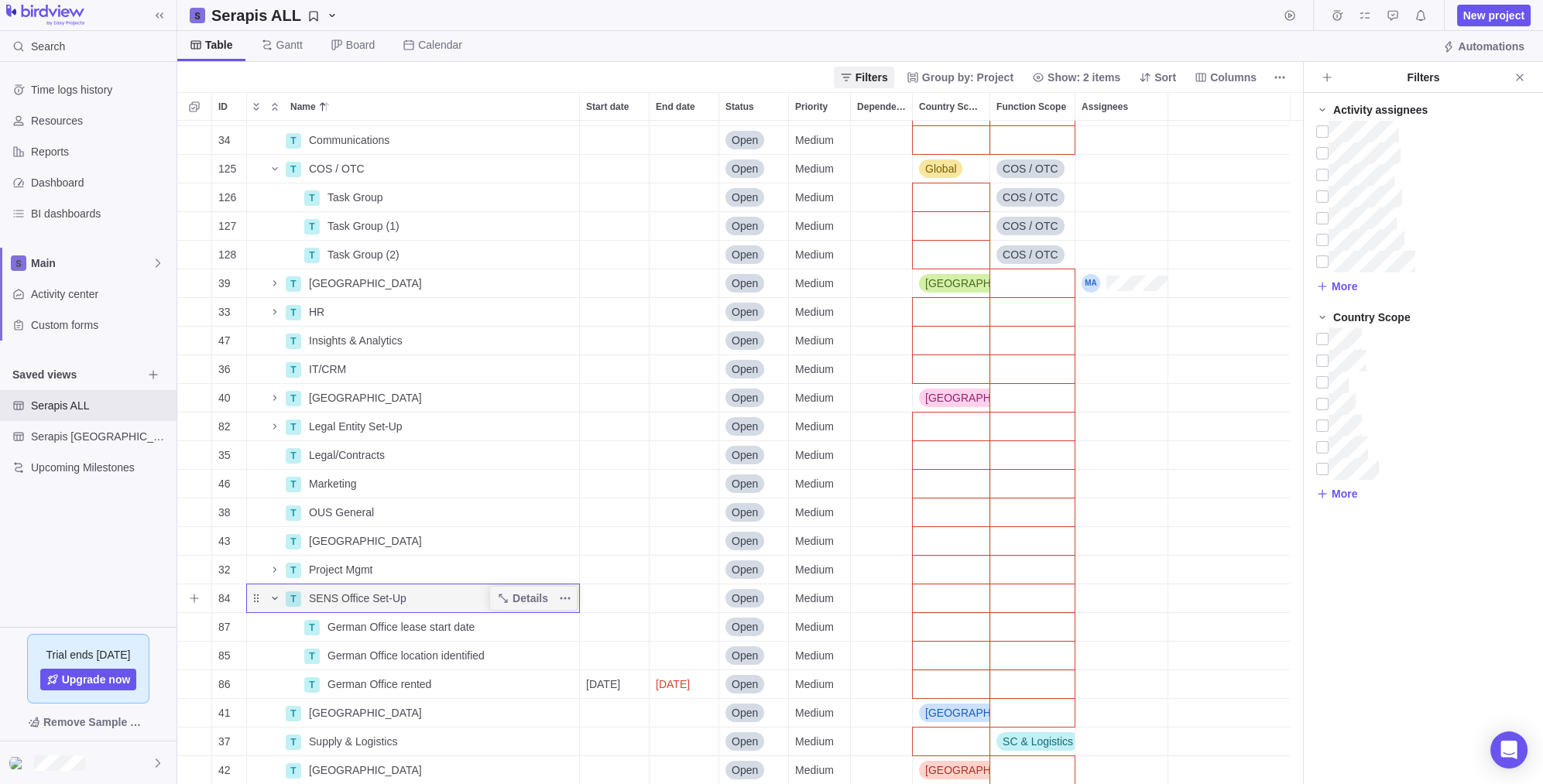
click at [276, 596] on icon "Name" at bounding box center [274, 598] width 12 height 12
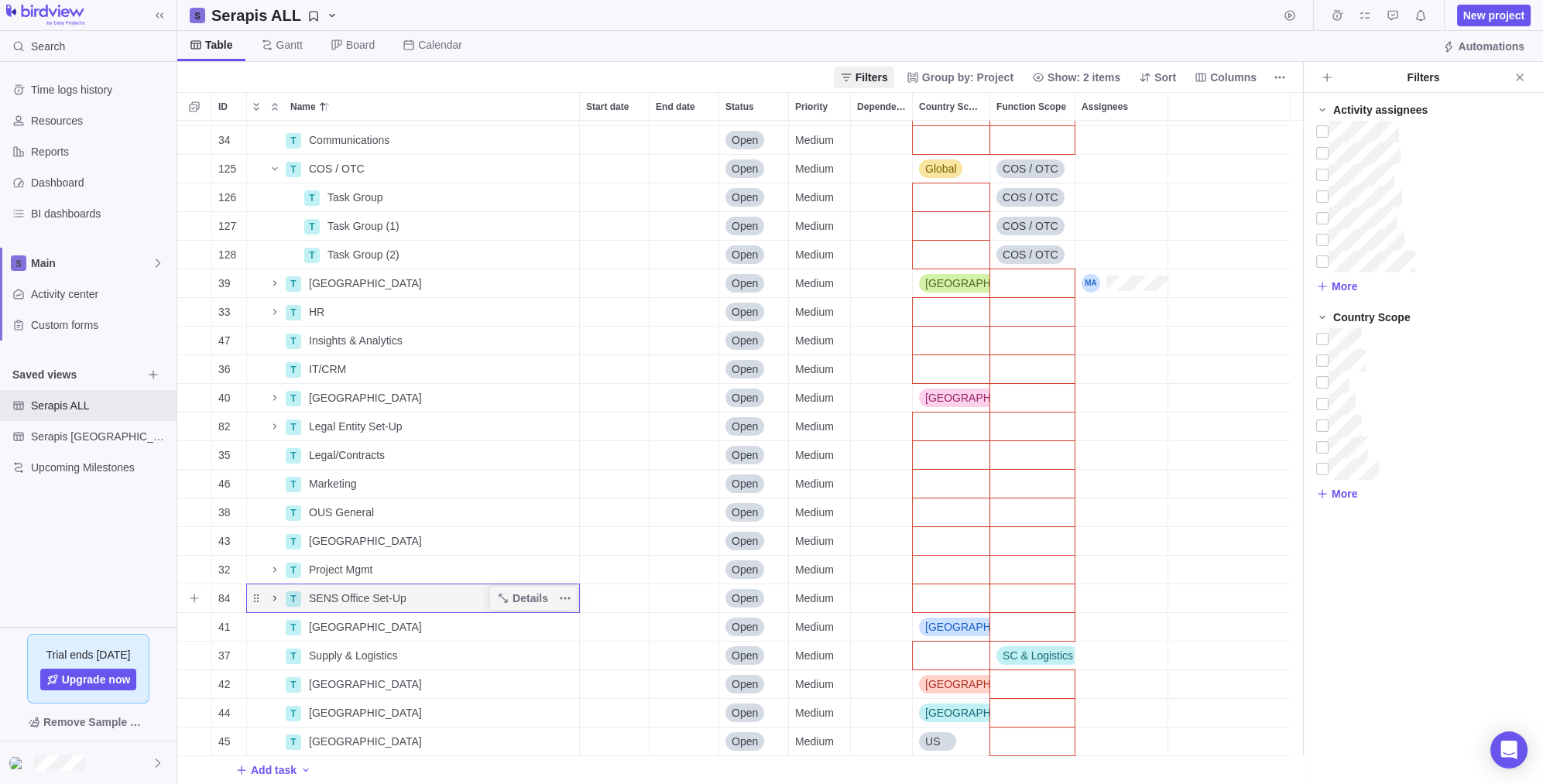
click at [272, 599] on icon "Name" at bounding box center [274, 598] width 12 height 12
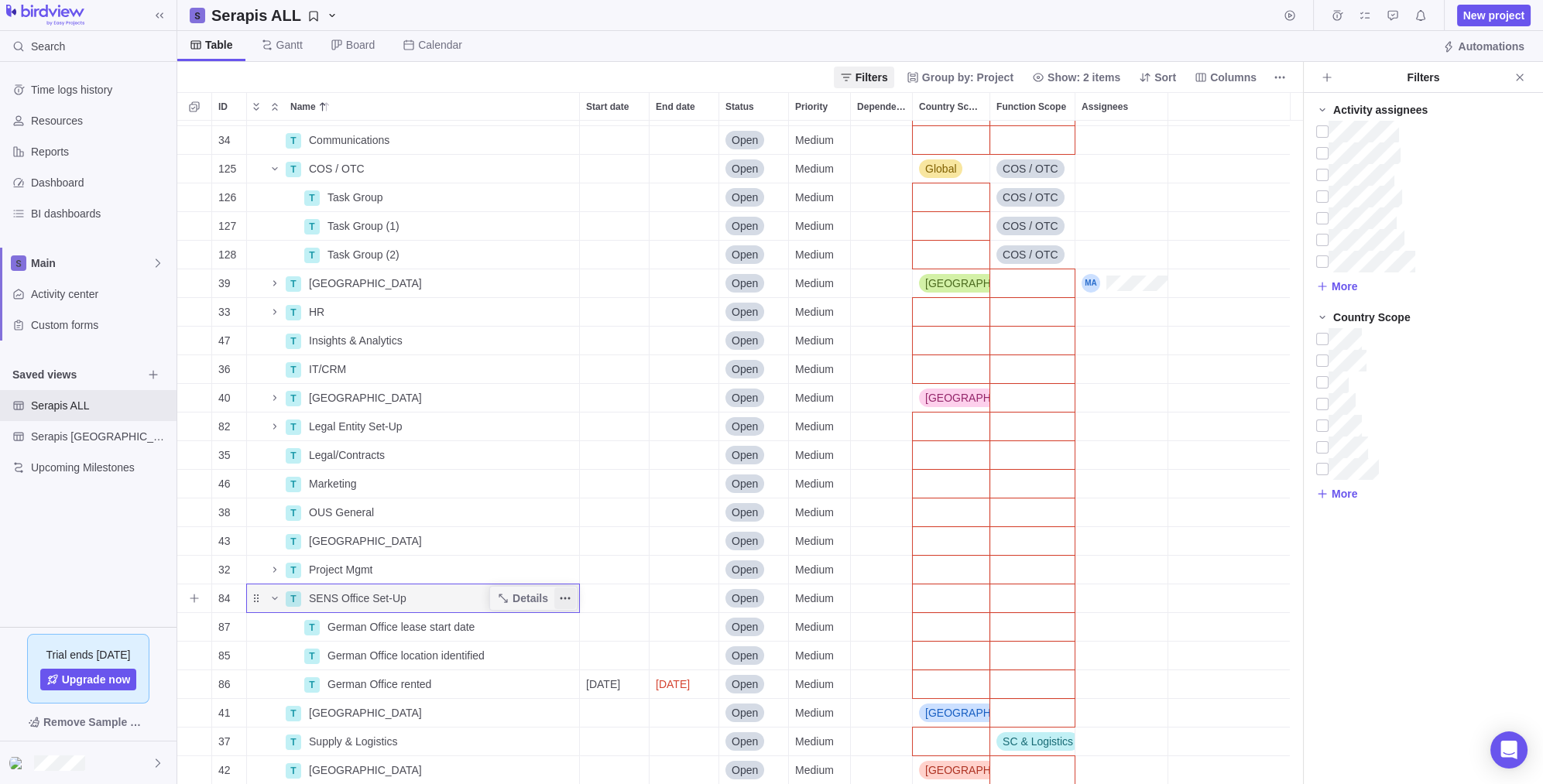
click at [564, 600] on icon "More actions" at bounding box center [564, 598] width 12 height 12
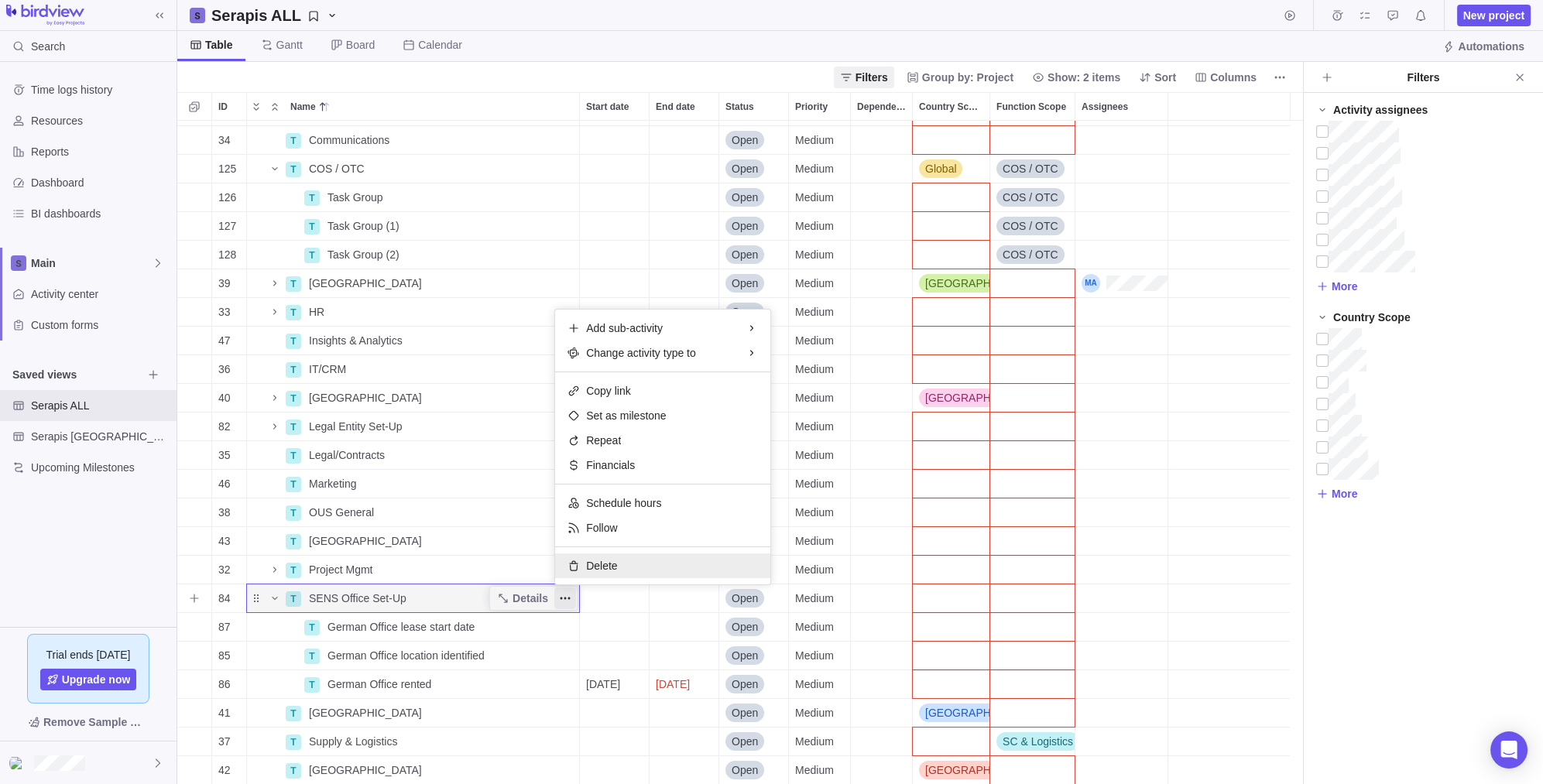
click at [607, 562] on span "Delete" at bounding box center [601, 565] width 31 height 16
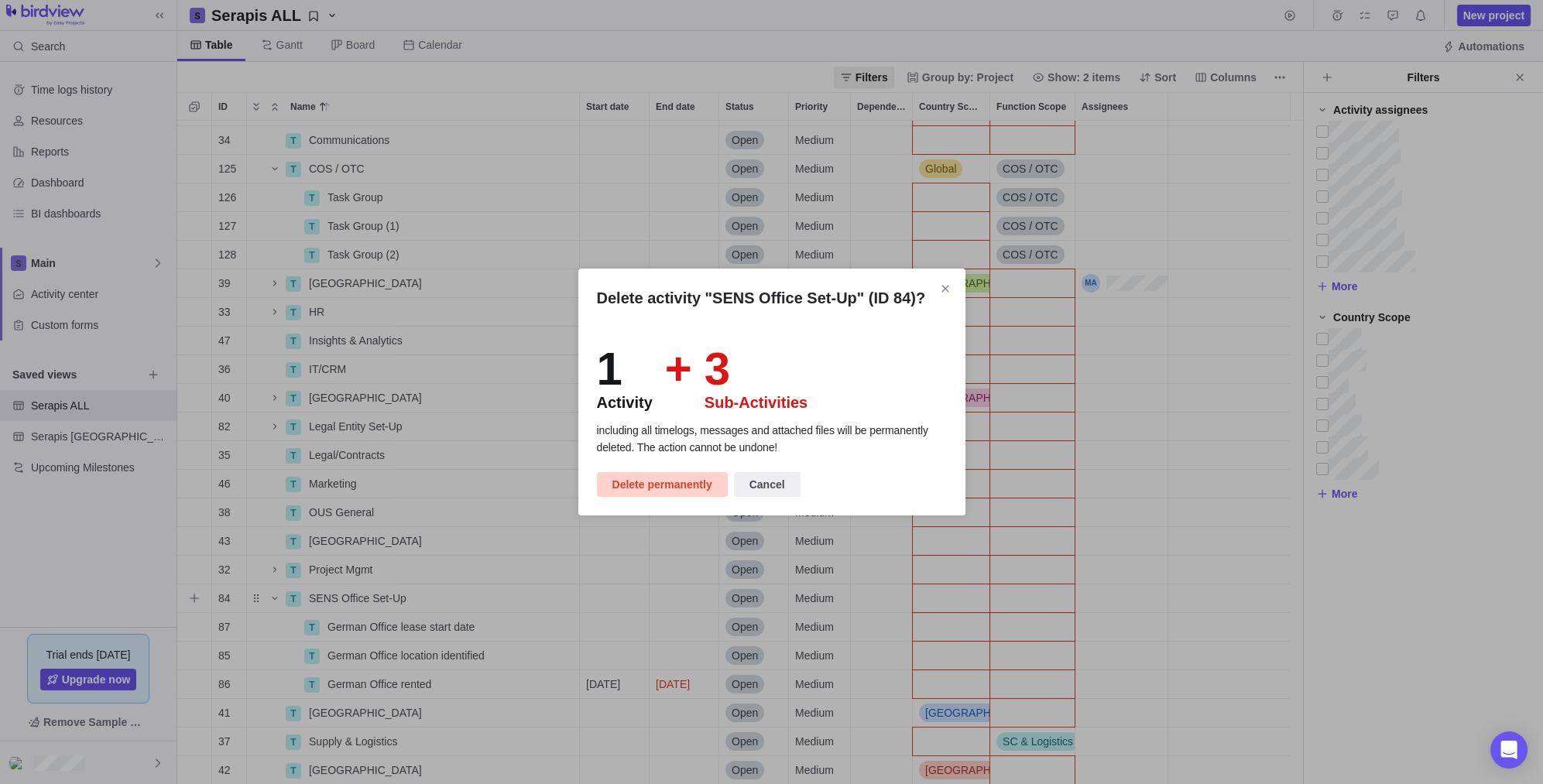
click at [695, 482] on span "Delete permanently" at bounding box center [662, 485] width 100 height 19
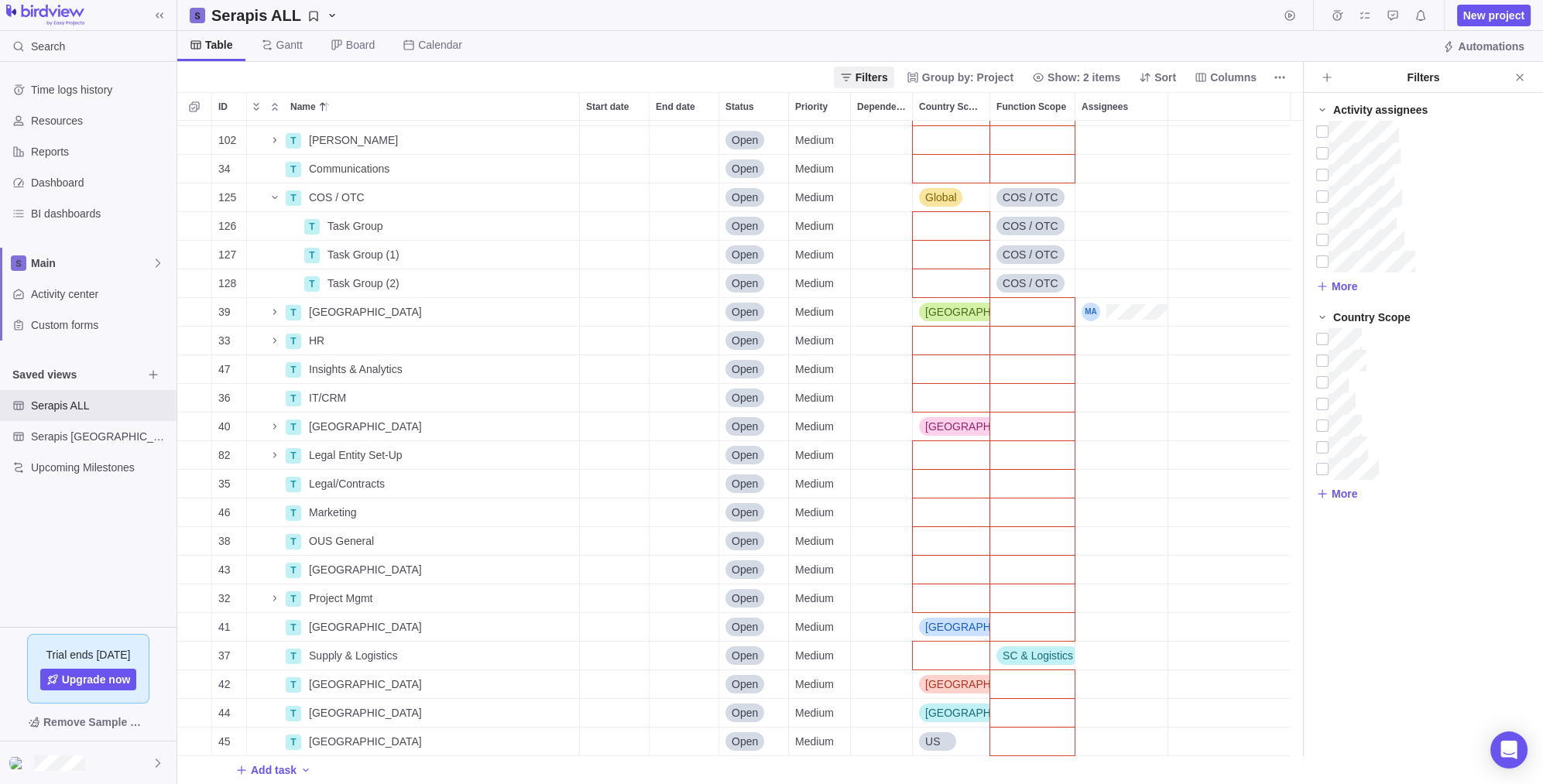
scroll to position [51, 0]
click at [274, 598] on icon "Name" at bounding box center [274, 598] width 12 height 12
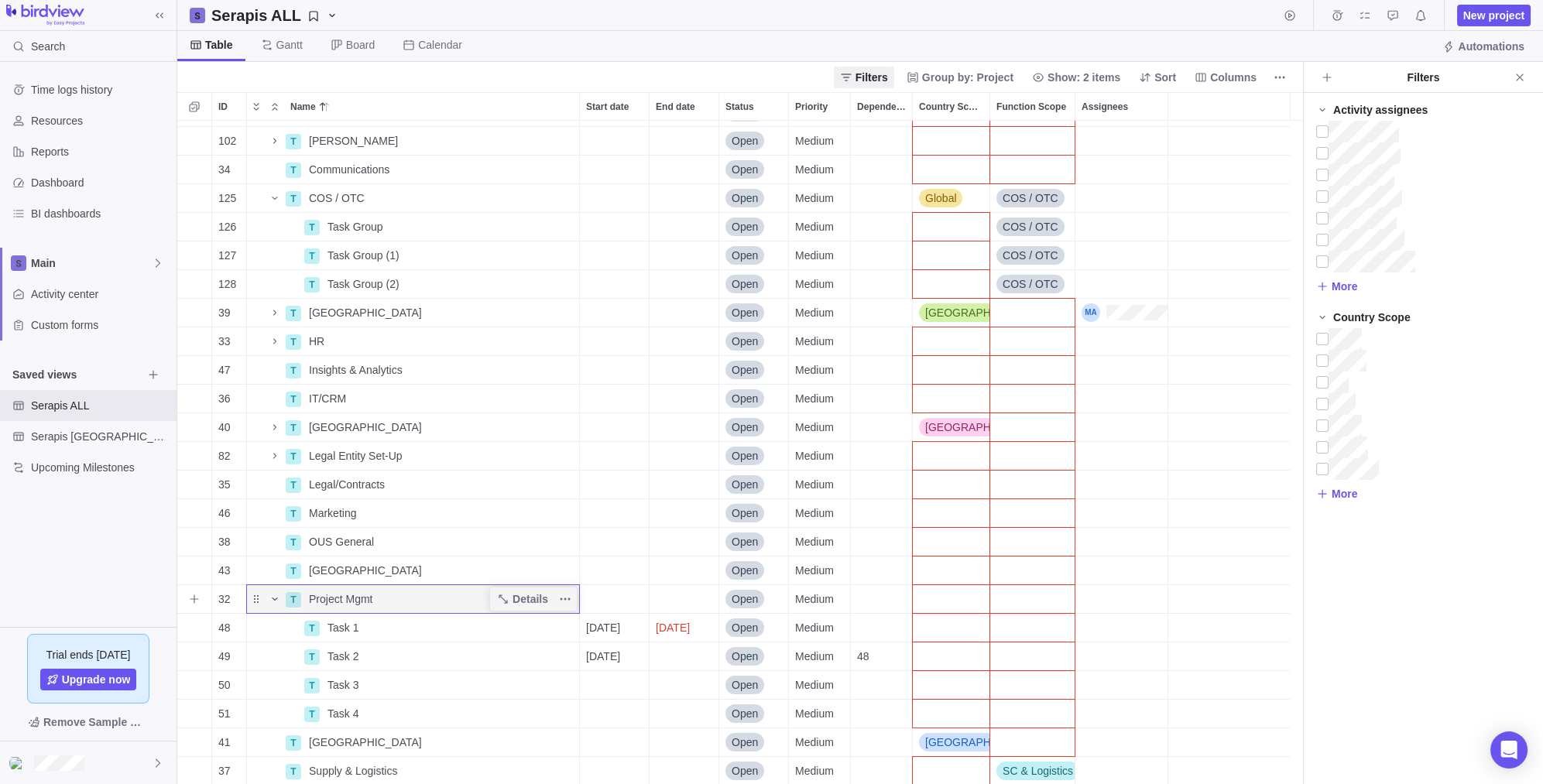
click at [274, 598] on icon "Name" at bounding box center [275, 598] width 6 height 3
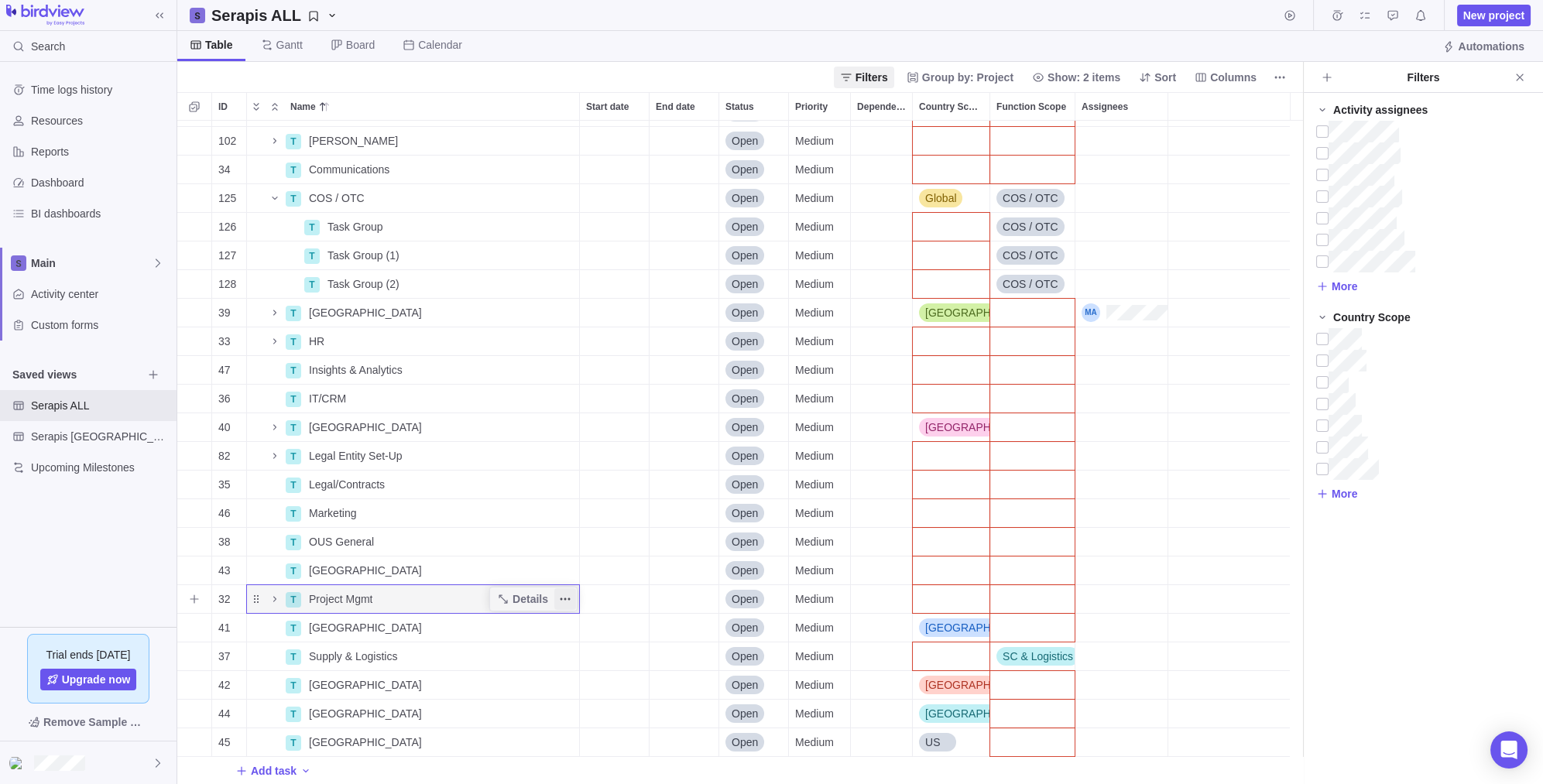
click at [568, 592] on icon "More actions" at bounding box center [564, 598] width 12 height 12
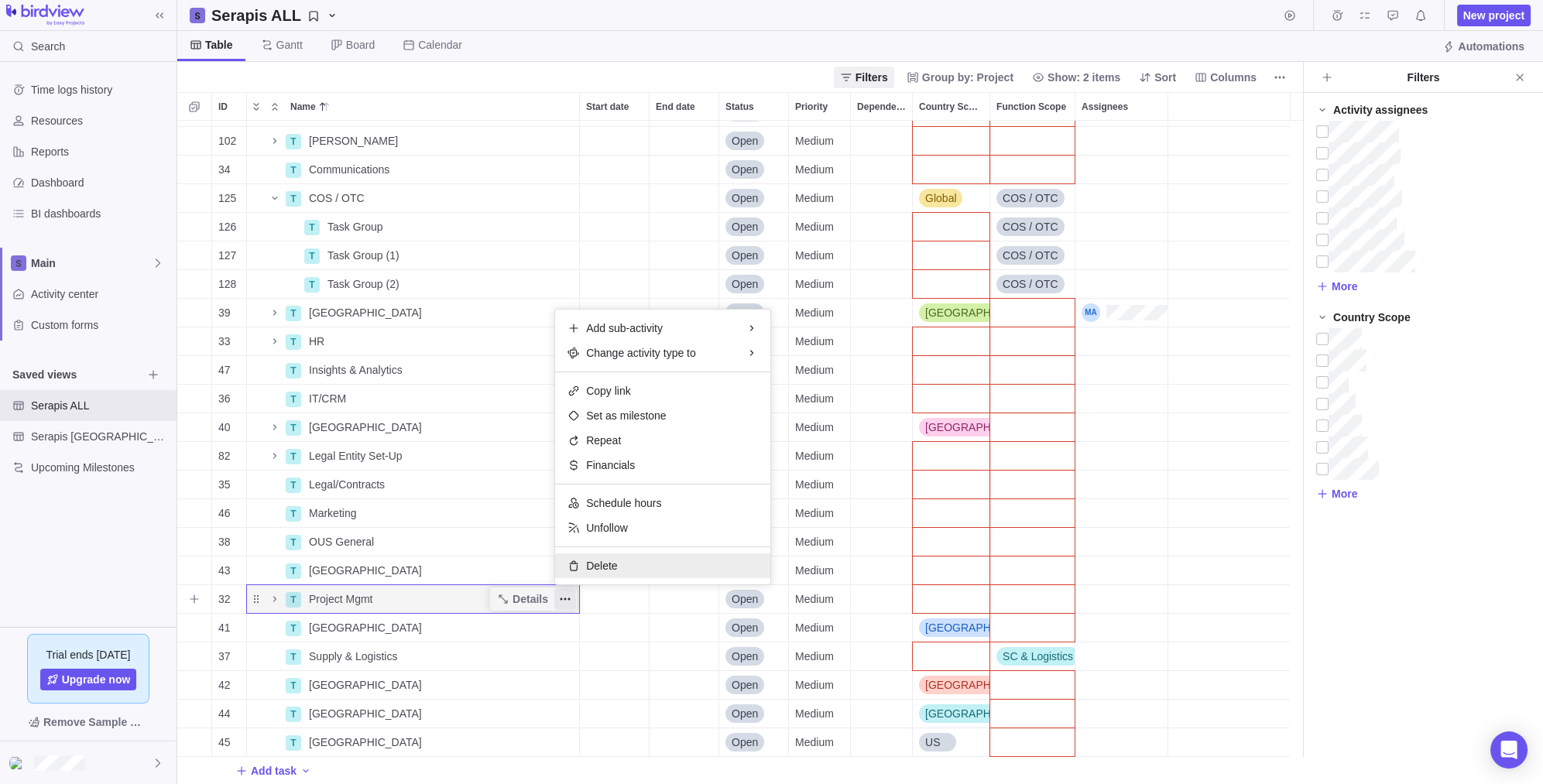
click at [620, 556] on div "Delete" at bounding box center [663, 565] width 215 height 25
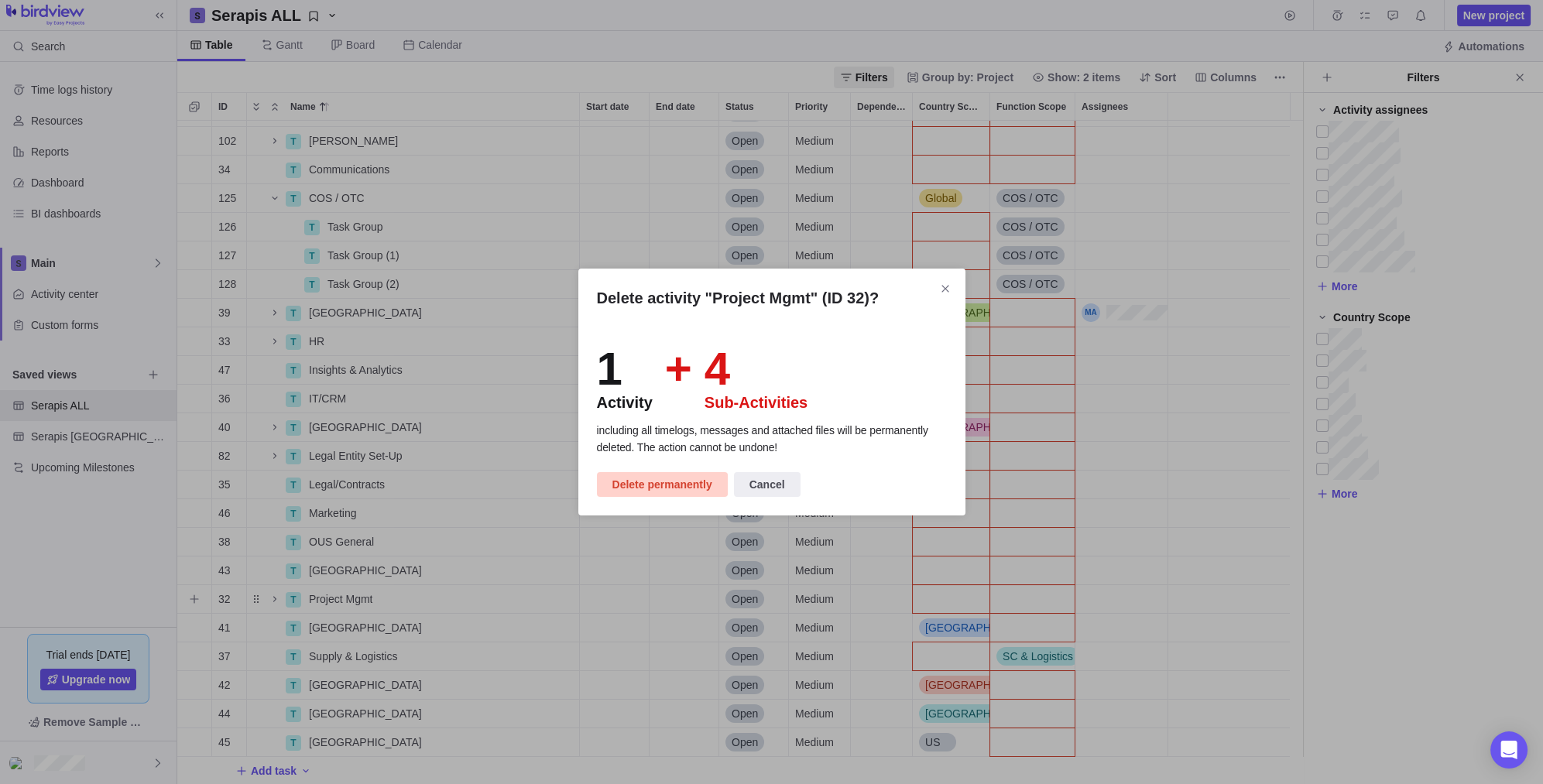
click at [657, 480] on span "Delete permanently" at bounding box center [662, 485] width 100 height 19
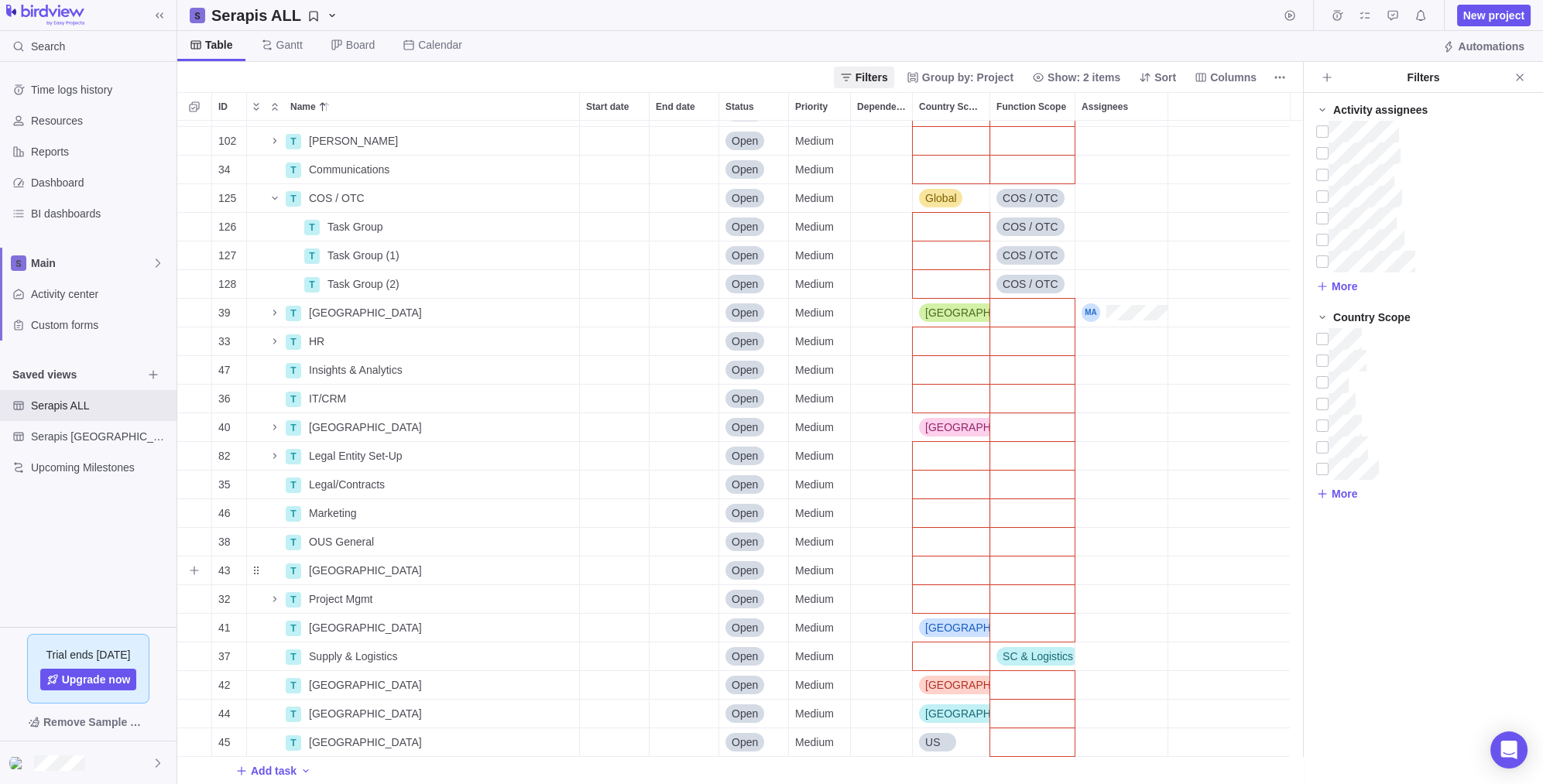
scroll to position [23, 0]
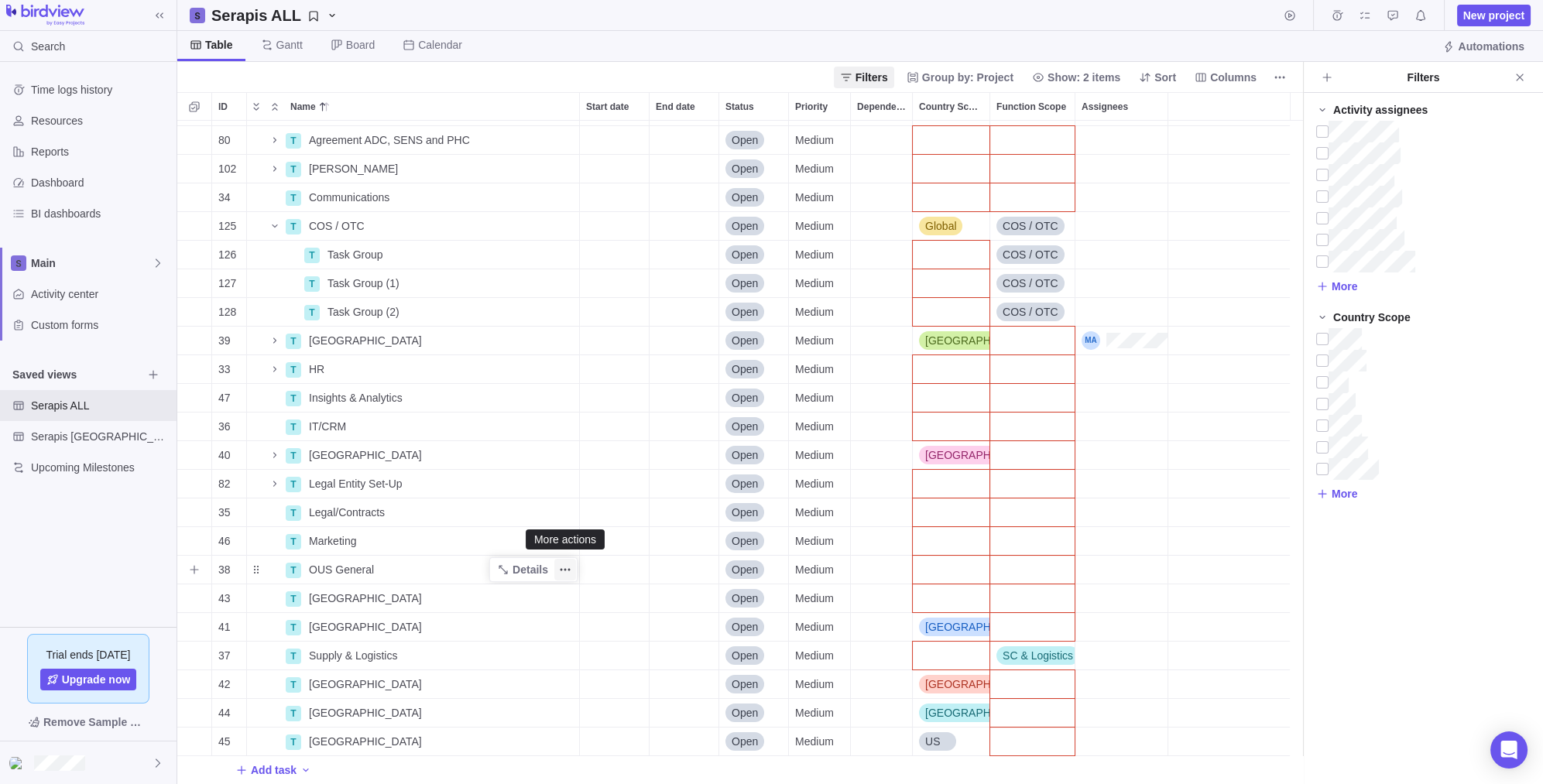
click at [566, 566] on icon "More actions" at bounding box center [564, 569] width 12 height 12
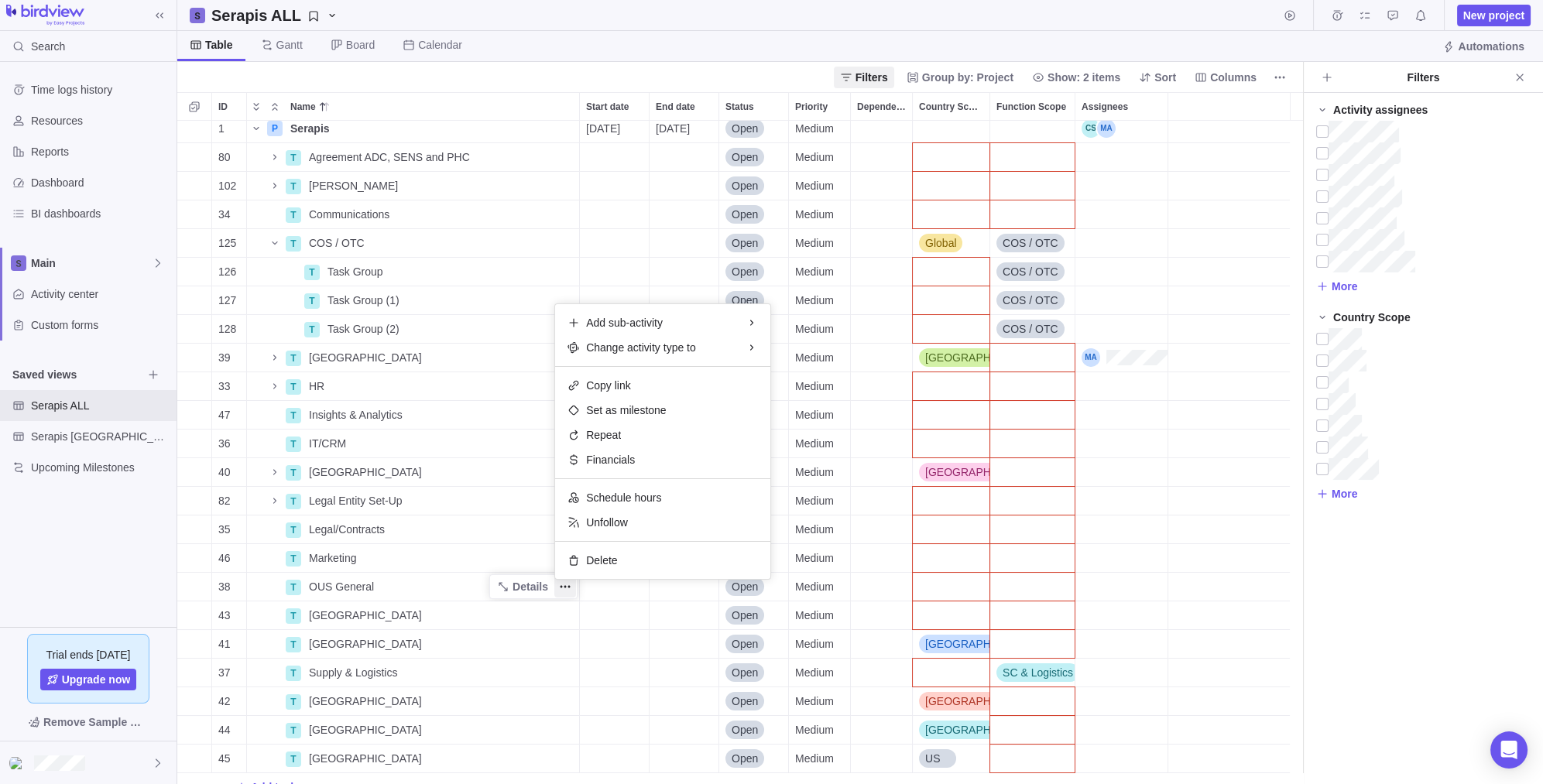
scroll to position [0, 0]
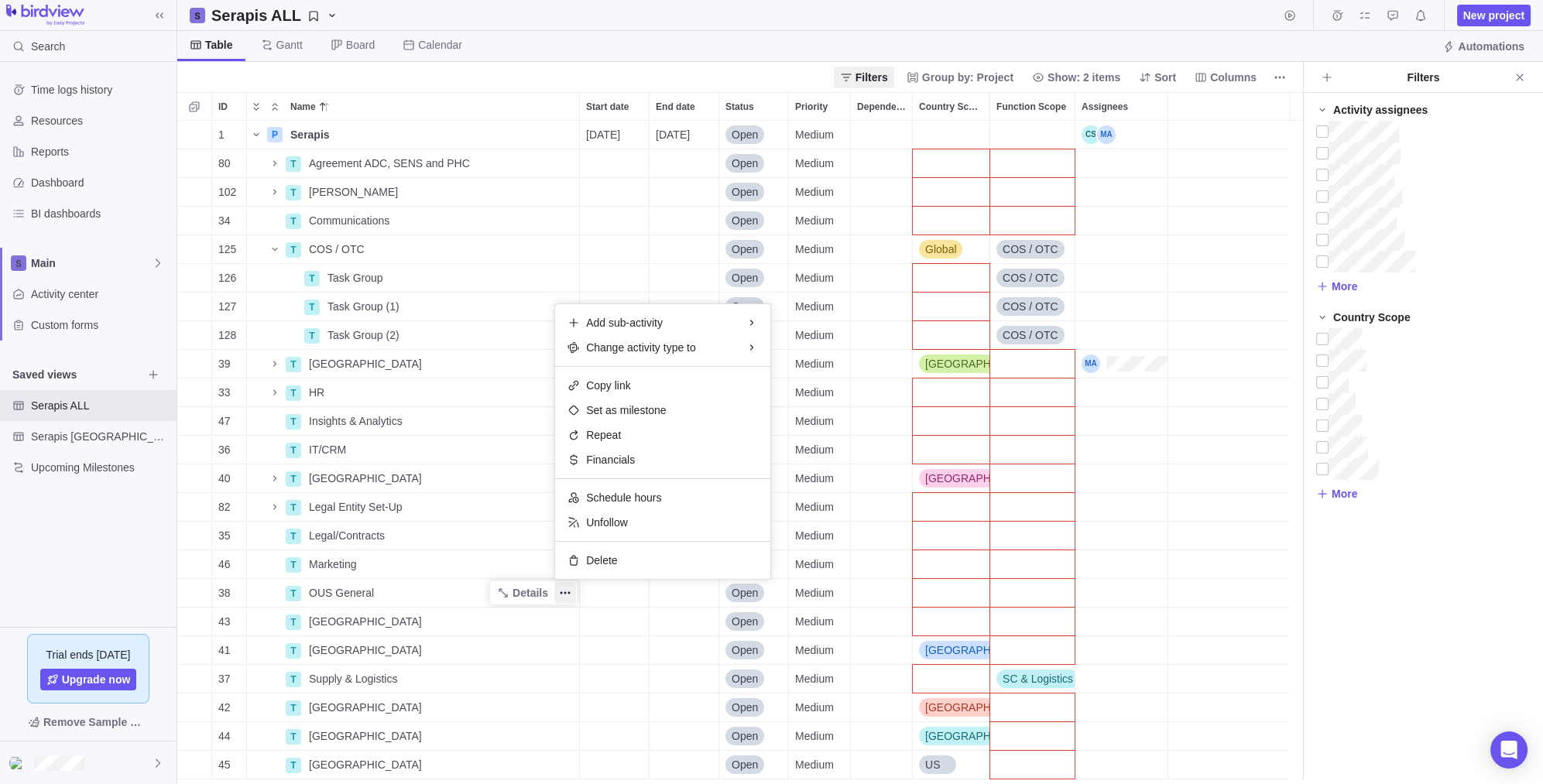
click at [508, 91] on body "Search Time logs history Resources Reports Dashboard BI dashboards Main Activit…" at bounding box center [771, 392] width 1543 height 784
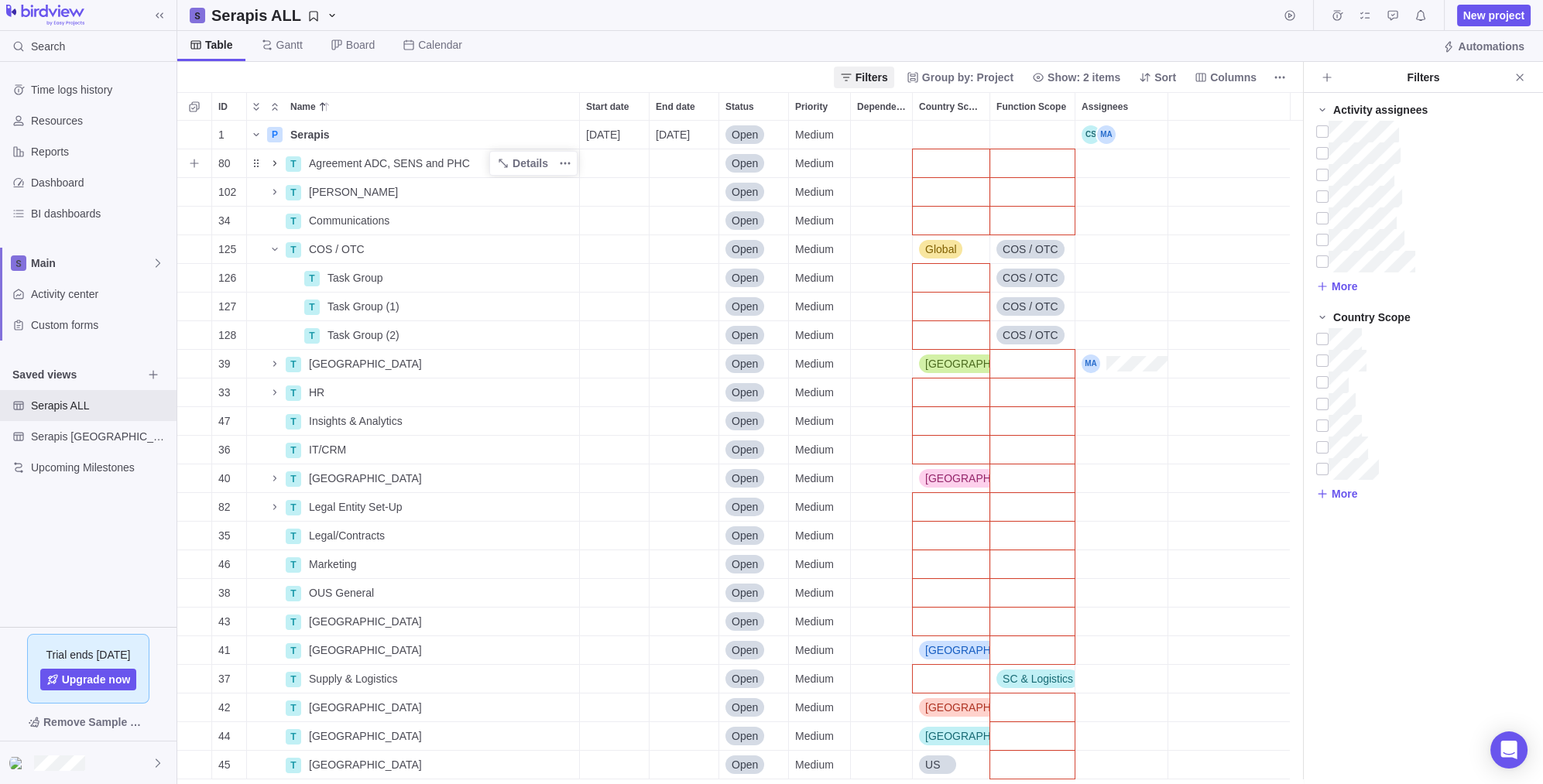
click at [281, 164] on span "Name" at bounding box center [275, 163] width 19 height 21
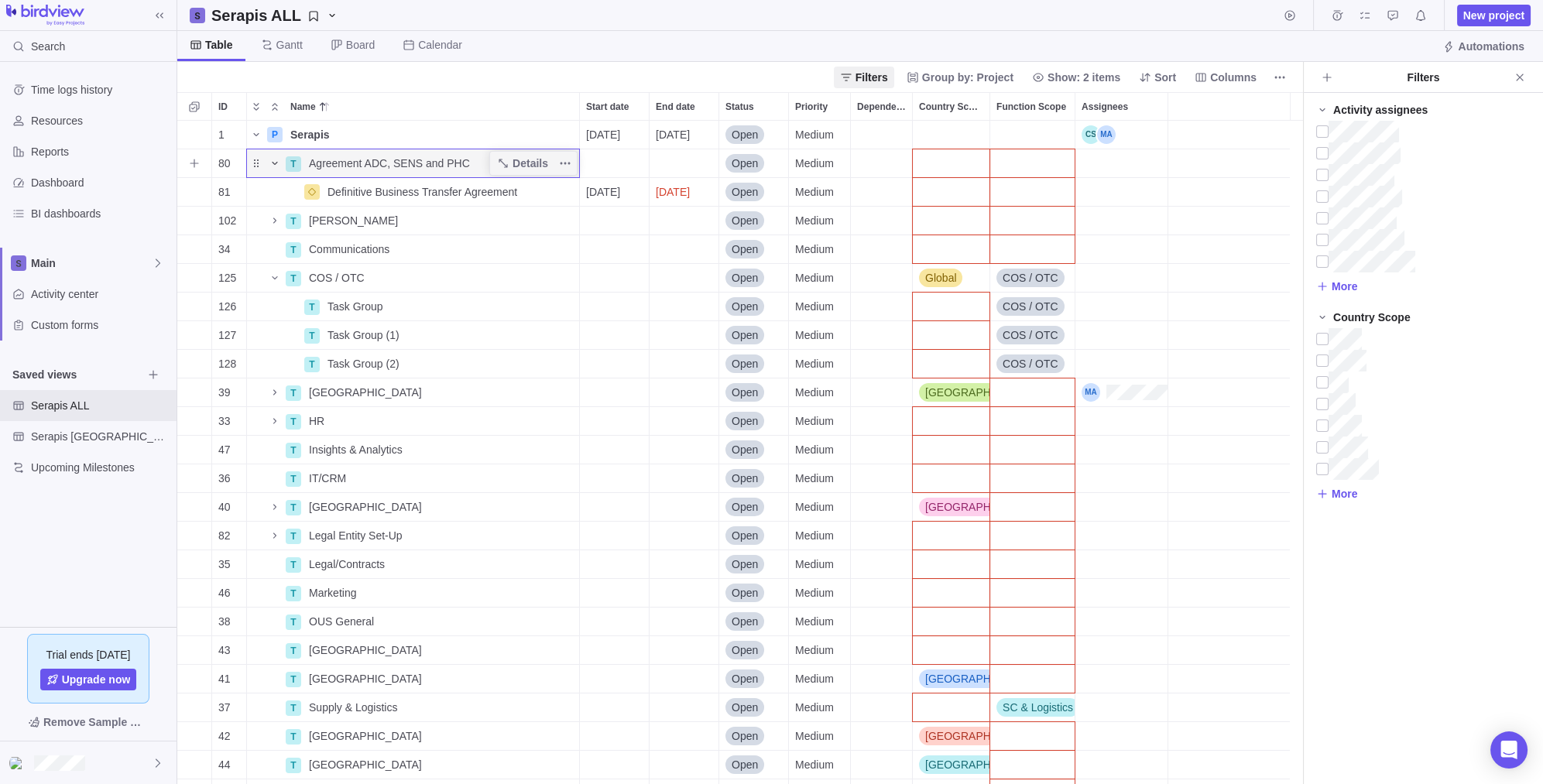
click at [278, 164] on icon "Name" at bounding box center [274, 163] width 12 height 12
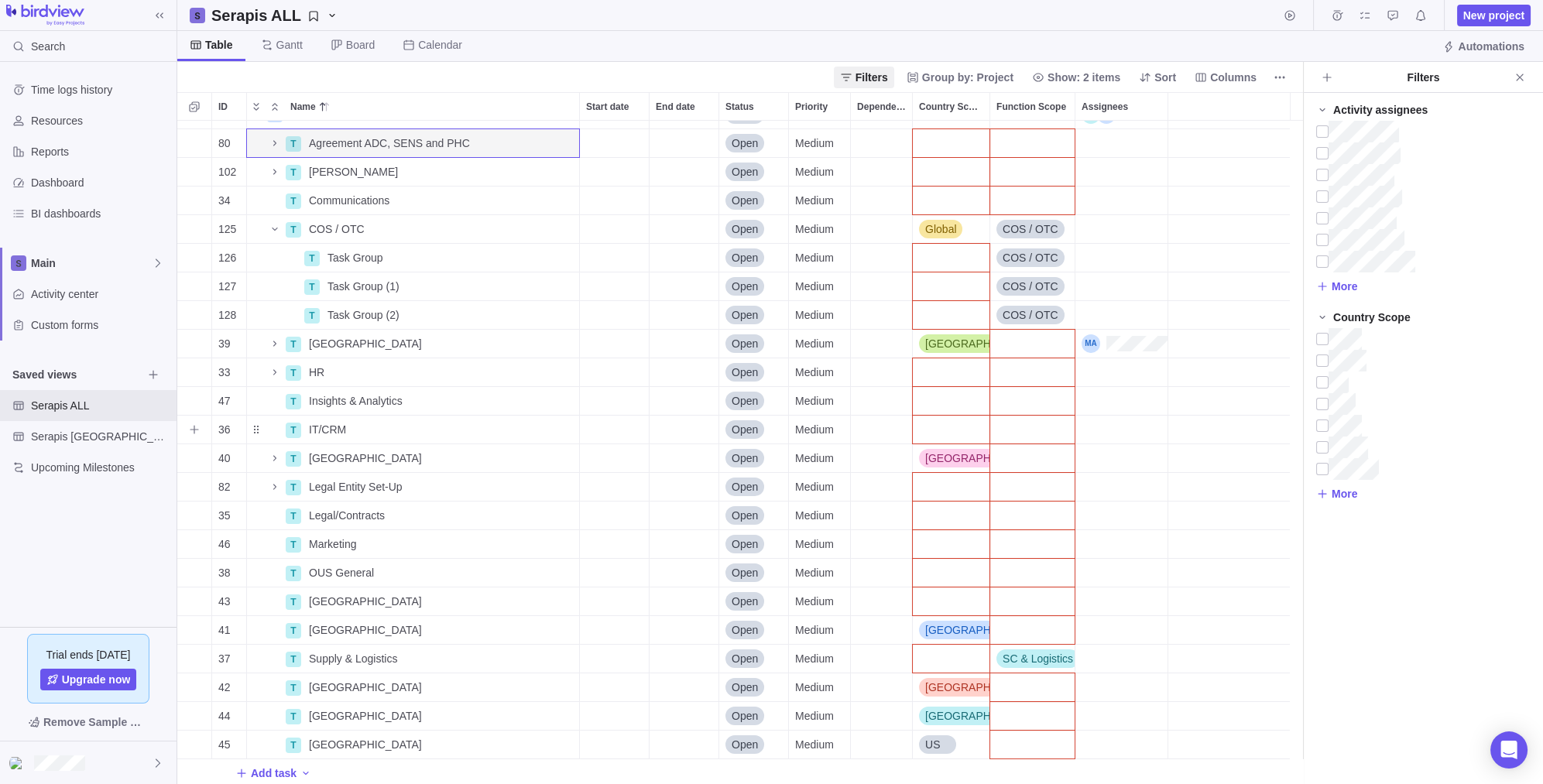
scroll to position [23, 0]
